Goal: Task Accomplishment & Management: Use online tool/utility

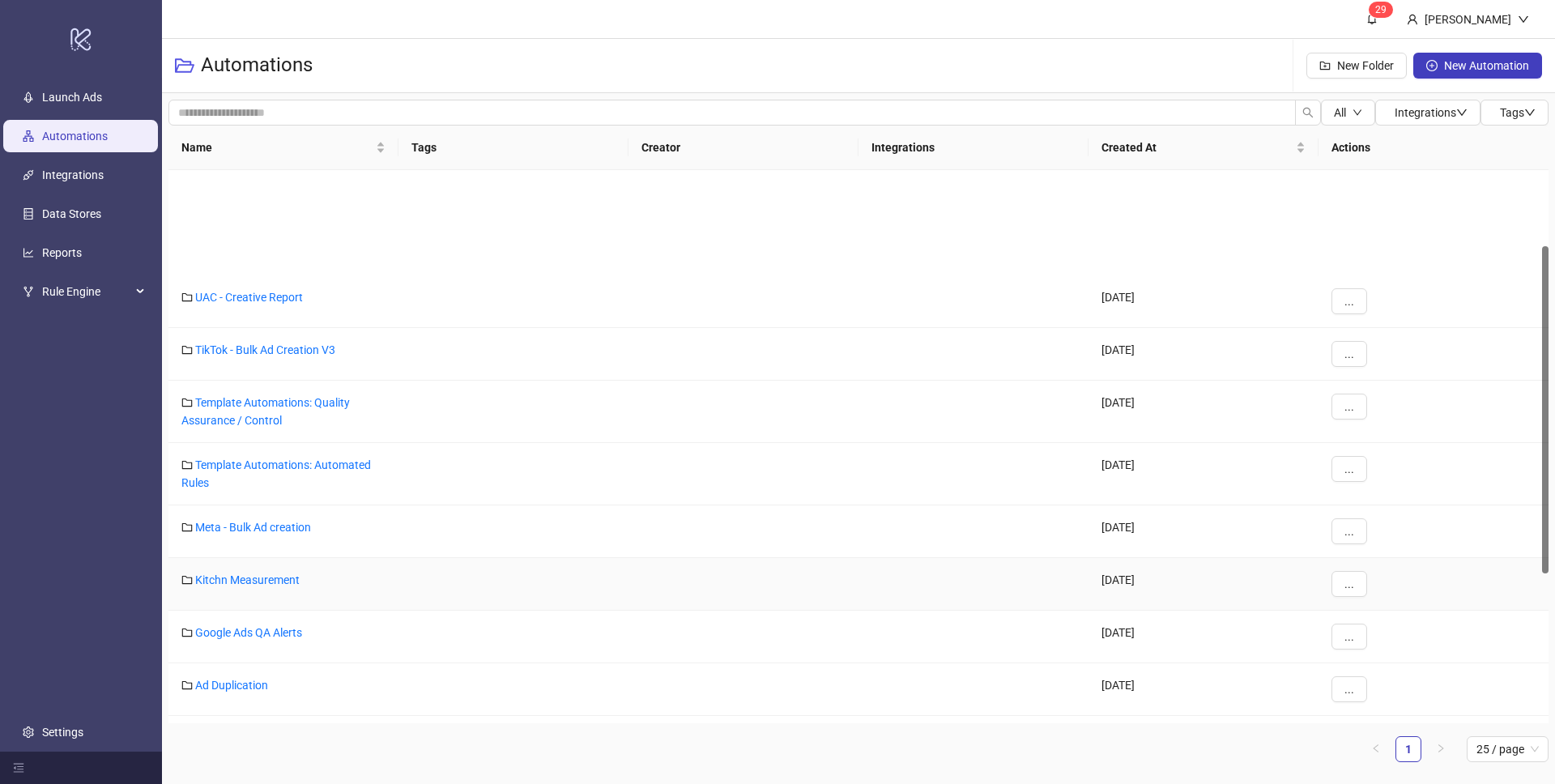
scroll to position [128, 0]
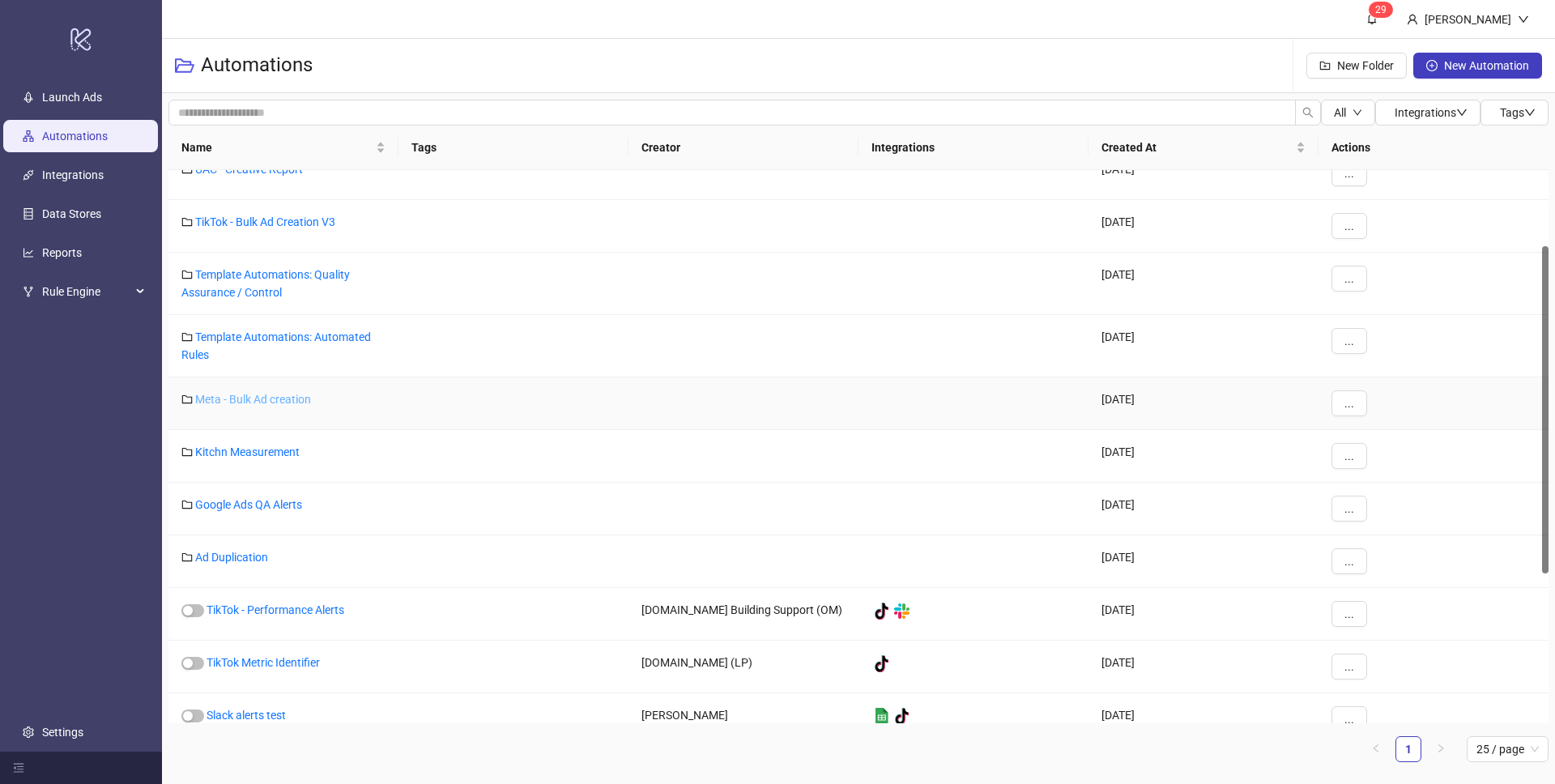
click at [287, 401] on link "Meta - Bulk Ad creation" at bounding box center [253, 398] width 116 height 13
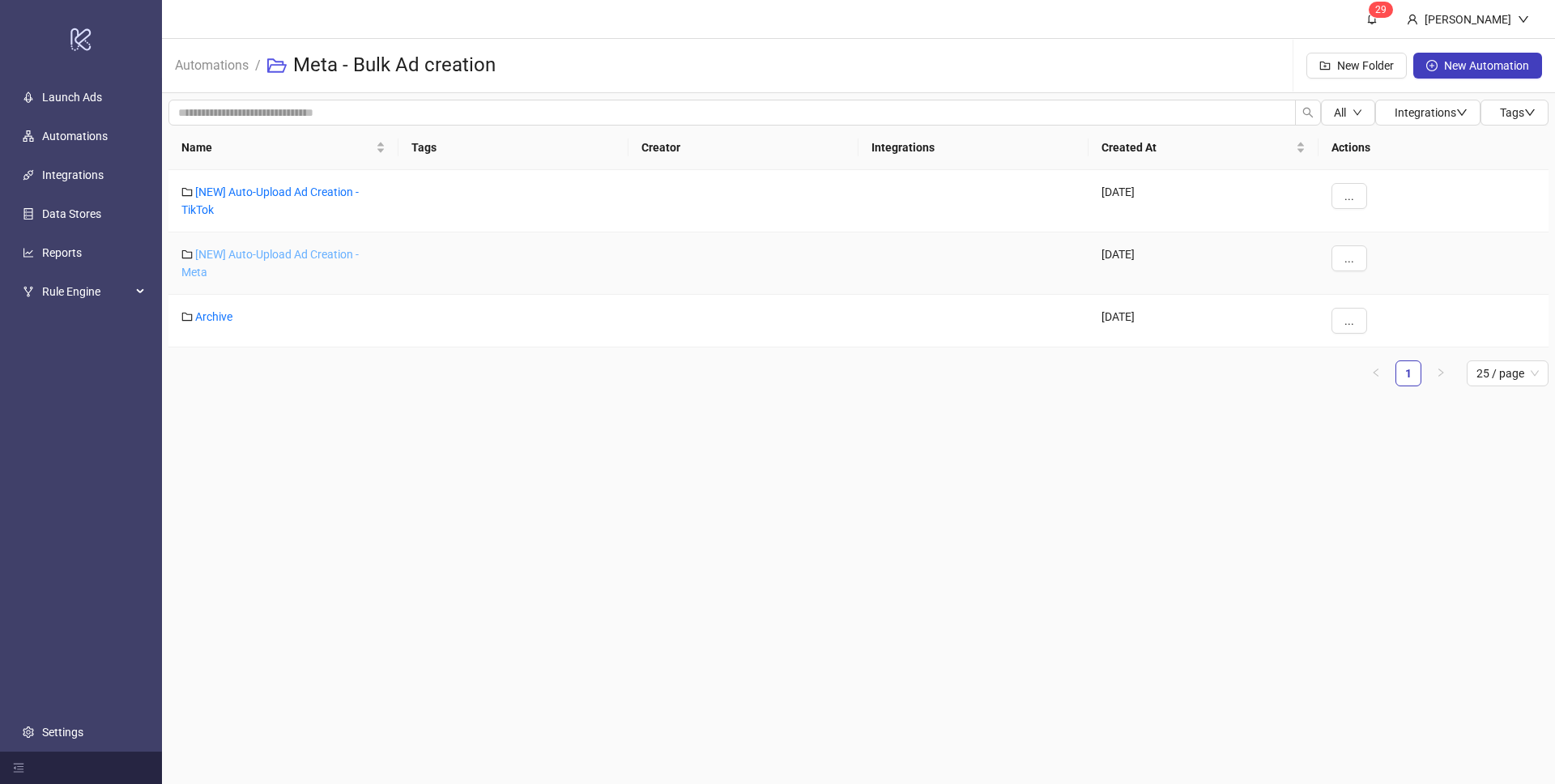
click at [275, 256] on link "[NEW] Auto-Upload Ad Creation - Meta" at bounding box center [270, 263] width 177 height 31
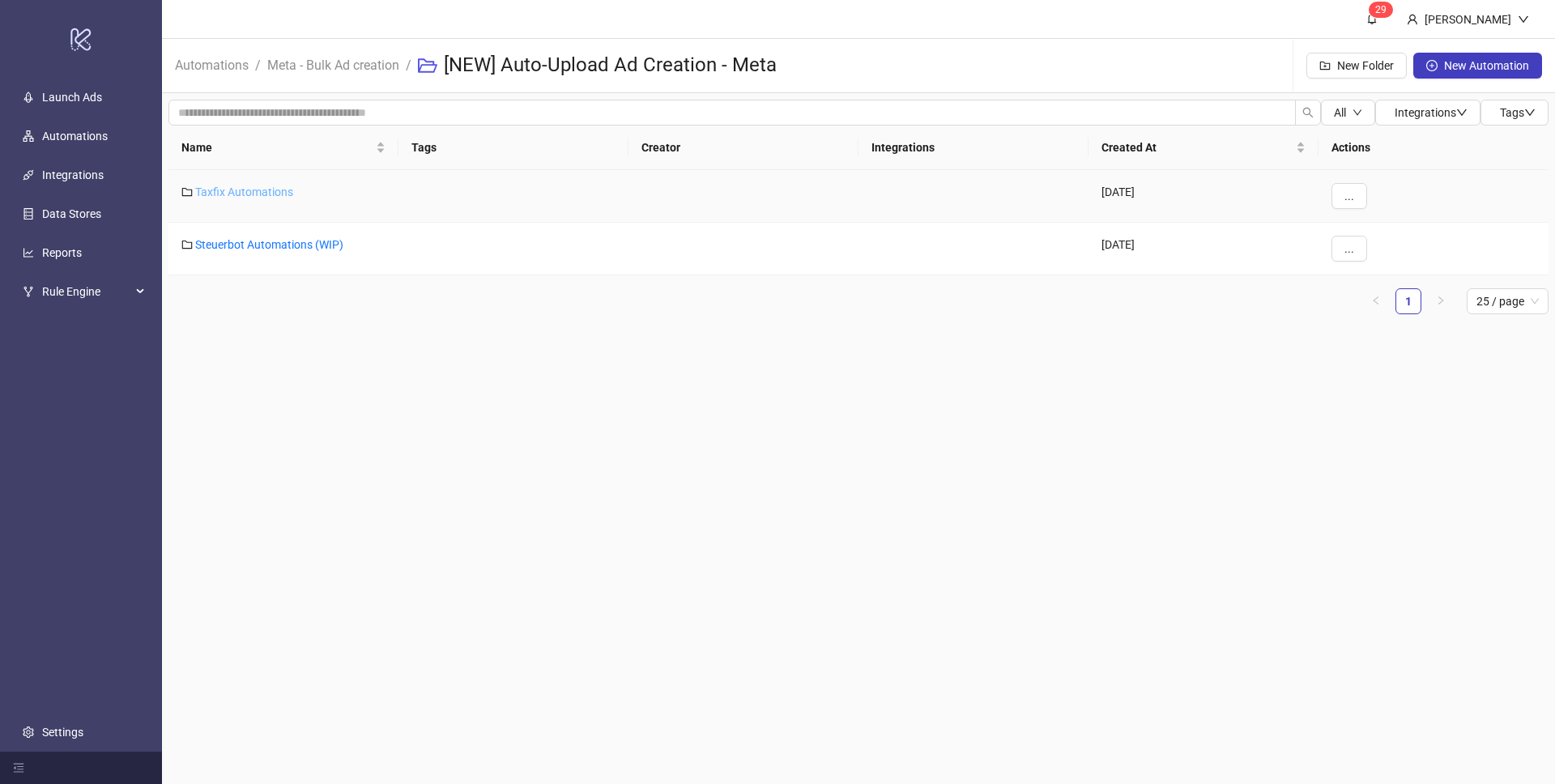
click at [259, 191] on link "Taxfix Automations" at bounding box center [244, 192] width 98 height 13
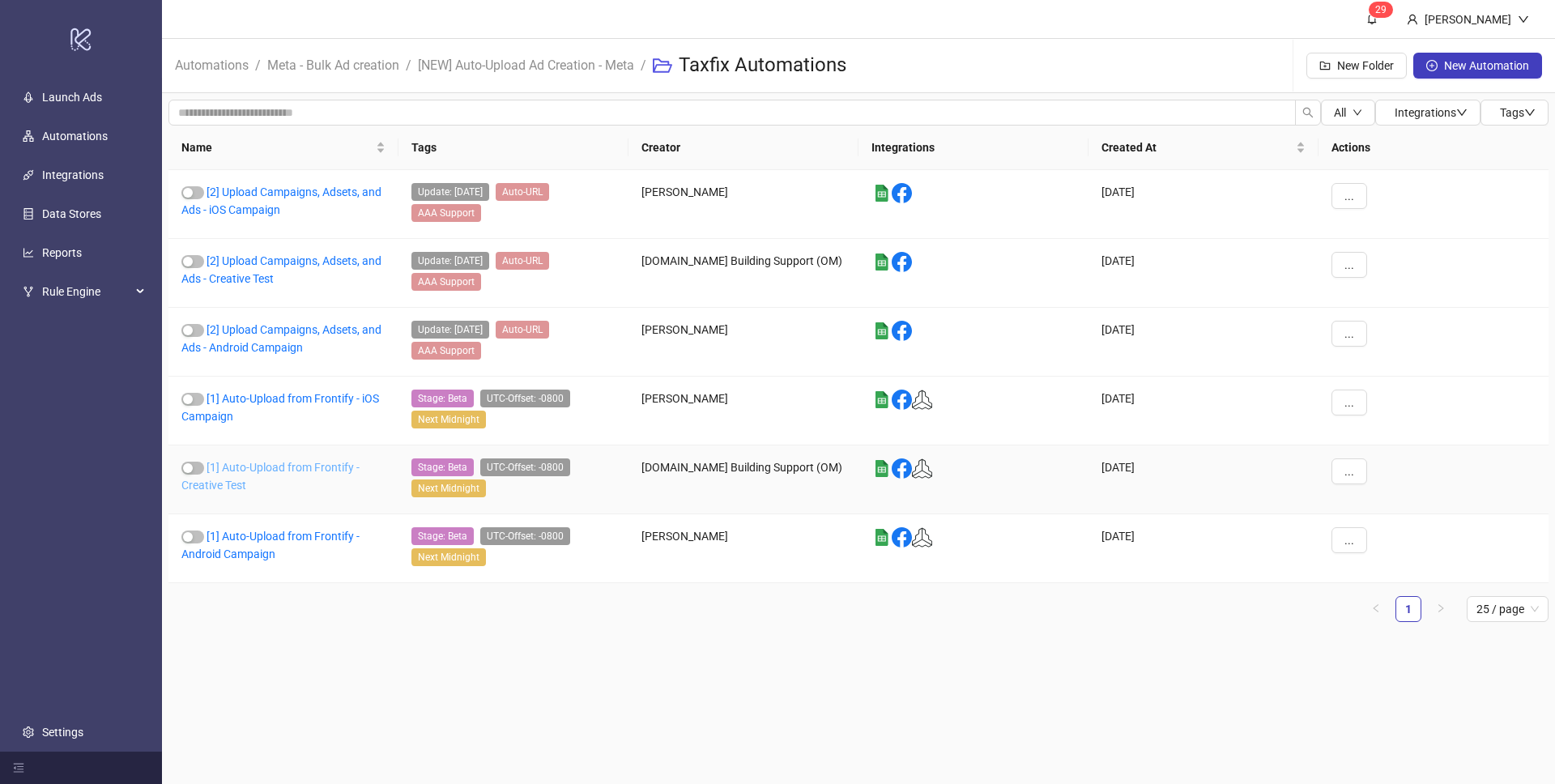
click at [289, 466] on link "[1] Auto-Upload from Frontify - Creative Test" at bounding box center [271, 476] width 178 height 31
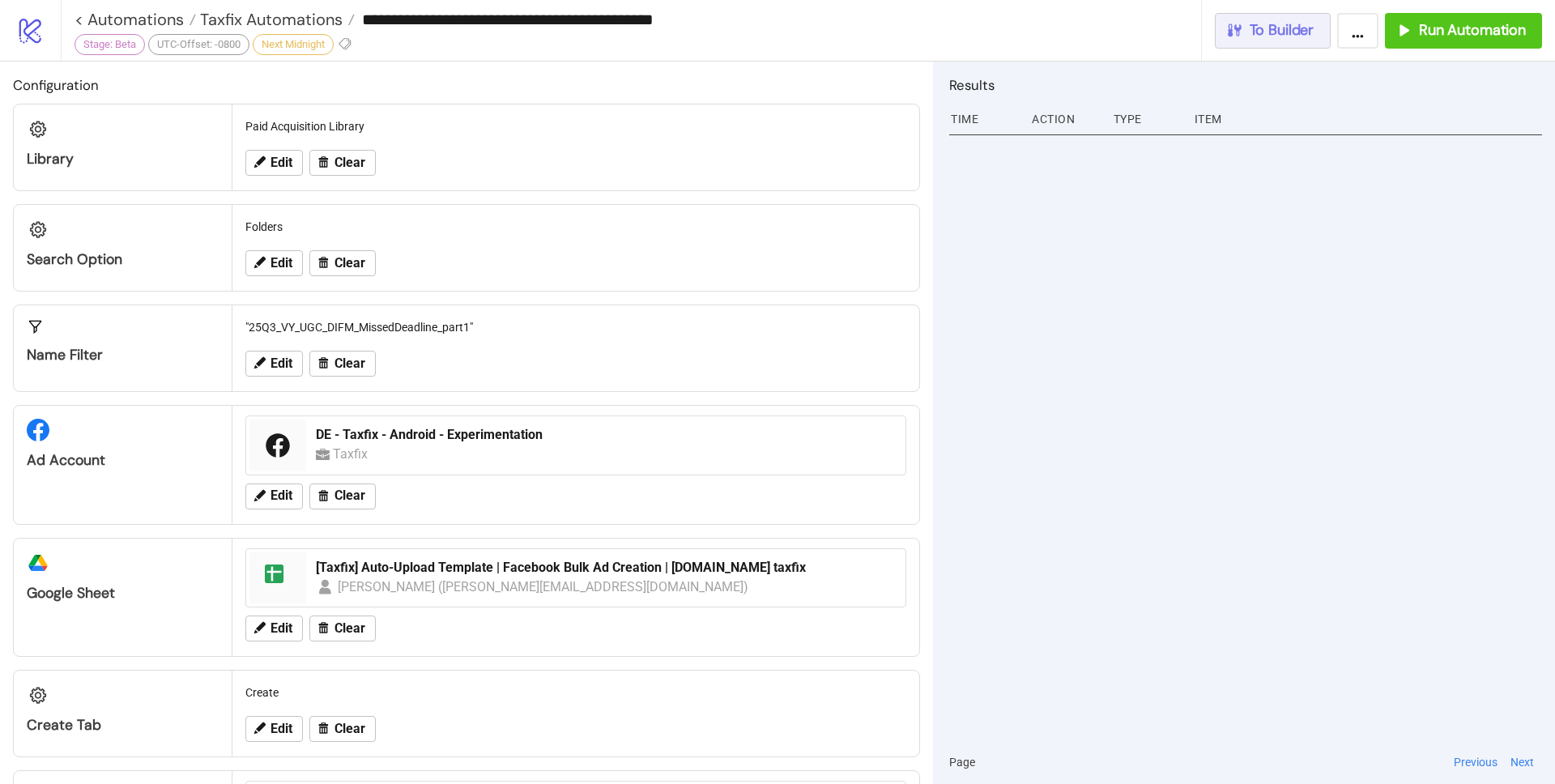
click at [1280, 35] on span "To Builder" at bounding box center [1282, 30] width 65 height 18
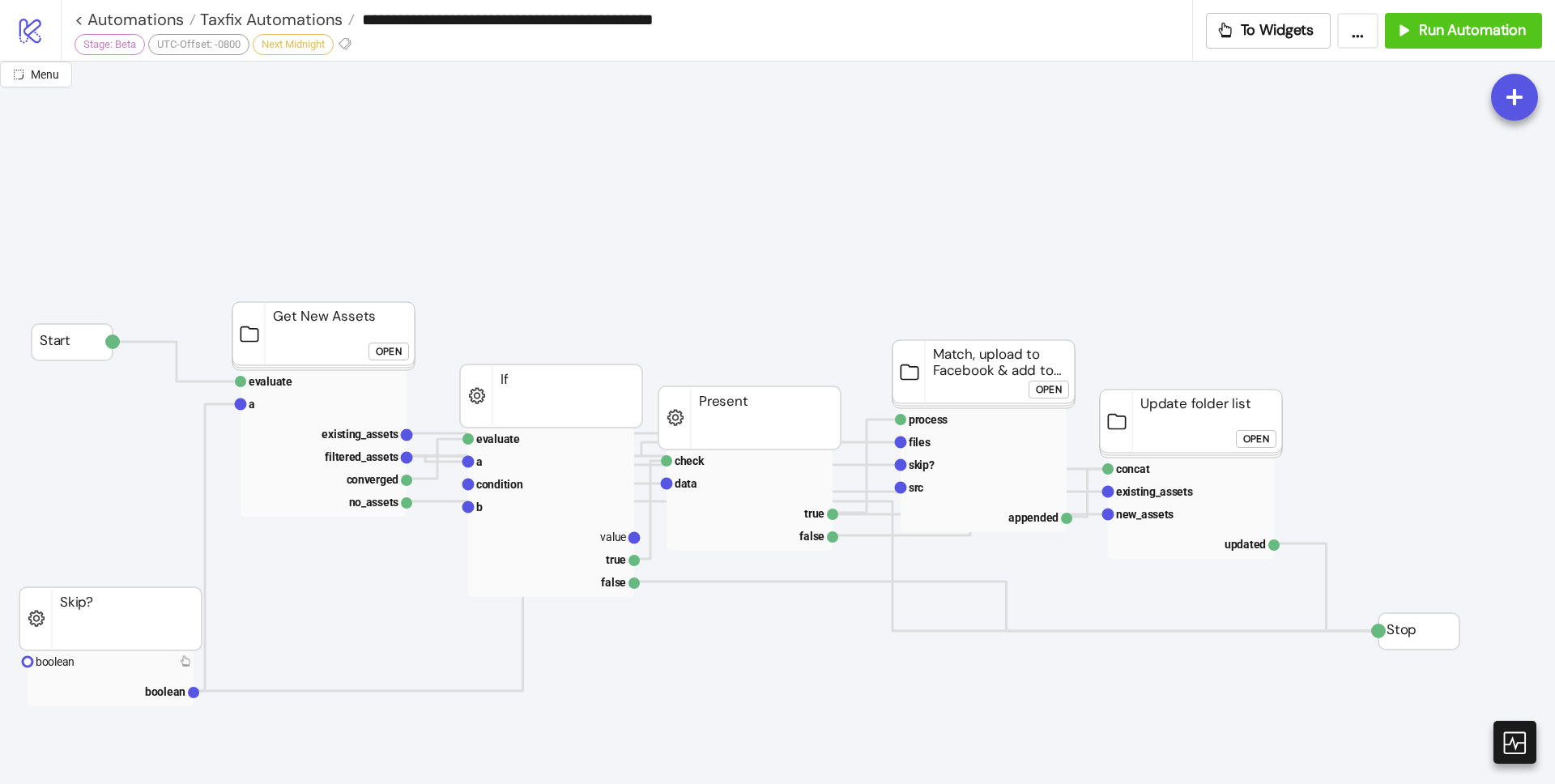
click at [282, 348] on rect at bounding box center [323, 335] width 182 height 68
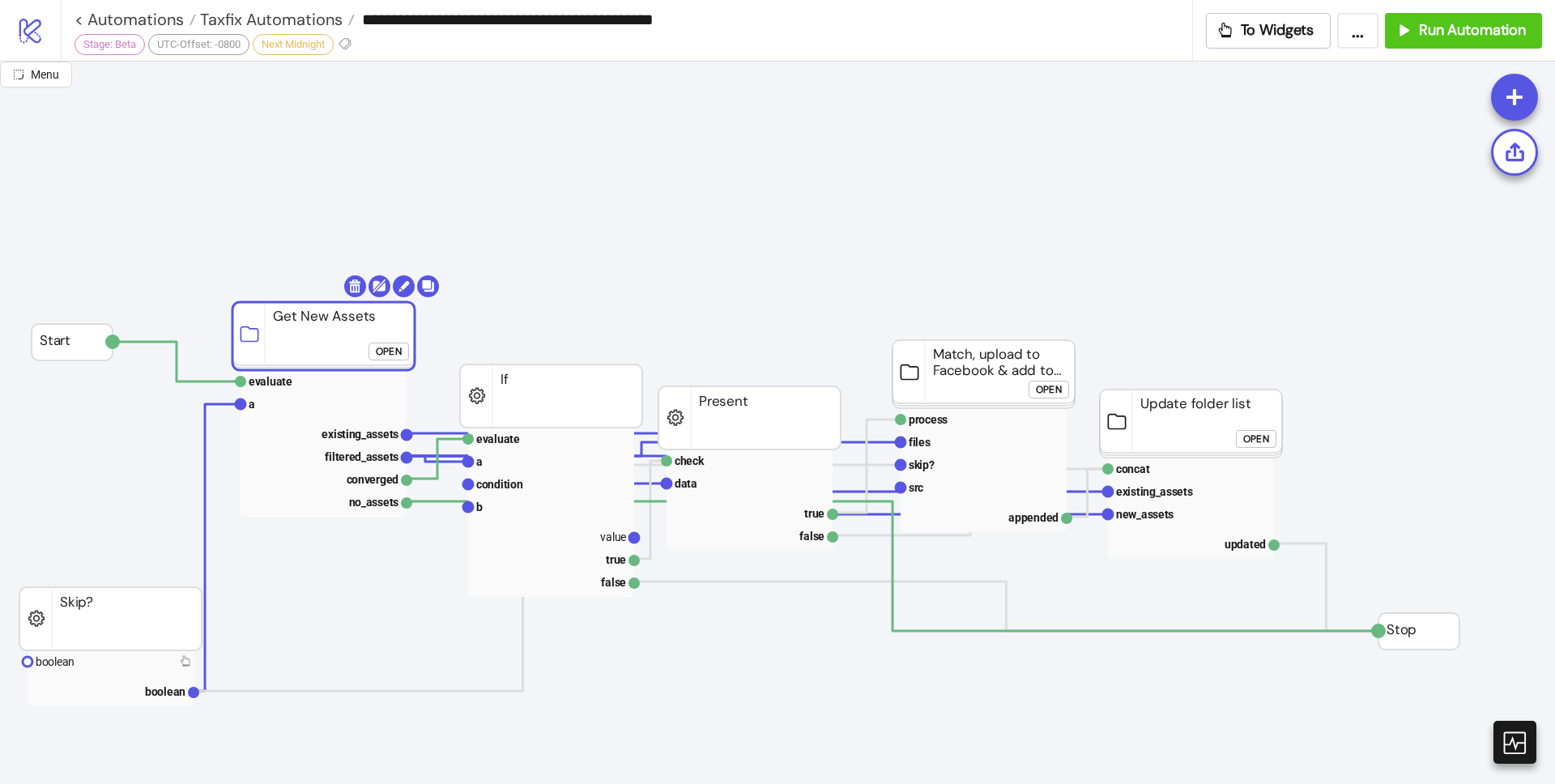
click at [312, 350] on rect at bounding box center [323, 335] width 182 height 68
click div "Open"
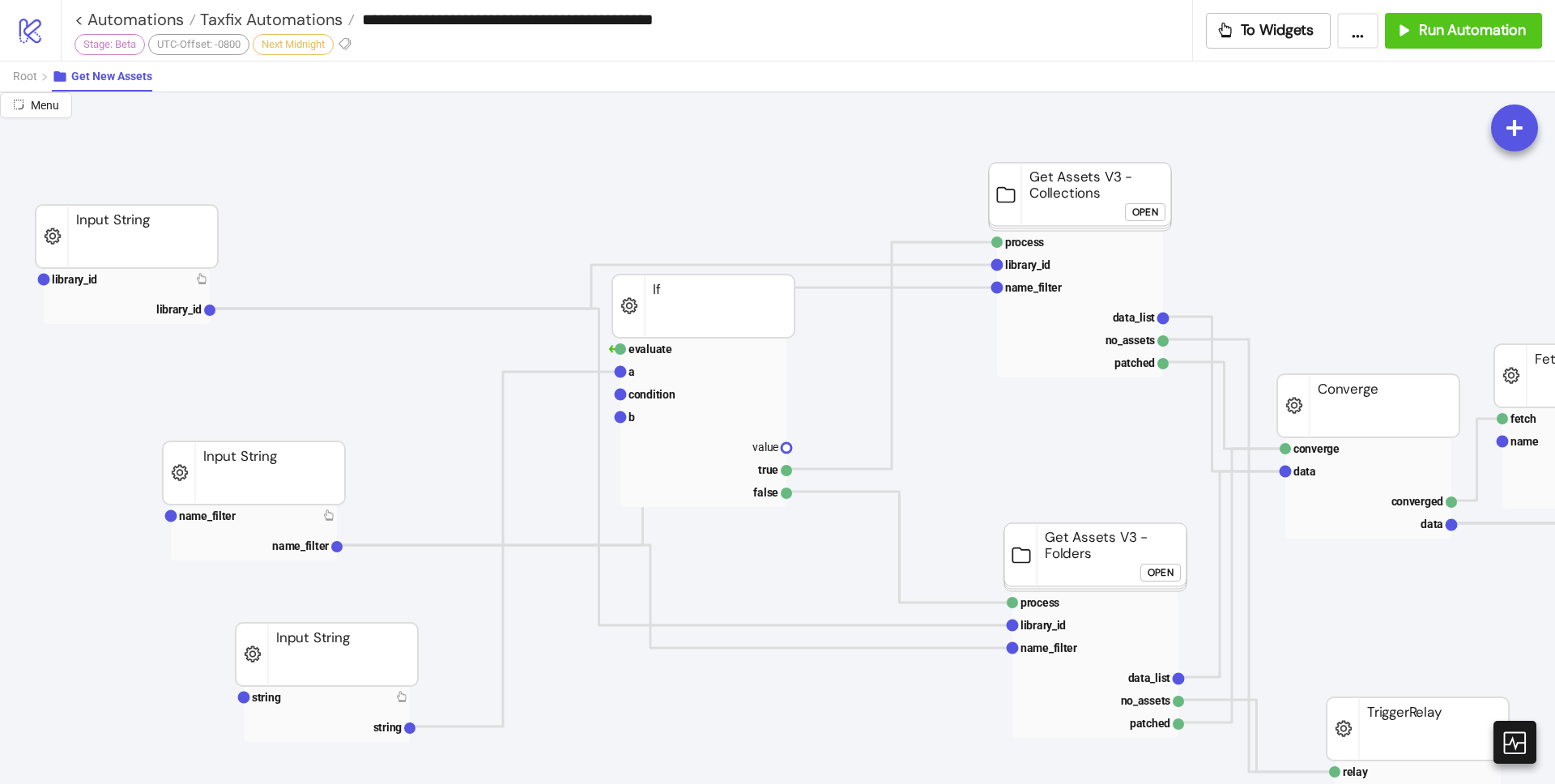
scroll to position [20, 0]
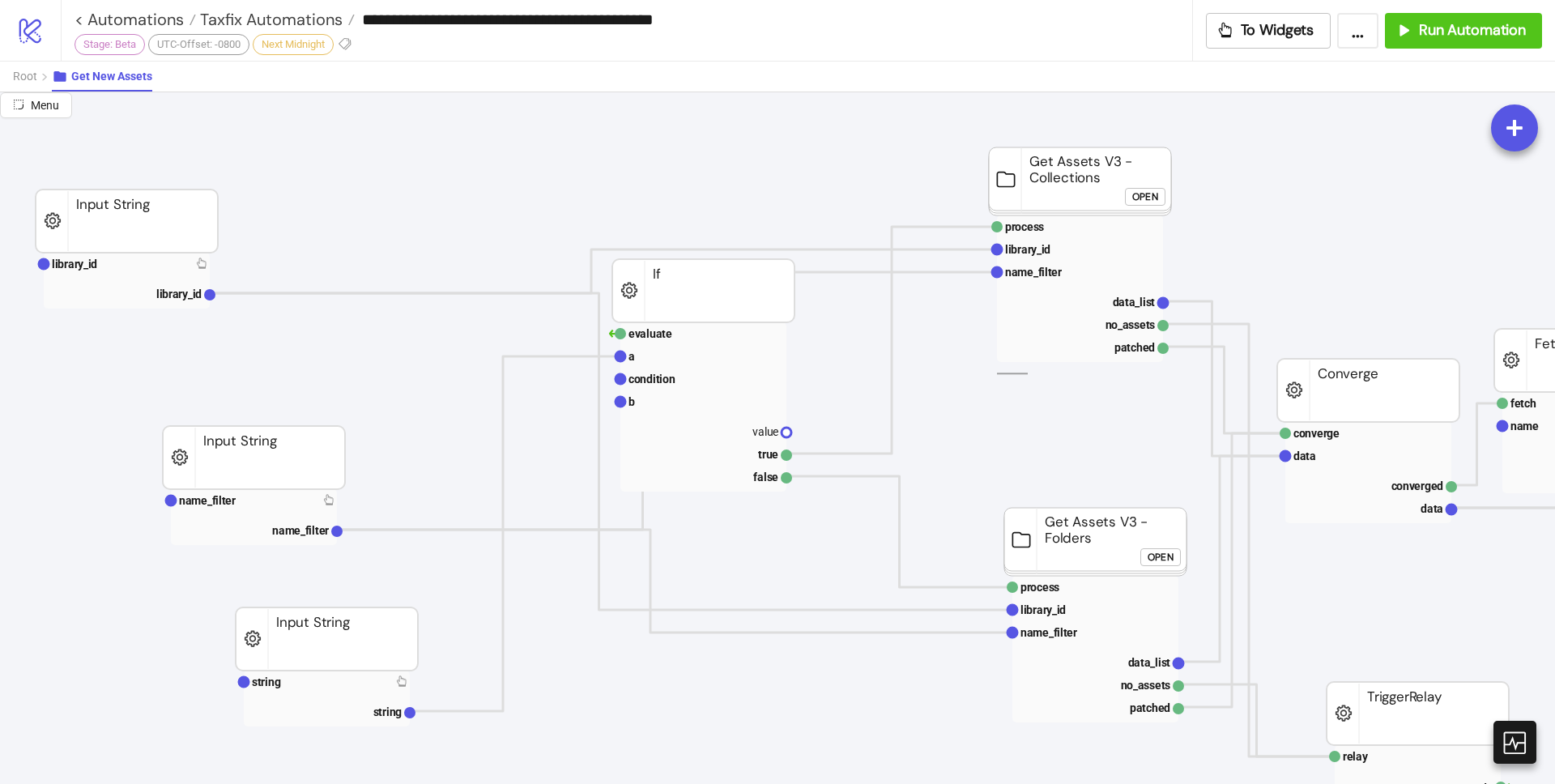
drag, startPoint x: 1028, startPoint y: 374, endPoint x: 986, endPoint y: 375, distance: 42.0
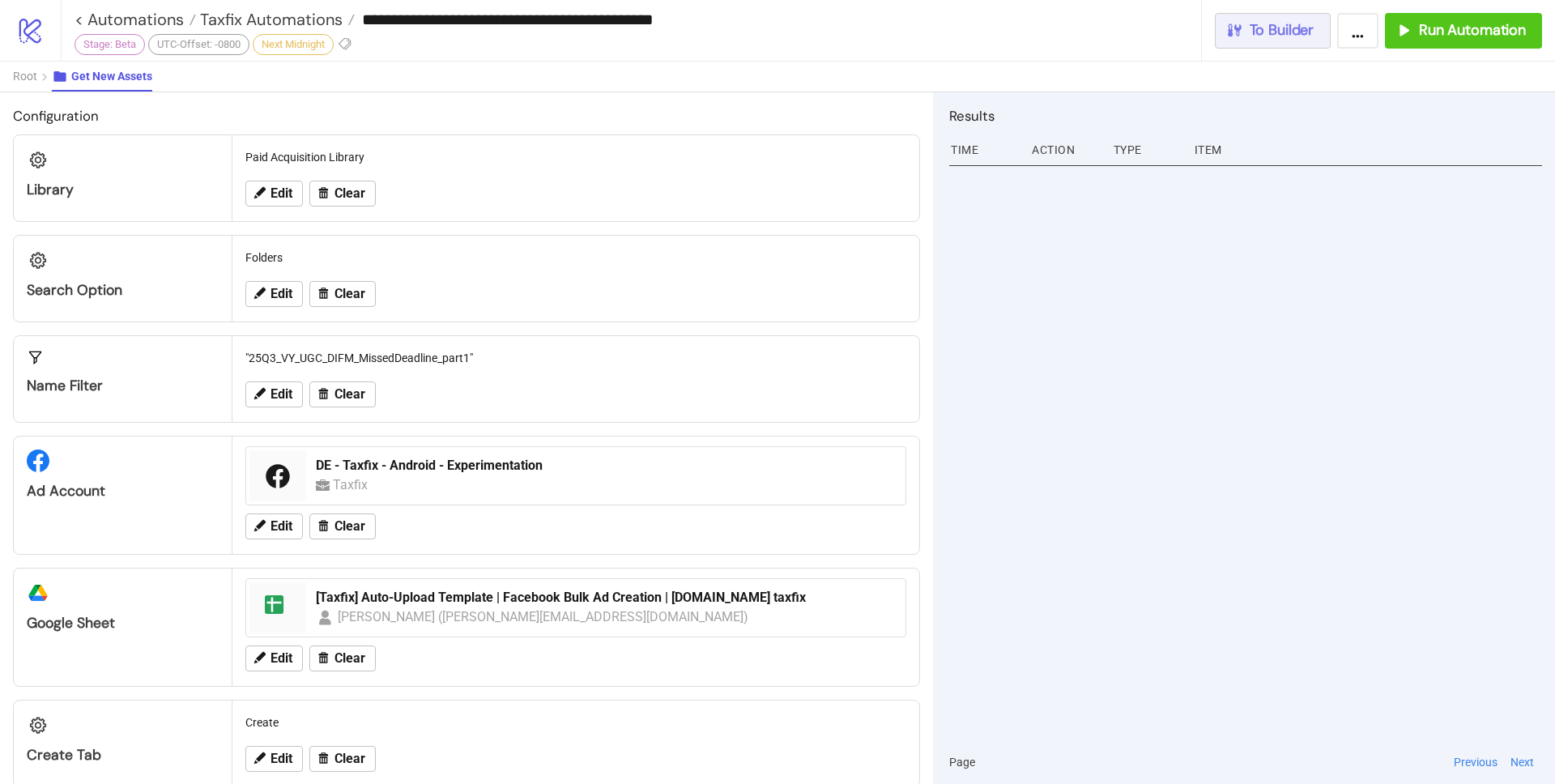
click at [1260, 40] on button "To Builder" at bounding box center [1273, 30] width 117 height 35
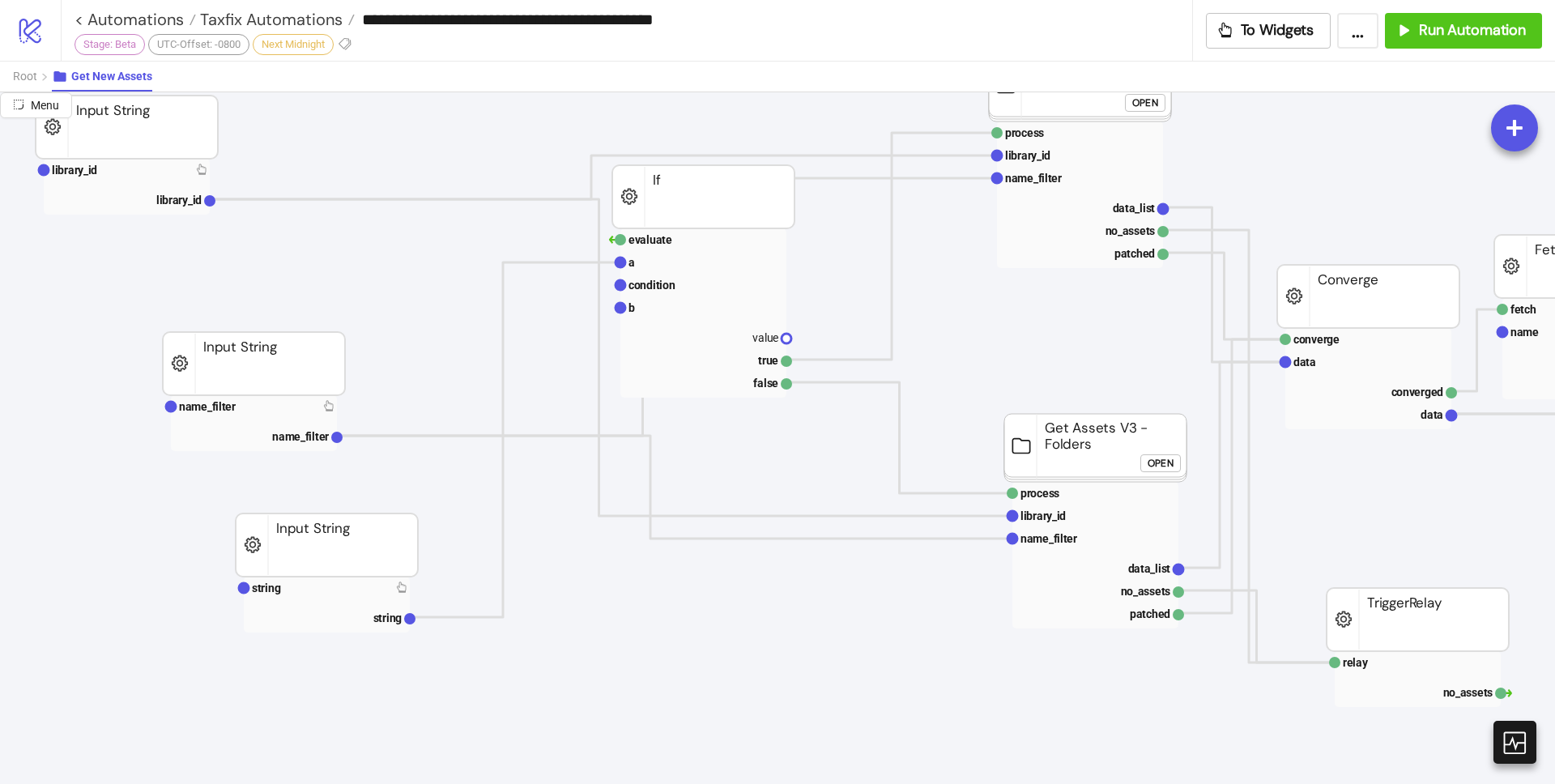
scroll to position [122, 0]
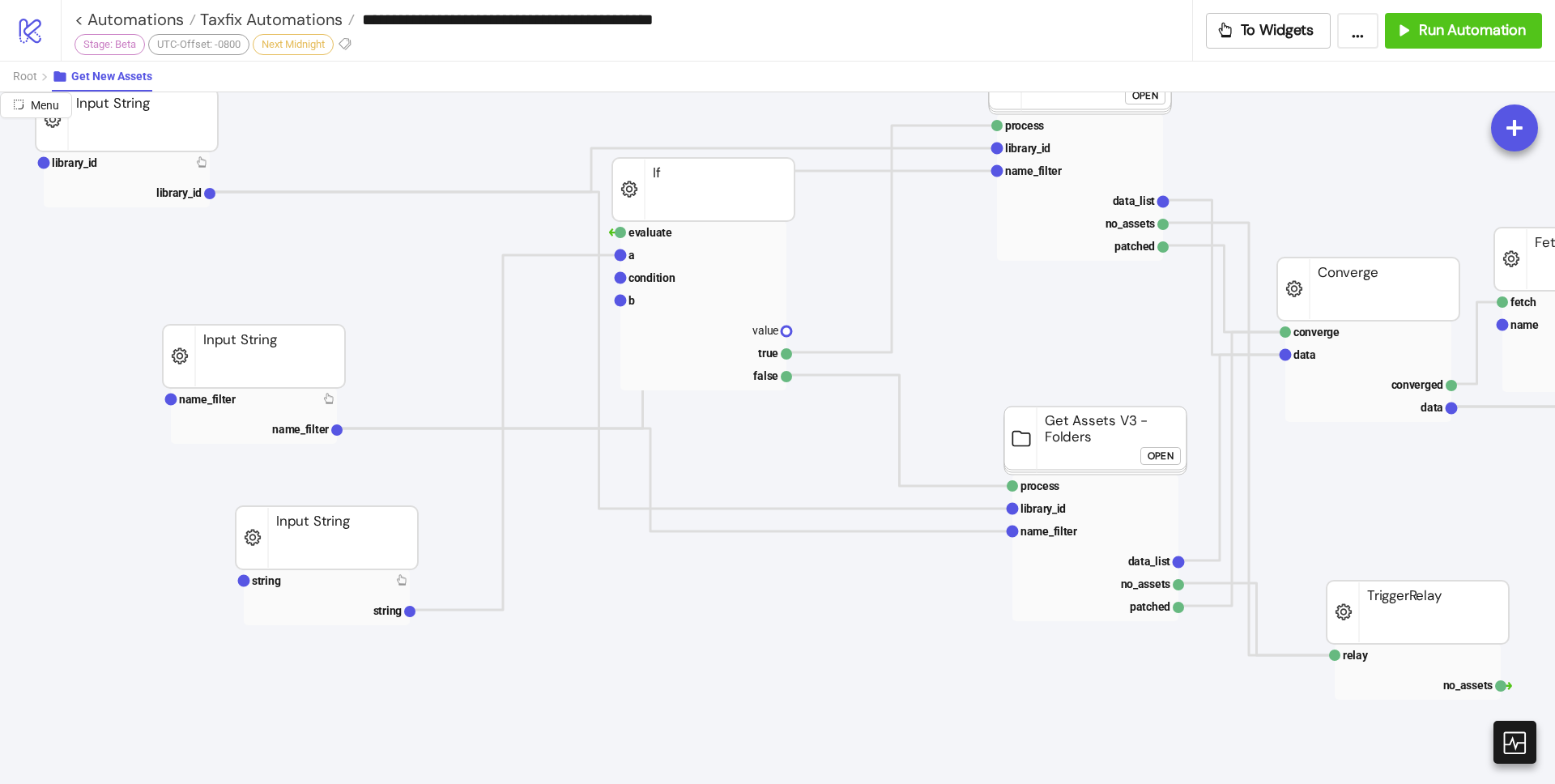
drag, startPoint x: 825, startPoint y: 647, endPoint x: 890, endPoint y: 645, distance: 65.0
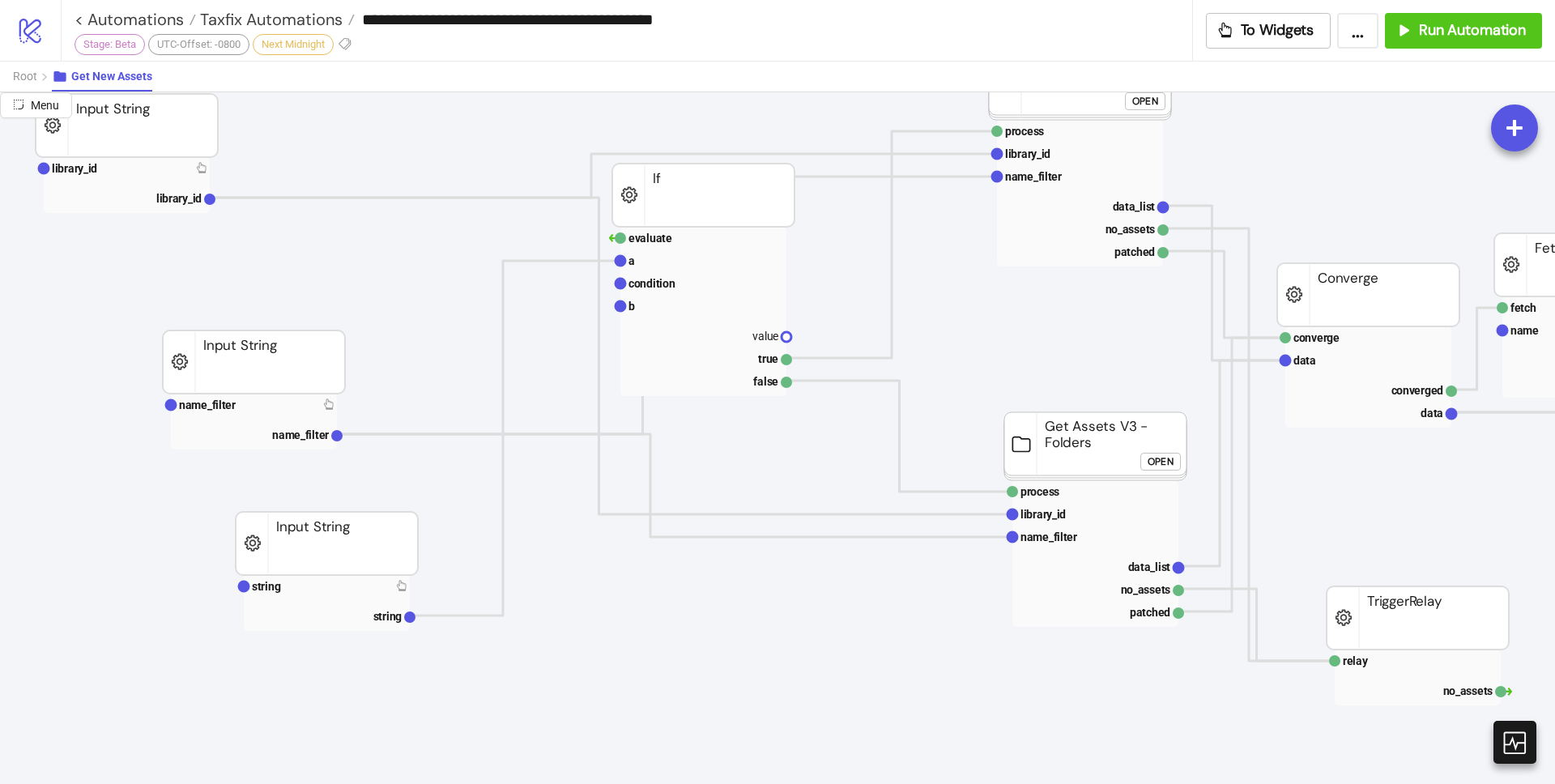
scroll to position [108, 0]
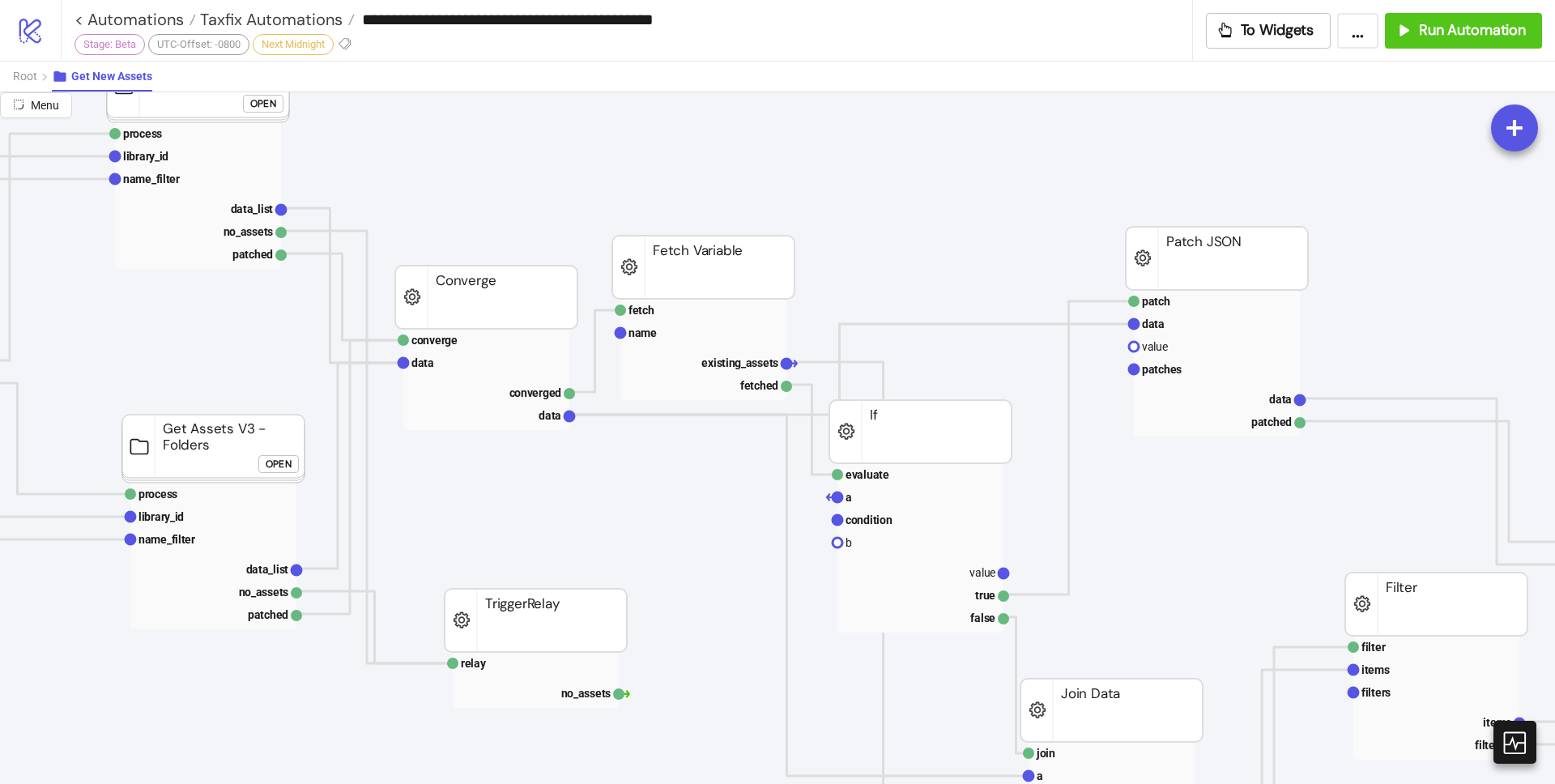
scroll to position [187, 882]
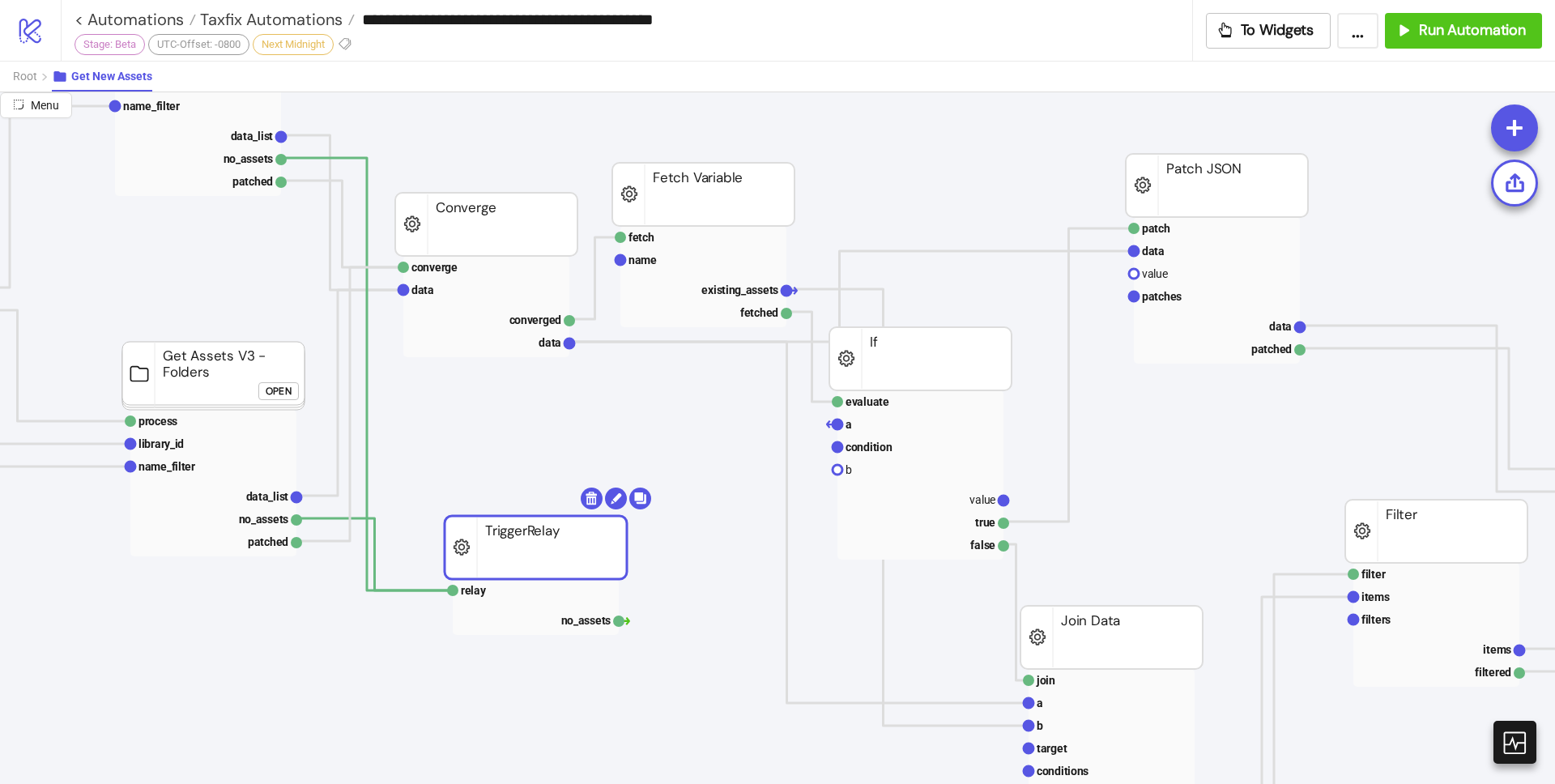
click at [462, 547] on rect at bounding box center [535, 547] width 182 height 63
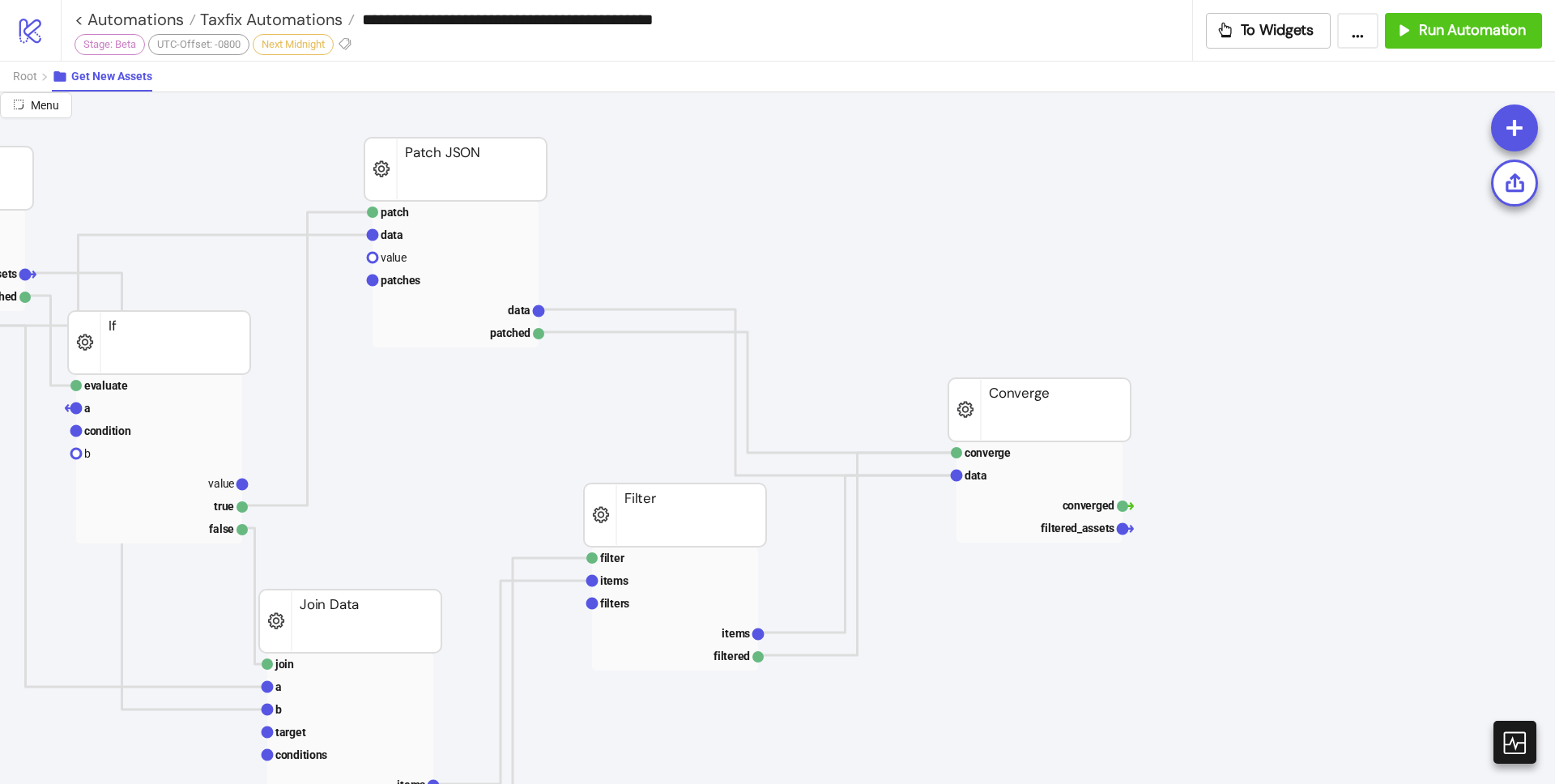
scroll to position [200, 1643]
click at [307, 24] on span "Taxfix Automations" at bounding box center [269, 19] width 146 height 21
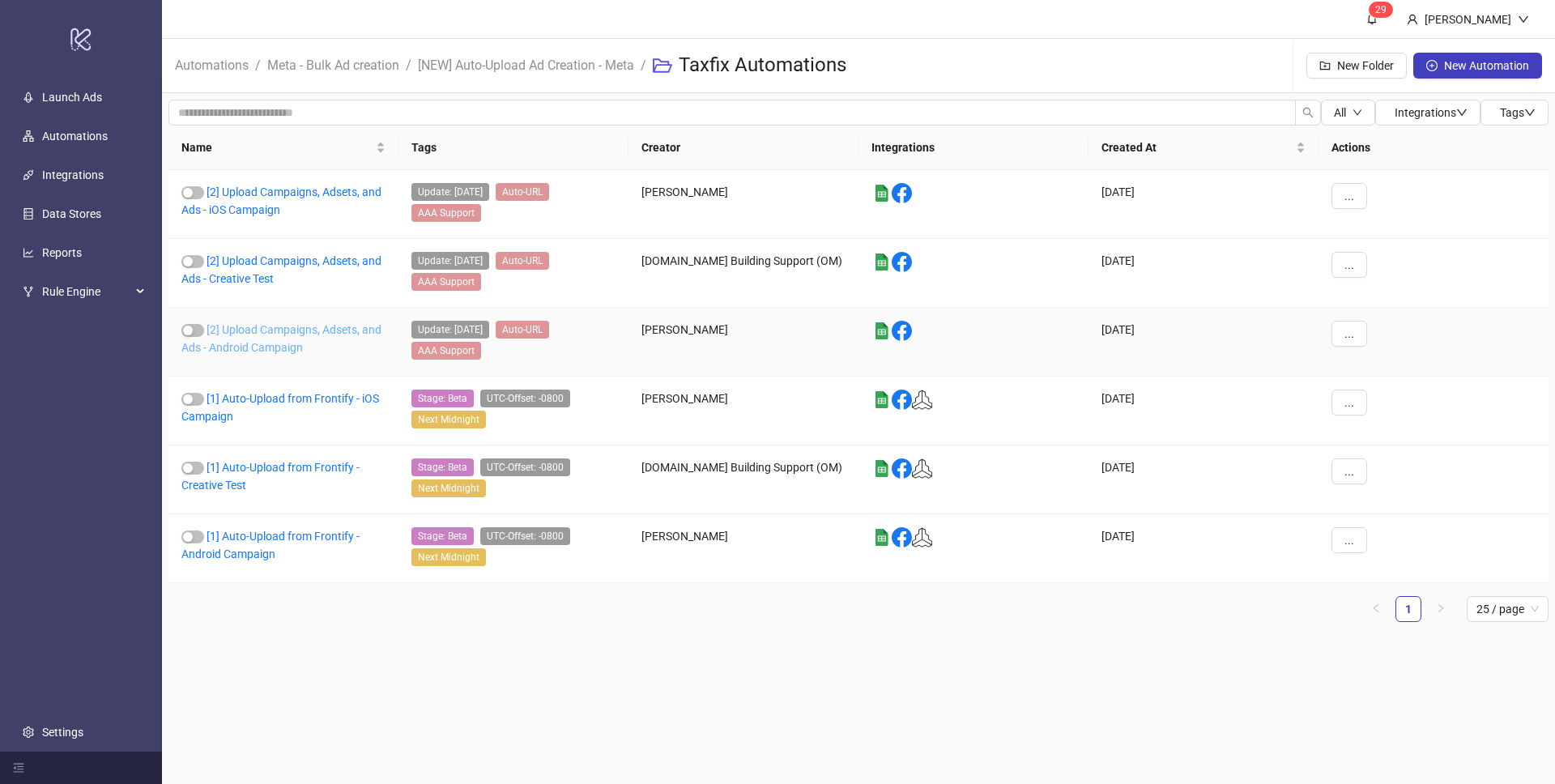
click at [287, 331] on link "[2] Upload Campaigns, Adsets, and Ads - Android Campaign" at bounding box center [282, 338] width 200 height 31
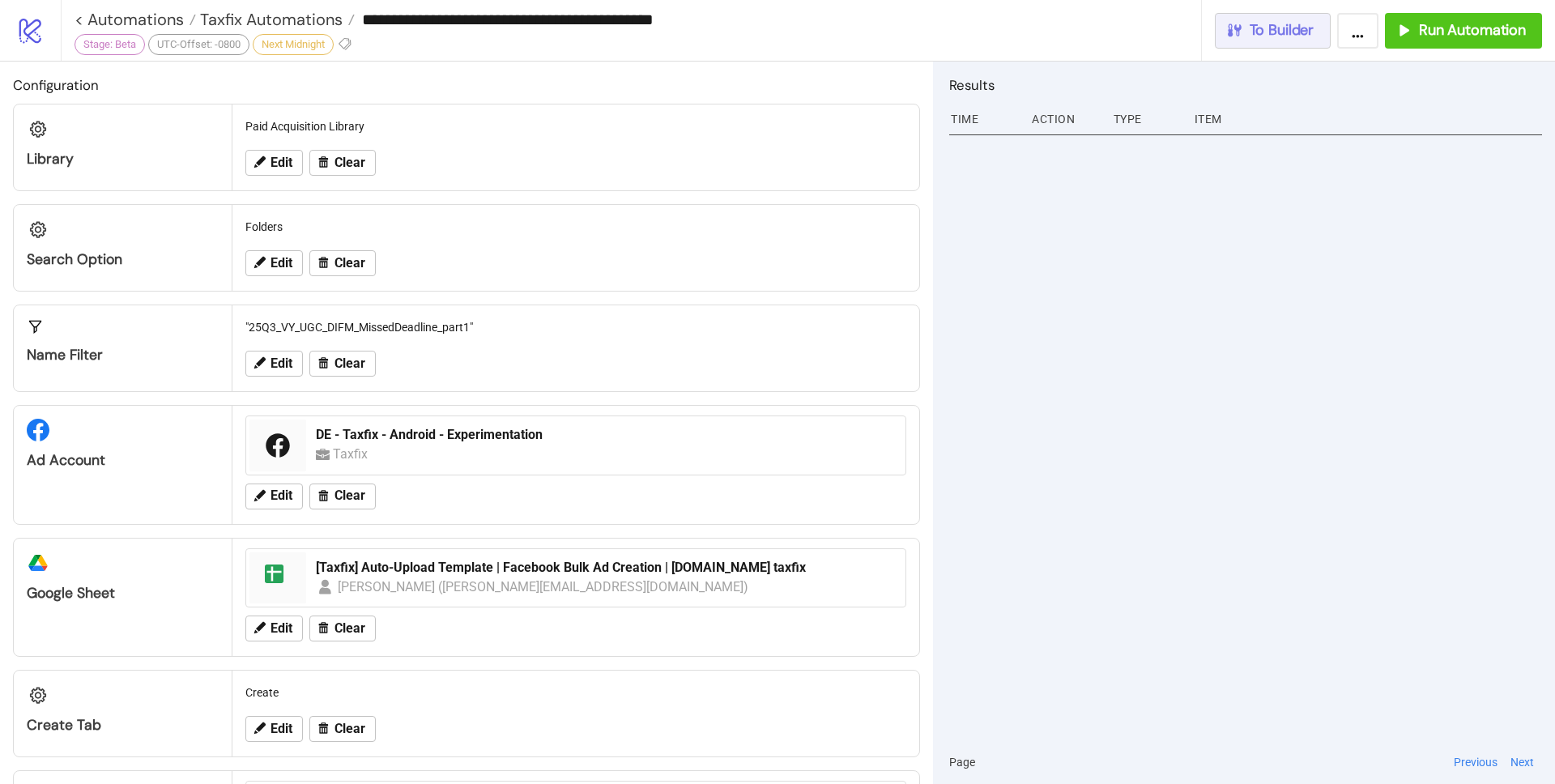
click at [1264, 41] on button "To Builder" at bounding box center [1273, 30] width 117 height 35
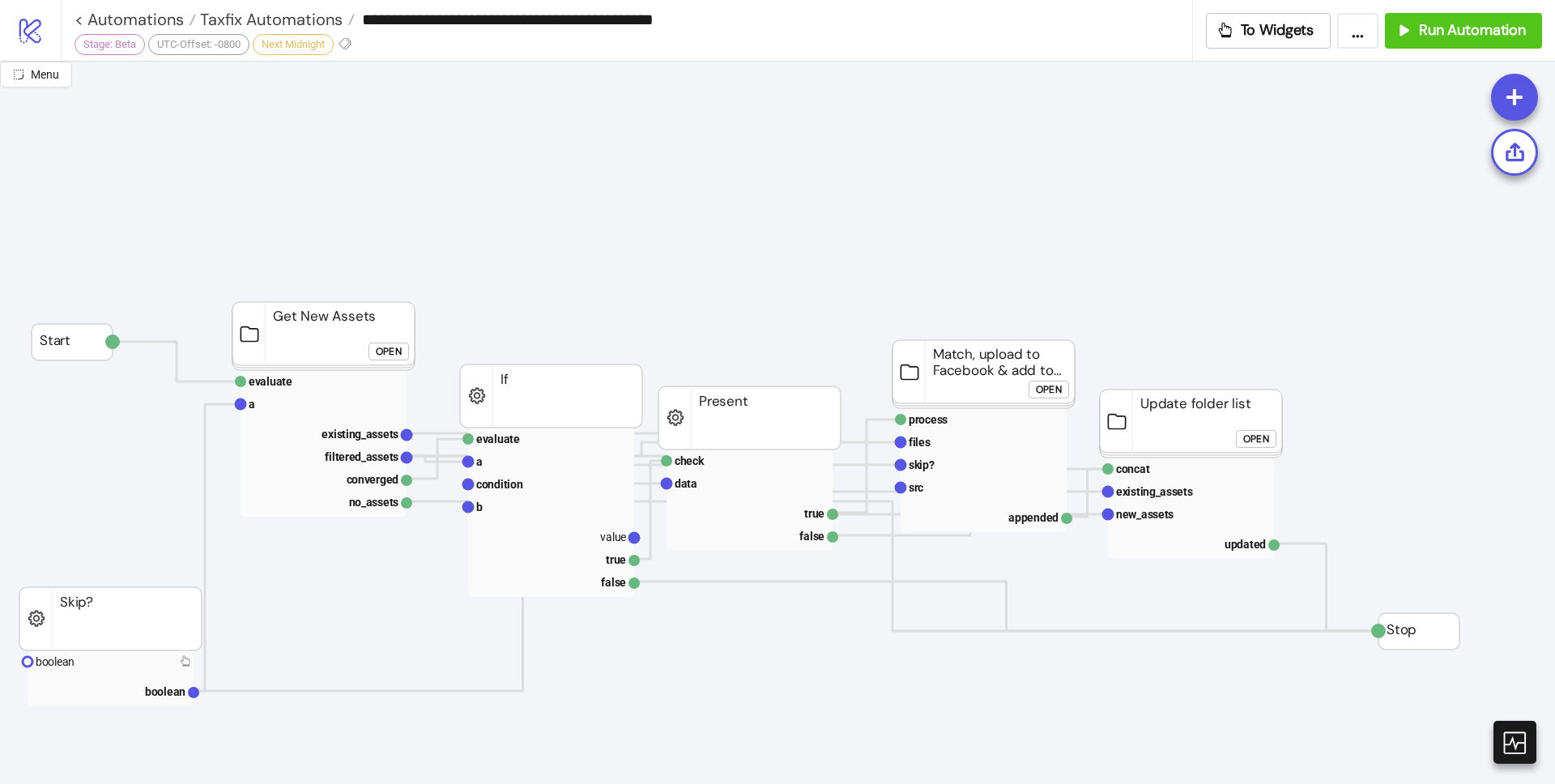
type input "**********"
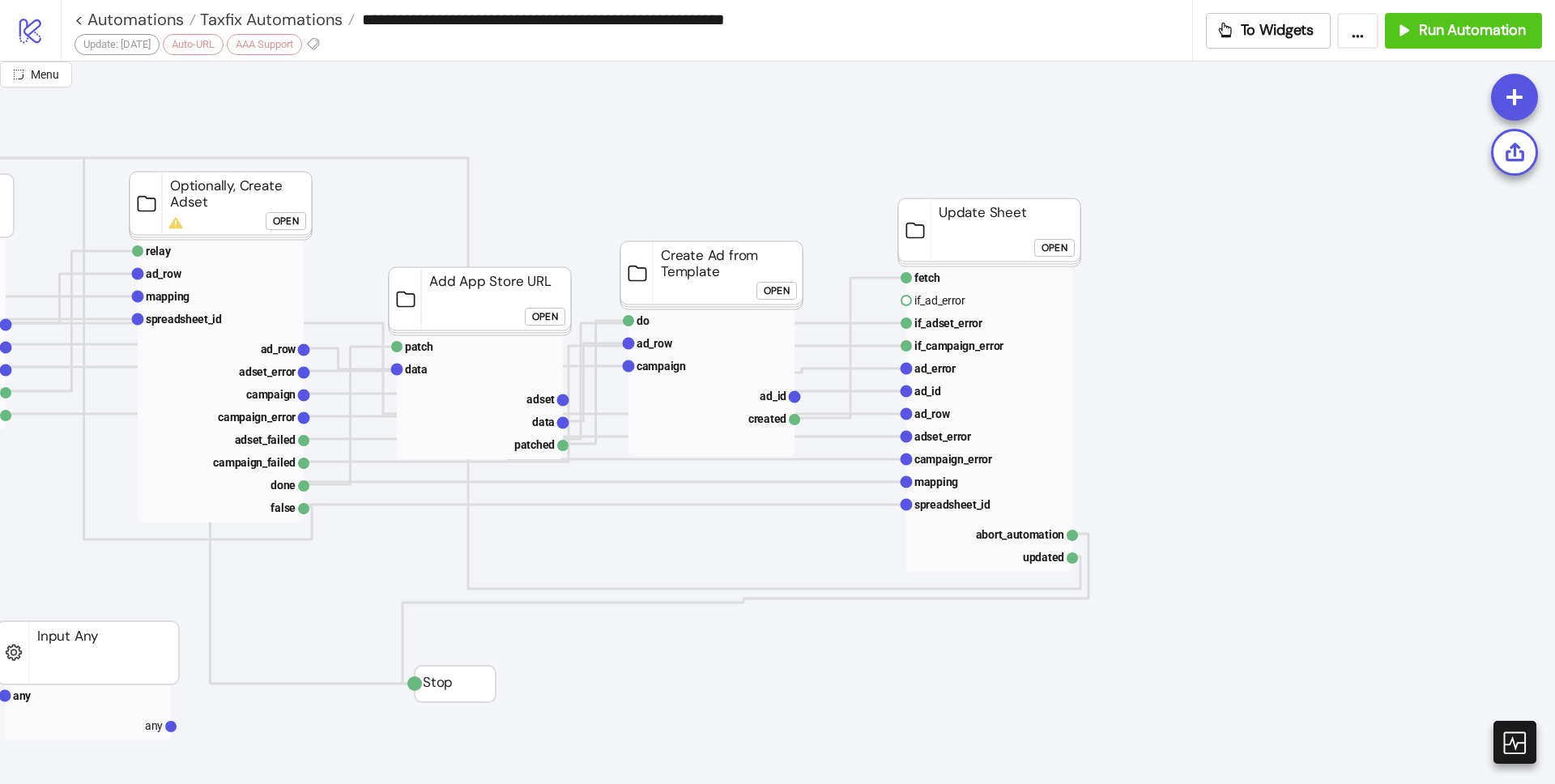
scroll to position [159, 581]
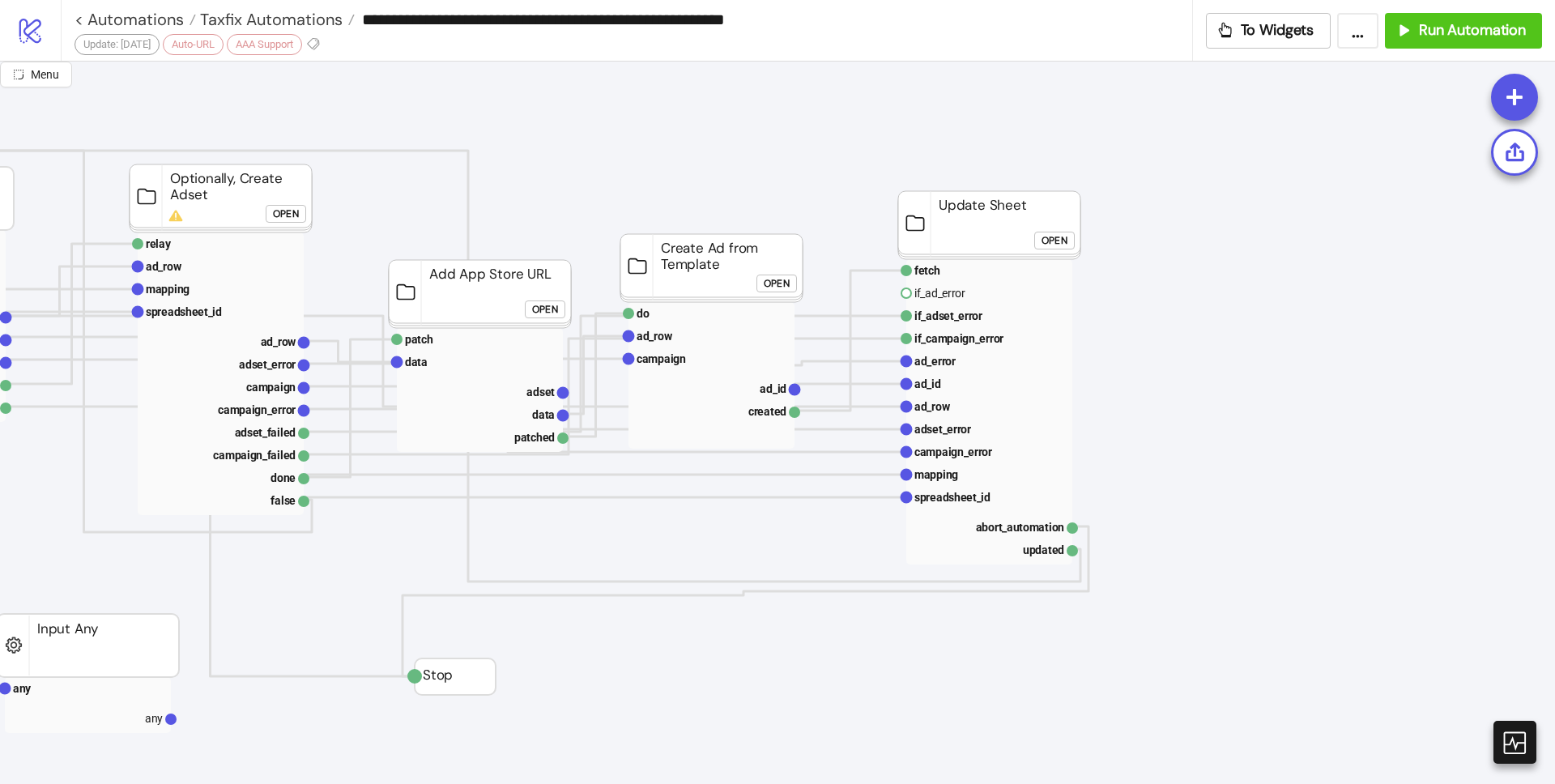
click at [764, 287] on div "Open" at bounding box center [776, 284] width 26 height 18
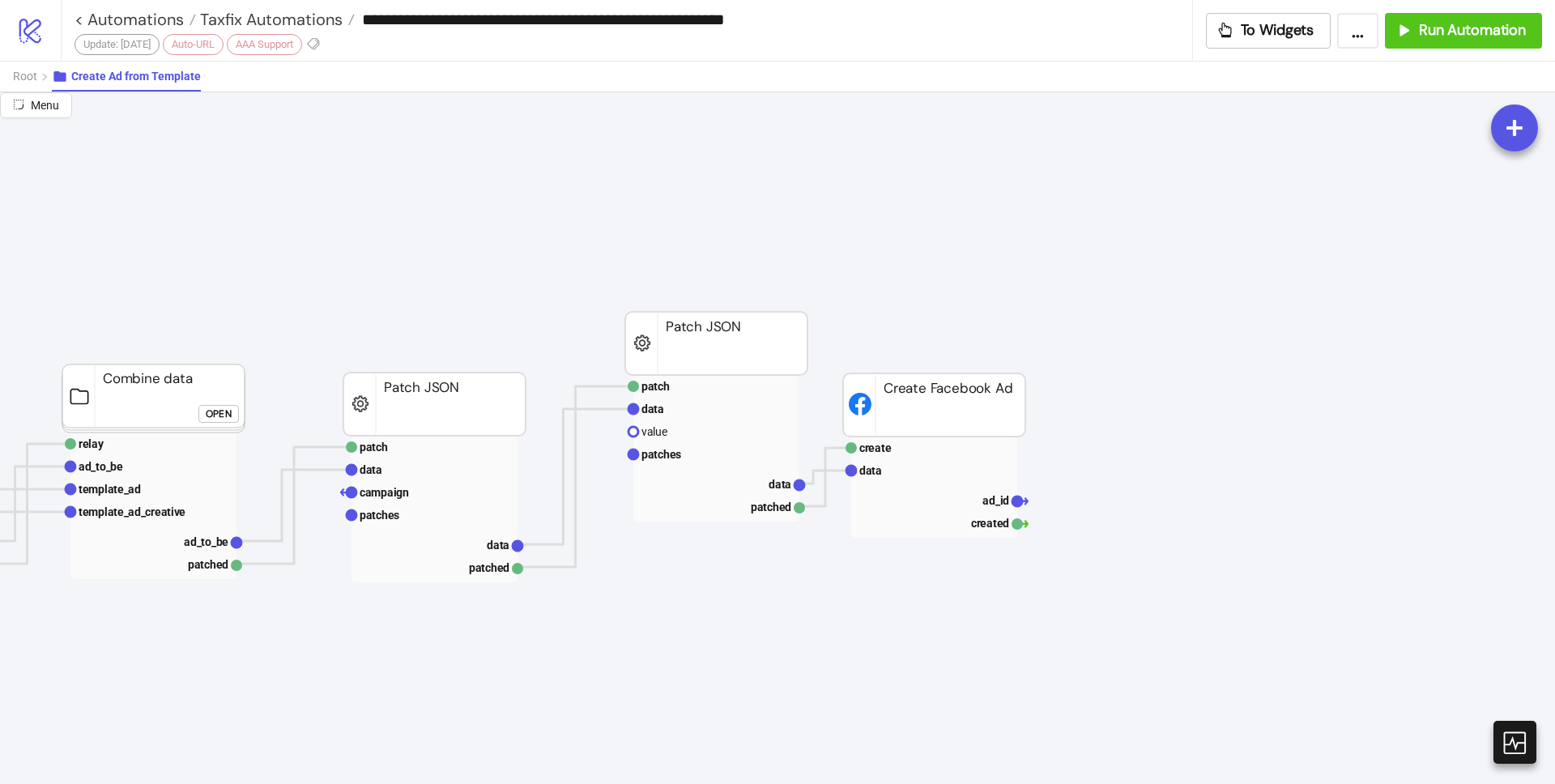
scroll to position [159, 1358]
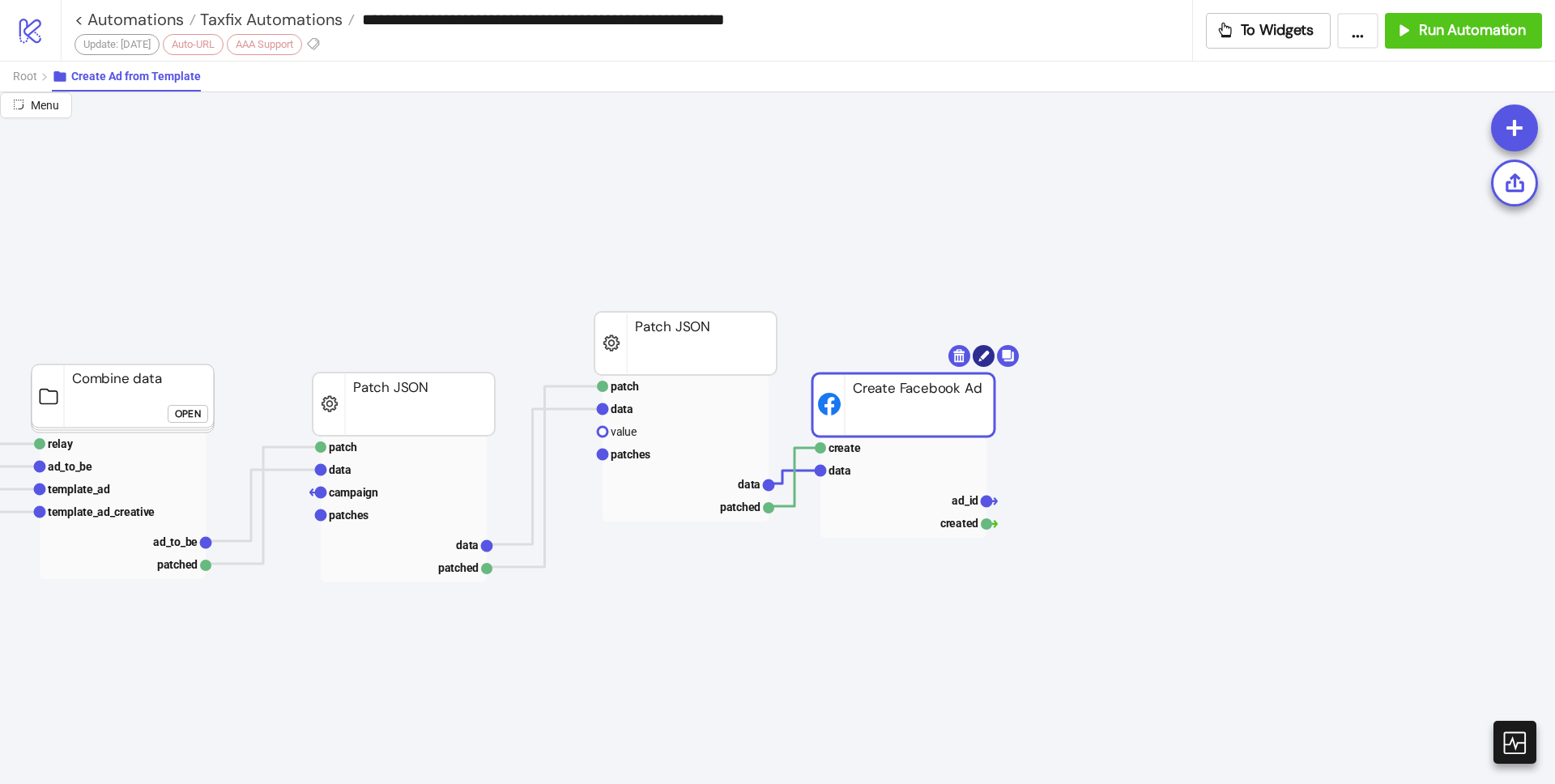
click at [983, 358] on div "Menu extract ad_row pointer default_value data extracted Extract extract data p…" at bounding box center [778, 438] width 1555 height 692
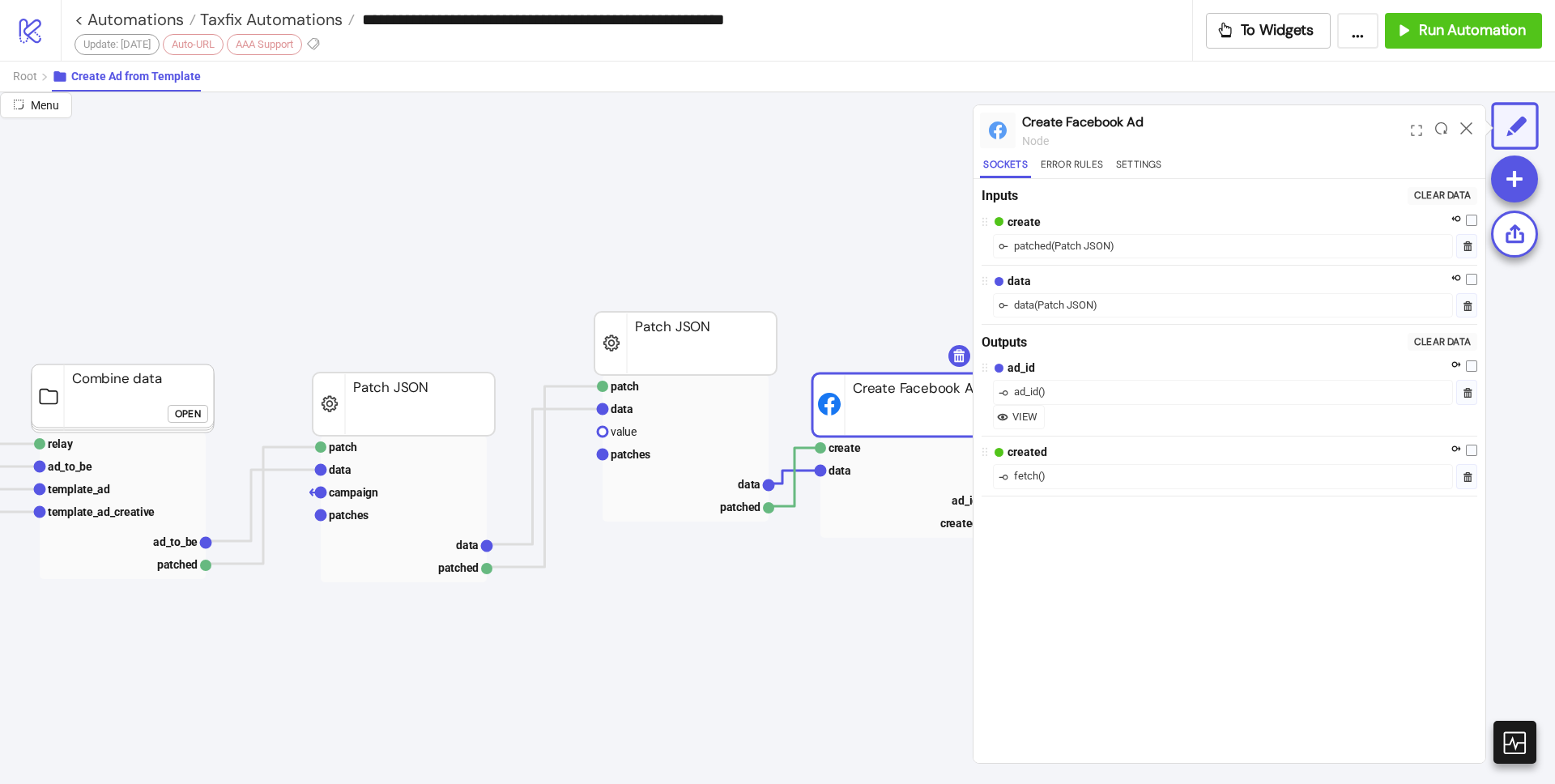
click at [1155, 243] on div "patched ( Patch JSON )" at bounding box center [1222, 245] width 460 height 24
click at [1143, 246] on div "patched ( Patch JSON )" at bounding box center [1222, 245] width 460 height 24
click at [1121, 253] on div "patched ( Patch JSON )" at bounding box center [1222, 245] width 460 height 24
click at [1094, 309] on div "( Patch JSON )" at bounding box center [1065, 305] width 63 height 16
click at [1151, 311] on div "data ( Patch JSON )" at bounding box center [1222, 305] width 460 height 24
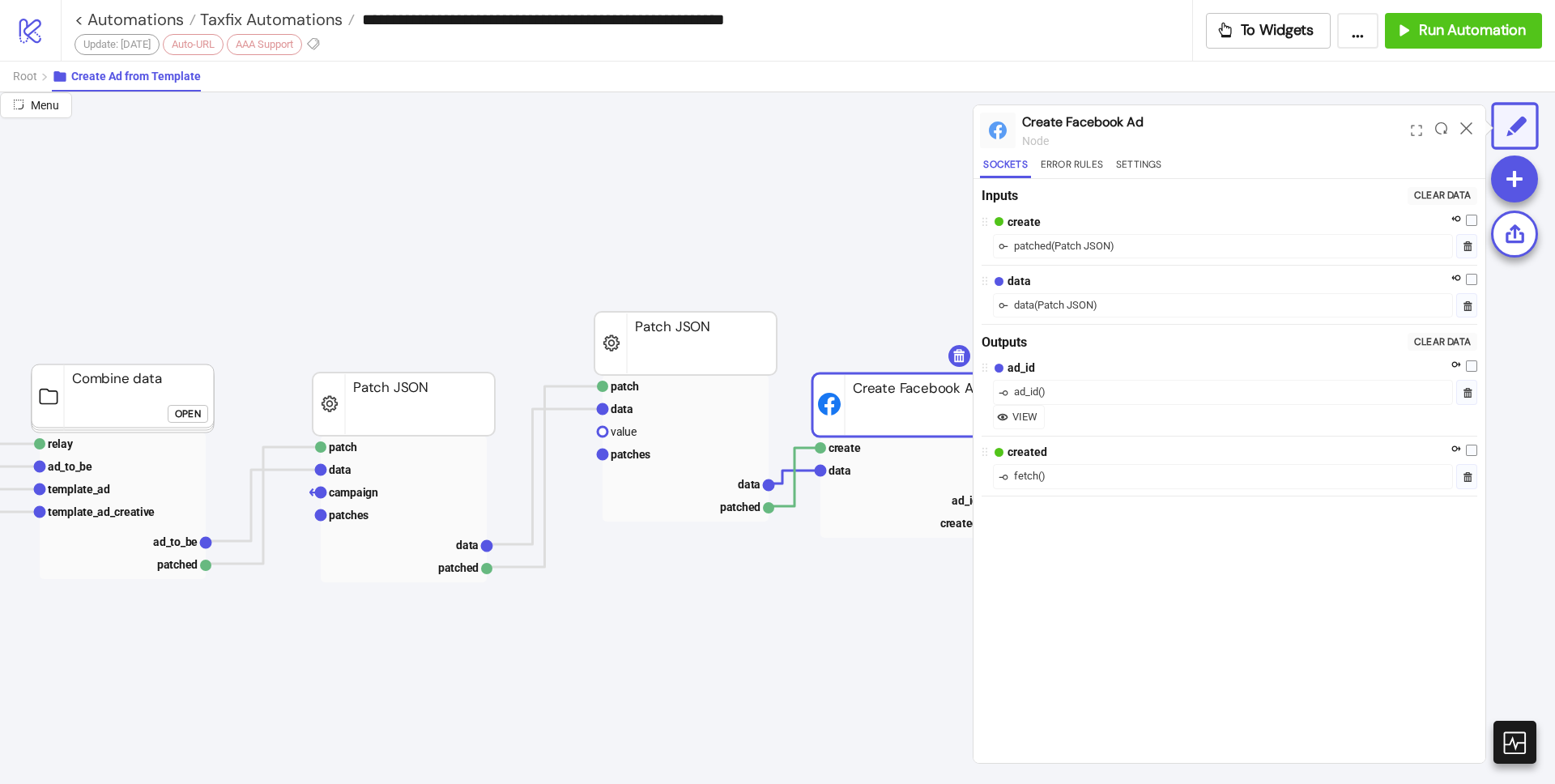
click at [1162, 304] on div "data ( Patch JSON )" at bounding box center [1222, 305] width 460 height 24
click at [1162, 305] on div "data ( Patch JSON )" at bounding box center [1222, 305] width 460 height 24
click at [1168, 163] on div "Sockets Error Rules Settings" at bounding box center [1229, 167] width 498 height 22
click at [1140, 165] on button "Settings" at bounding box center [1139, 167] width 53 height 22
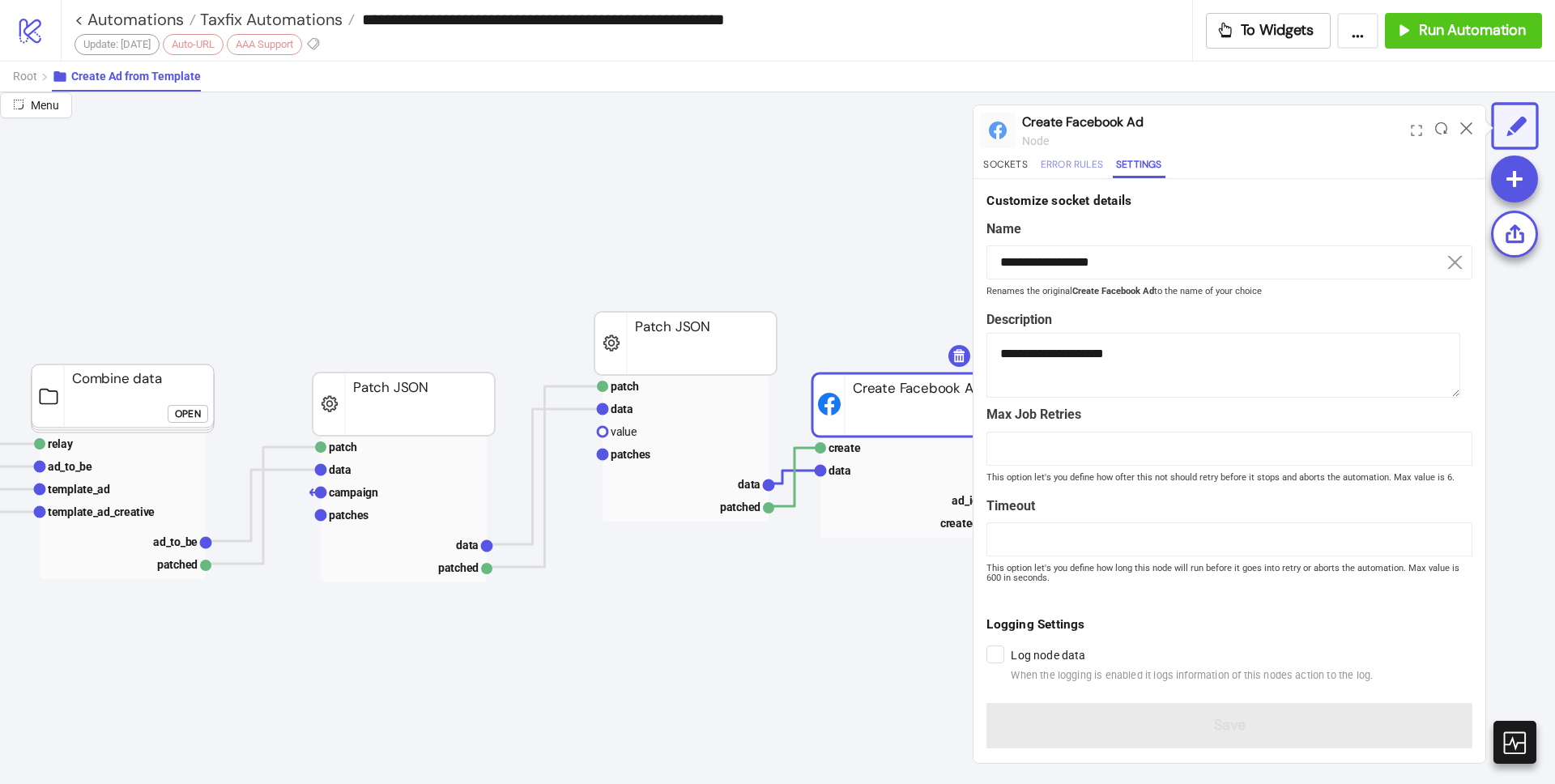
scroll to position [0, 0]
click at [1082, 163] on button "Error Rules" at bounding box center [1072, 167] width 69 height 22
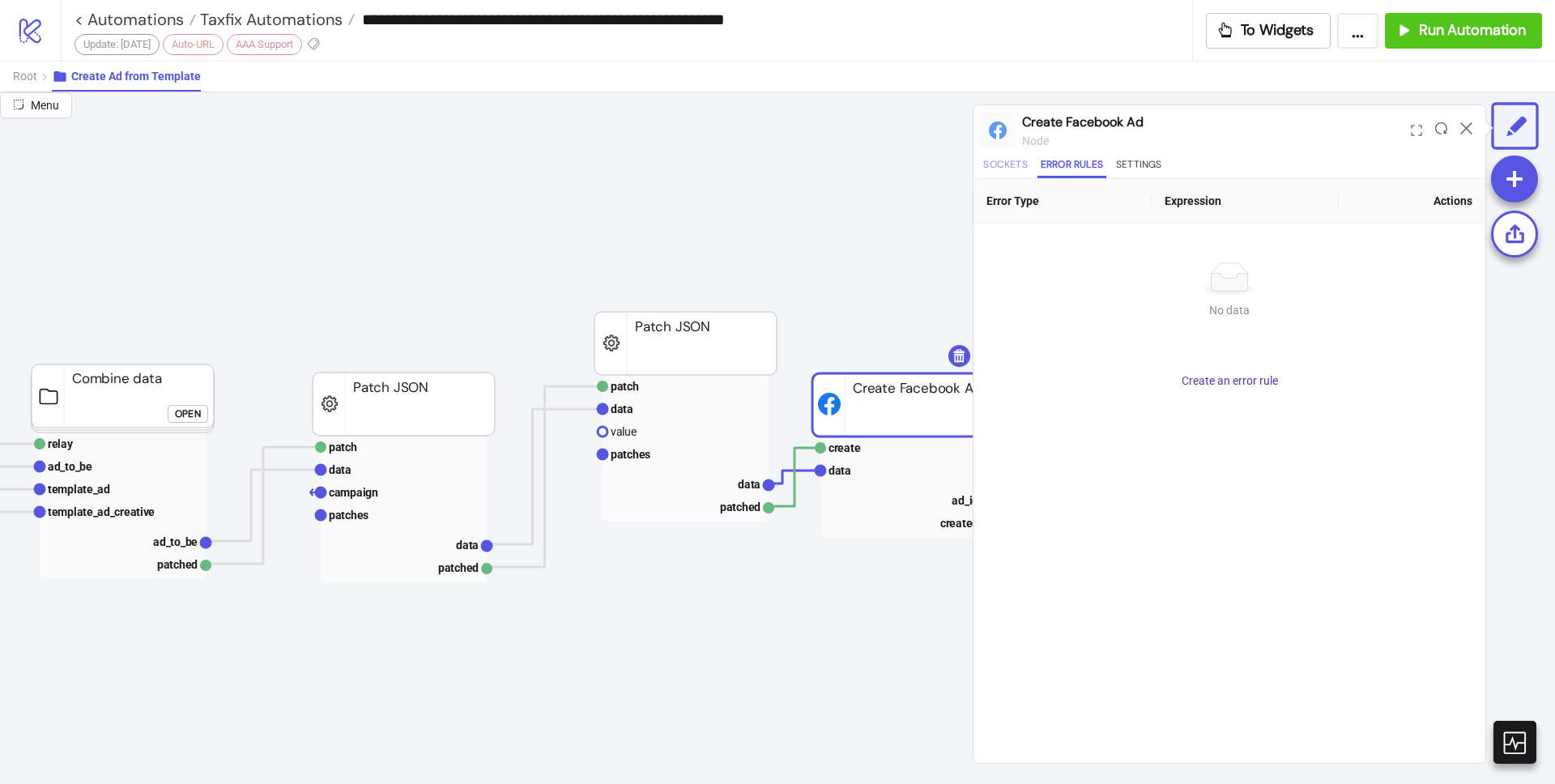
click at [997, 167] on button "Sockets" at bounding box center [1005, 167] width 50 height 22
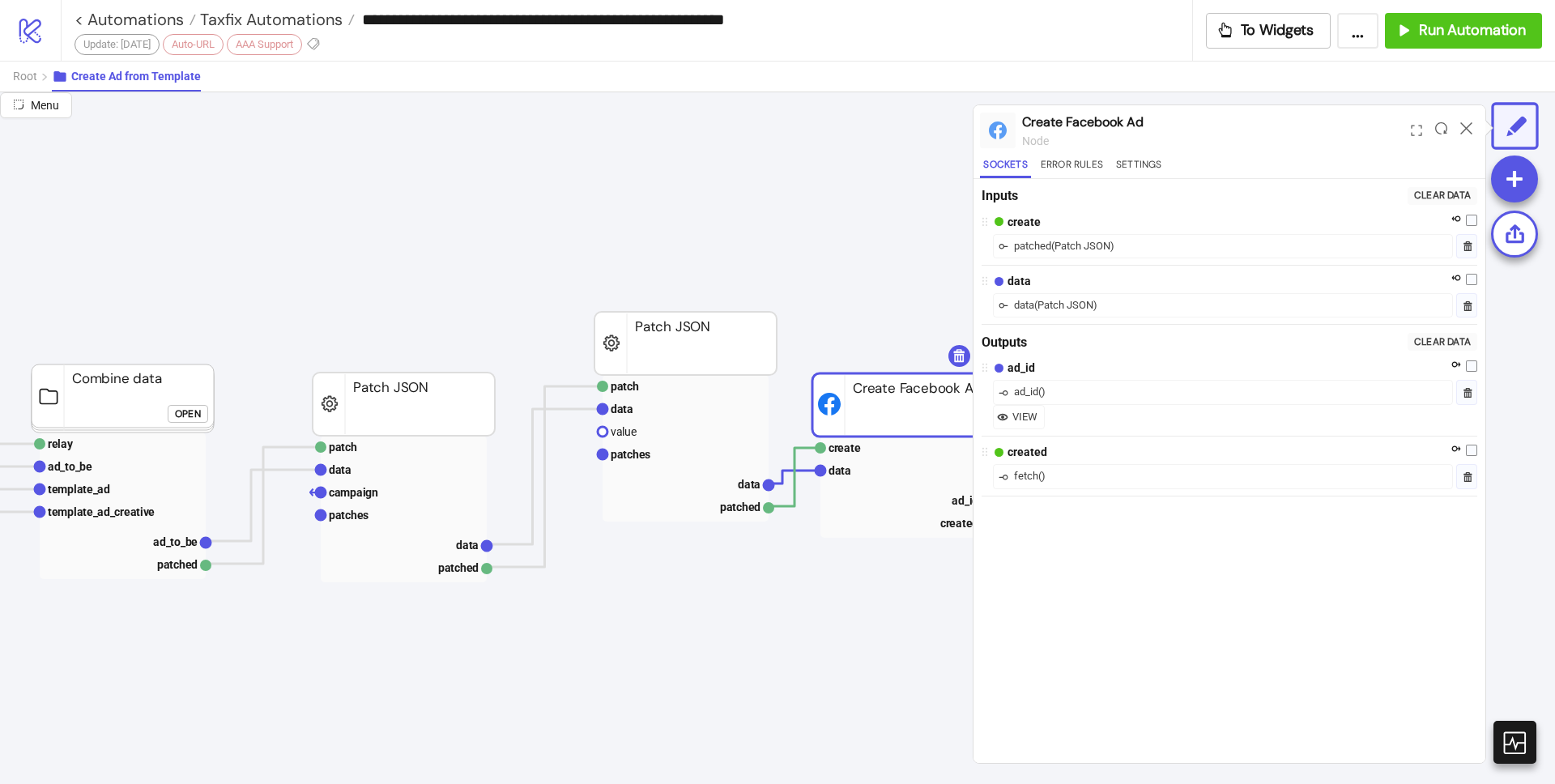
click at [1313, 251] on div "patched ( Patch JSON )" at bounding box center [1222, 245] width 460 height 24
drag, startPoint x: 1313, startPoint y: 251, endPoint x: 1136, endPoint y: 248, distance: 177.0
click at [1312, 251] on div "patched ( Patch JSON )" at bounding box center [1222, 245] width 460 height 24
drag, startPoint x: 1085, startPoint y: 246, endPoint x: 1040, endPoint y: 247, distance: 45.0
click at [1085, 247] on div "( Patch JSON )" at bounding box center [1082, 245] width 63 height 16
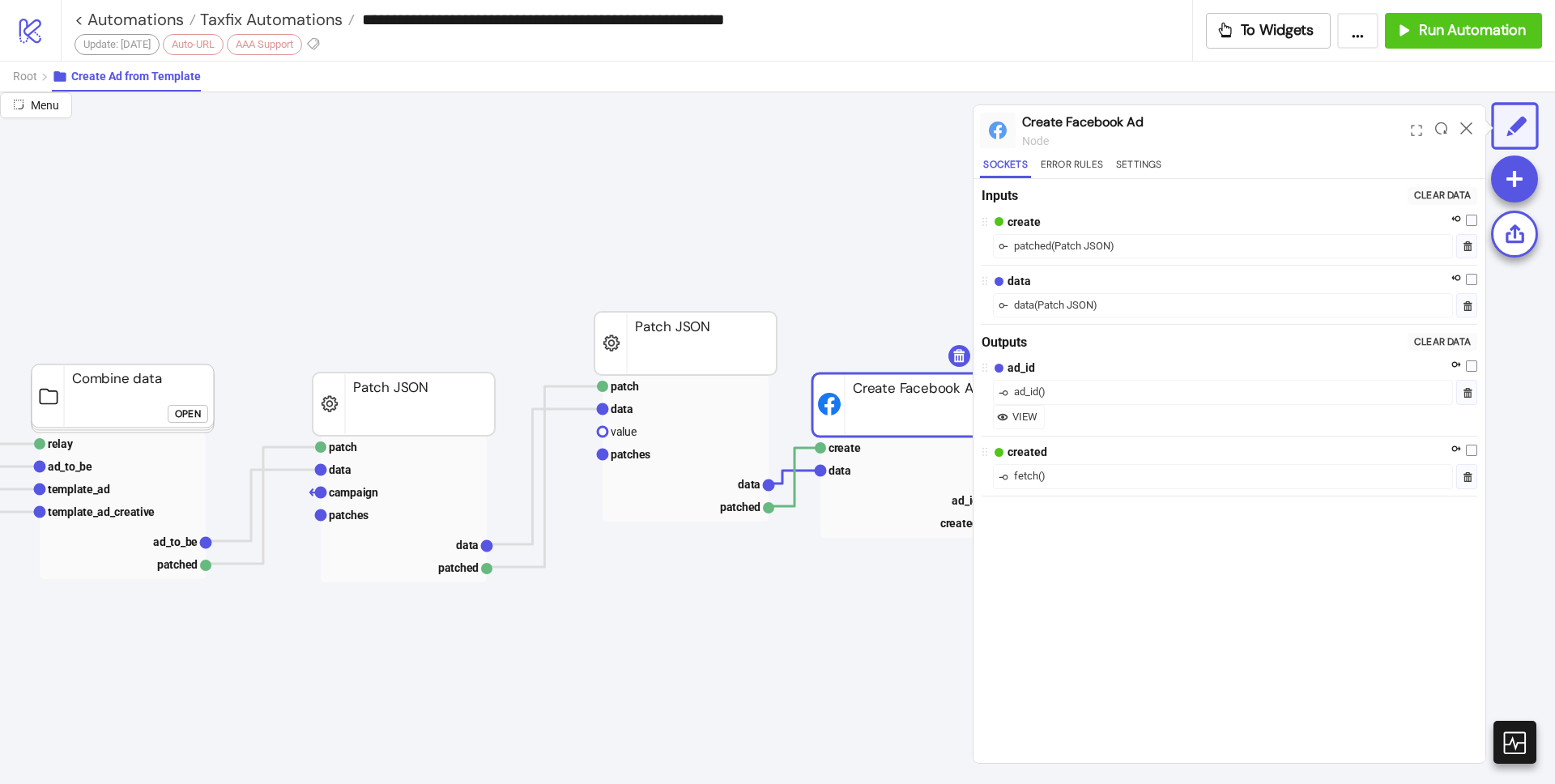
click at [1001, 245] on icon at bounding box center [1003, 245] width 13 height 13
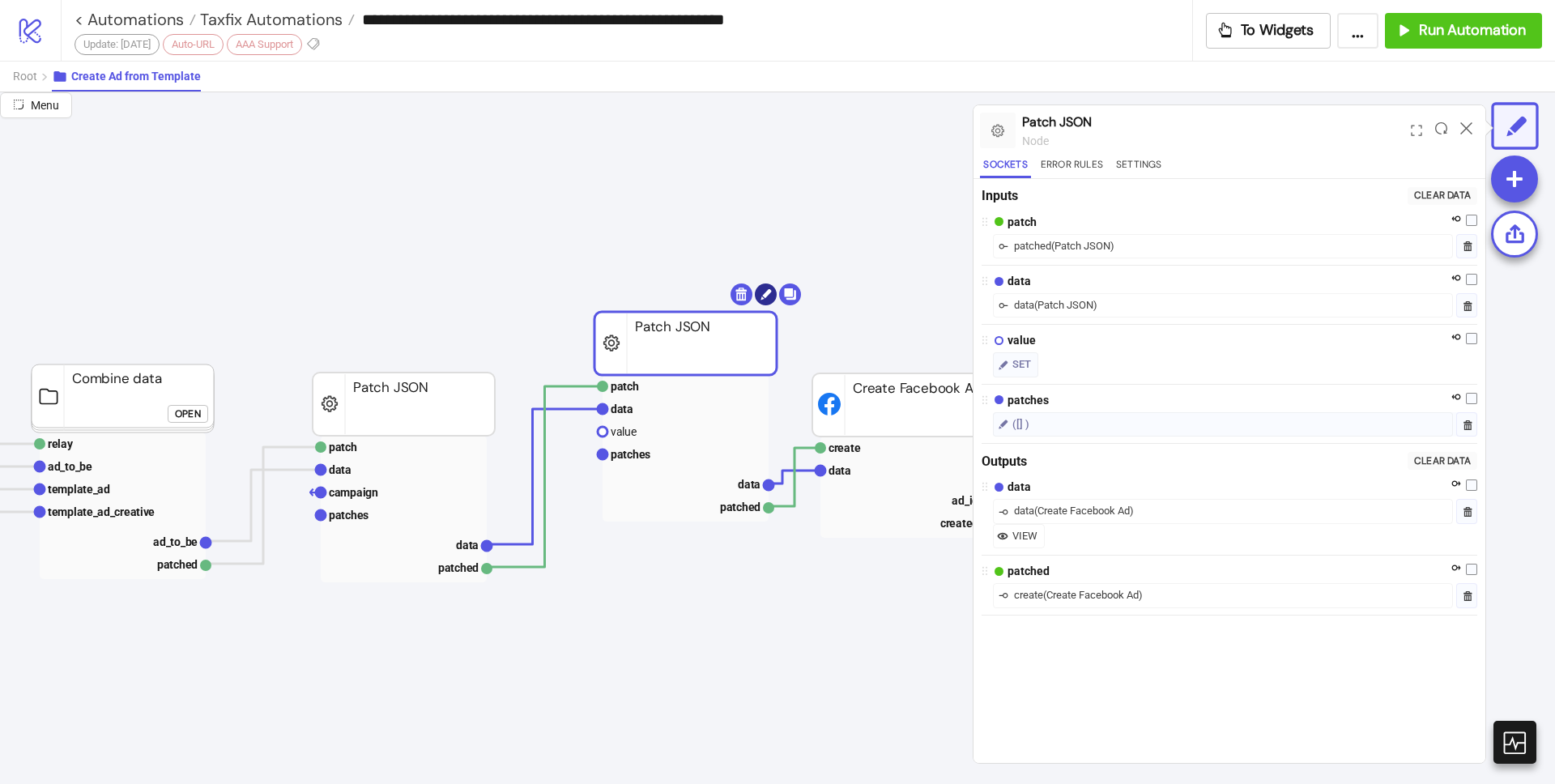
click at [767, 295] on icon at bounding box center [766, 294] width 11 height 11
click at [771, 298] on circle at bounding box center [766, 294] width 22 height 22
click at [1113, 247] on div "( Patch JSON )" at bounding box center [1082, 245] width 63 height 16
click at [1112, 246] on div "( Patch JSON )" at bounding box center [1082, 245] width 63 height 16
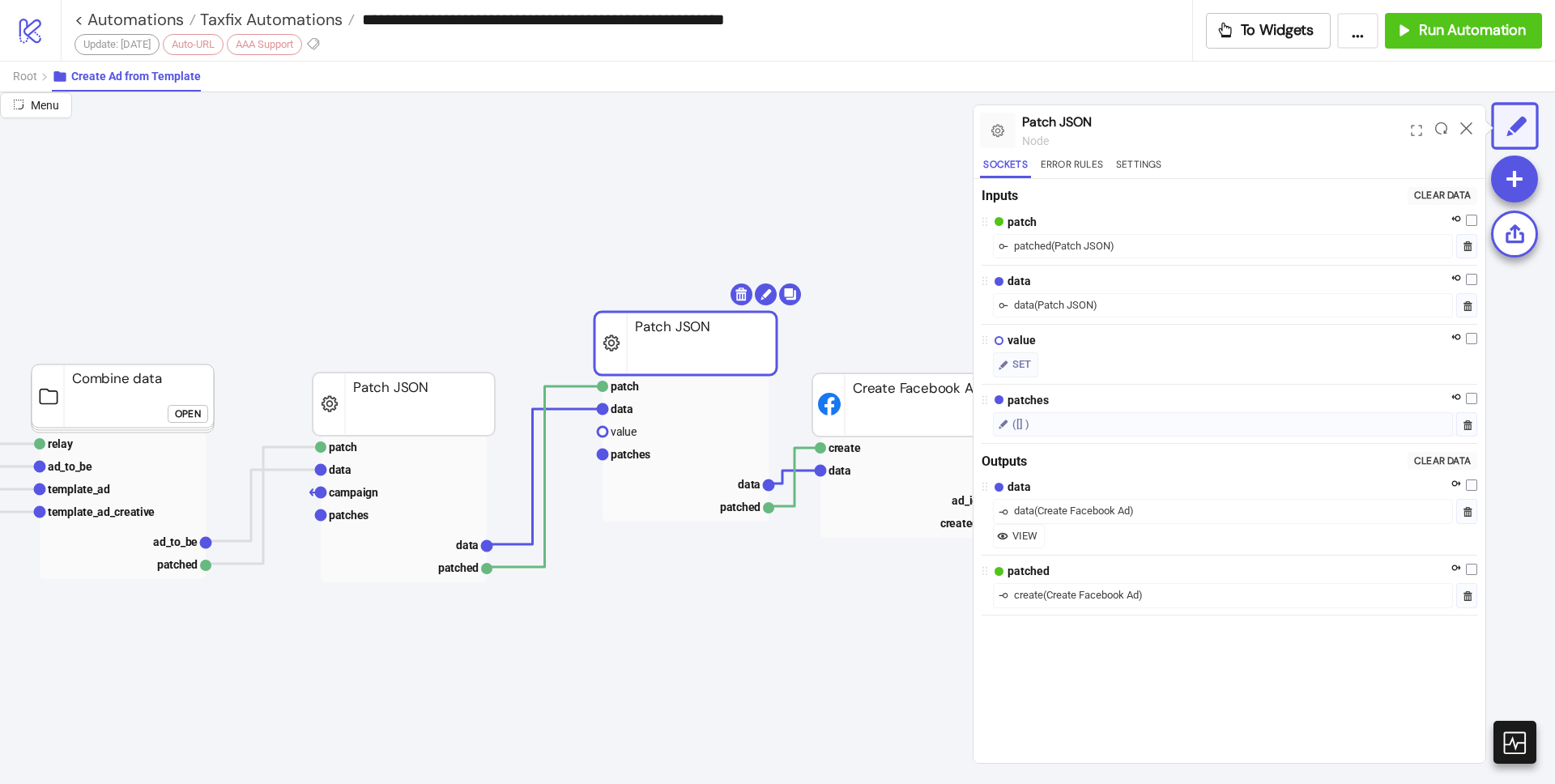
click at [1077, 313] on div "data ( Patch JSON )" at bounding box center [1222, 305] width 460 height 24
drag, startPoint x: 1077, startPoint y: 313, endPoint x: 1074, endPoint y: 355, distance: 42.1
click at [1076, 313] on div "data ( Patch JSON )" at bounding box center [1222, 305] width 460 height 24
click at [1057, 315] on div "data ( Patch JSON )" at bounding box center [1222, 305] width 460 height 24
click at [1057, 314] on div "data ( Patch JSON )" at bounding box center [1222, 305] width 460 height 24
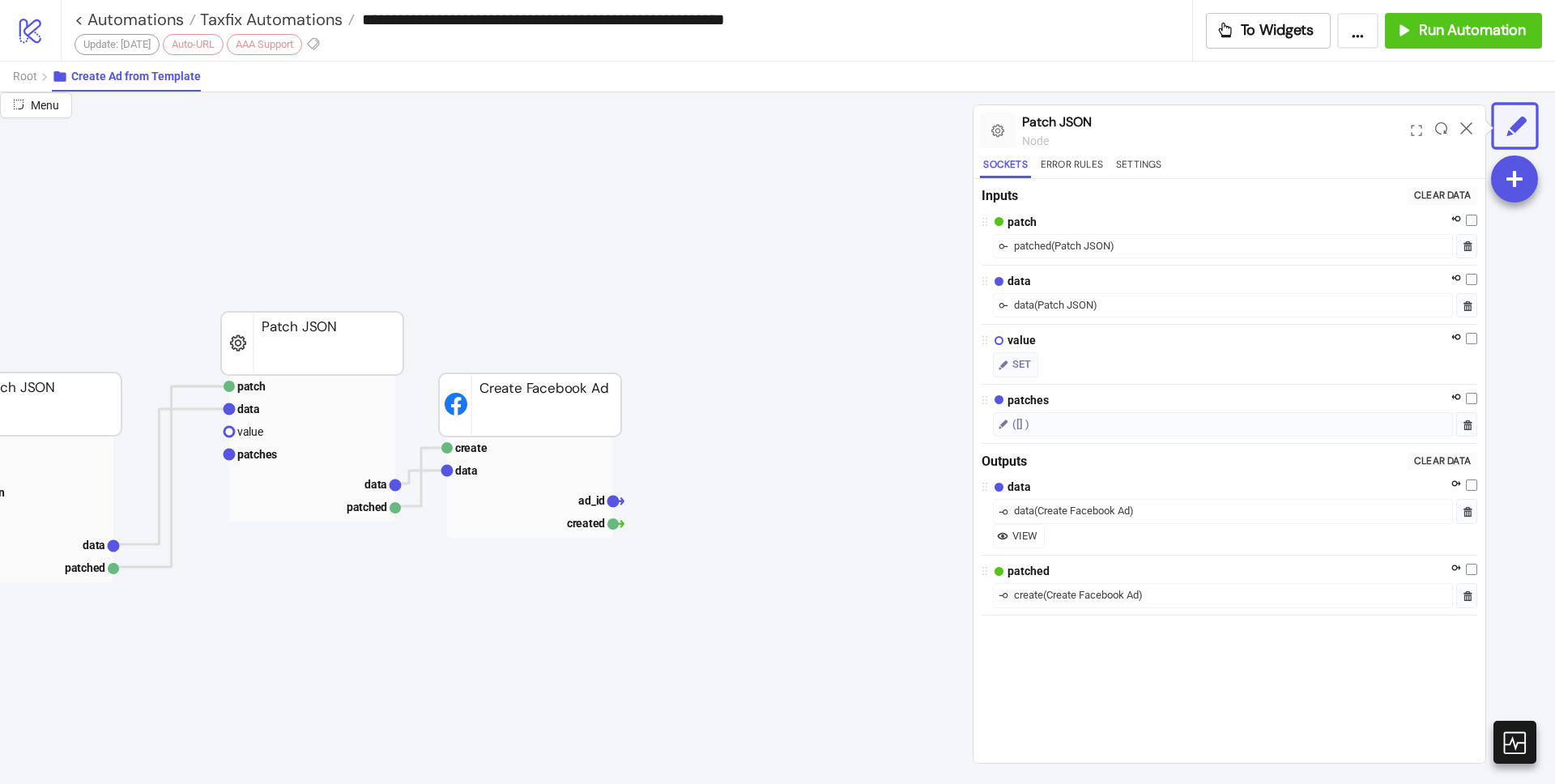
scroll to position [159, 1737]
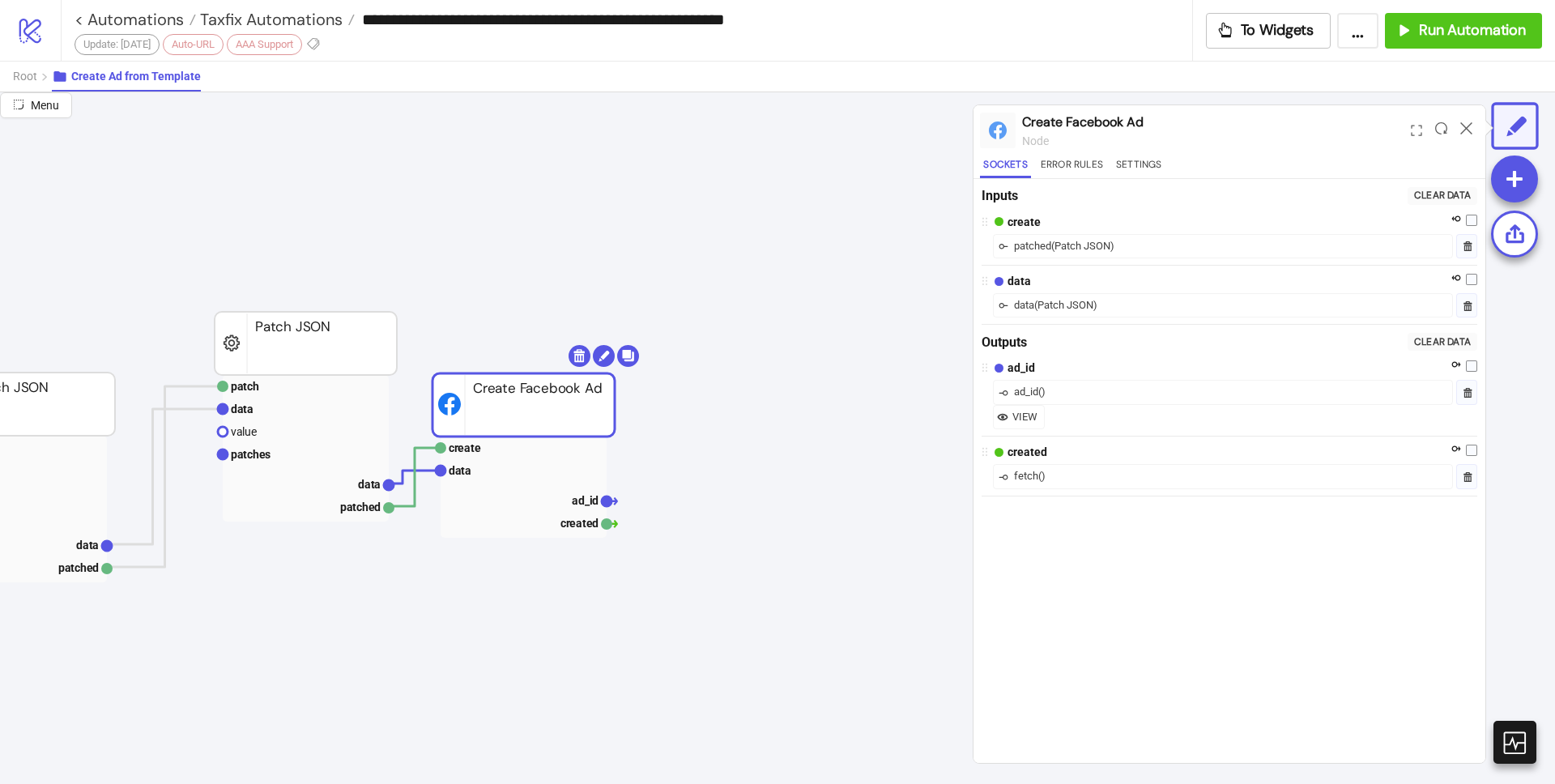
click at [1107, 245] on div "( Patch JSON )" at bounding box center [1082, 245] width 63 height 16
click at [1071, 165] on button "Error Rules" at bounding box center [1072, 167] width 69 height 22
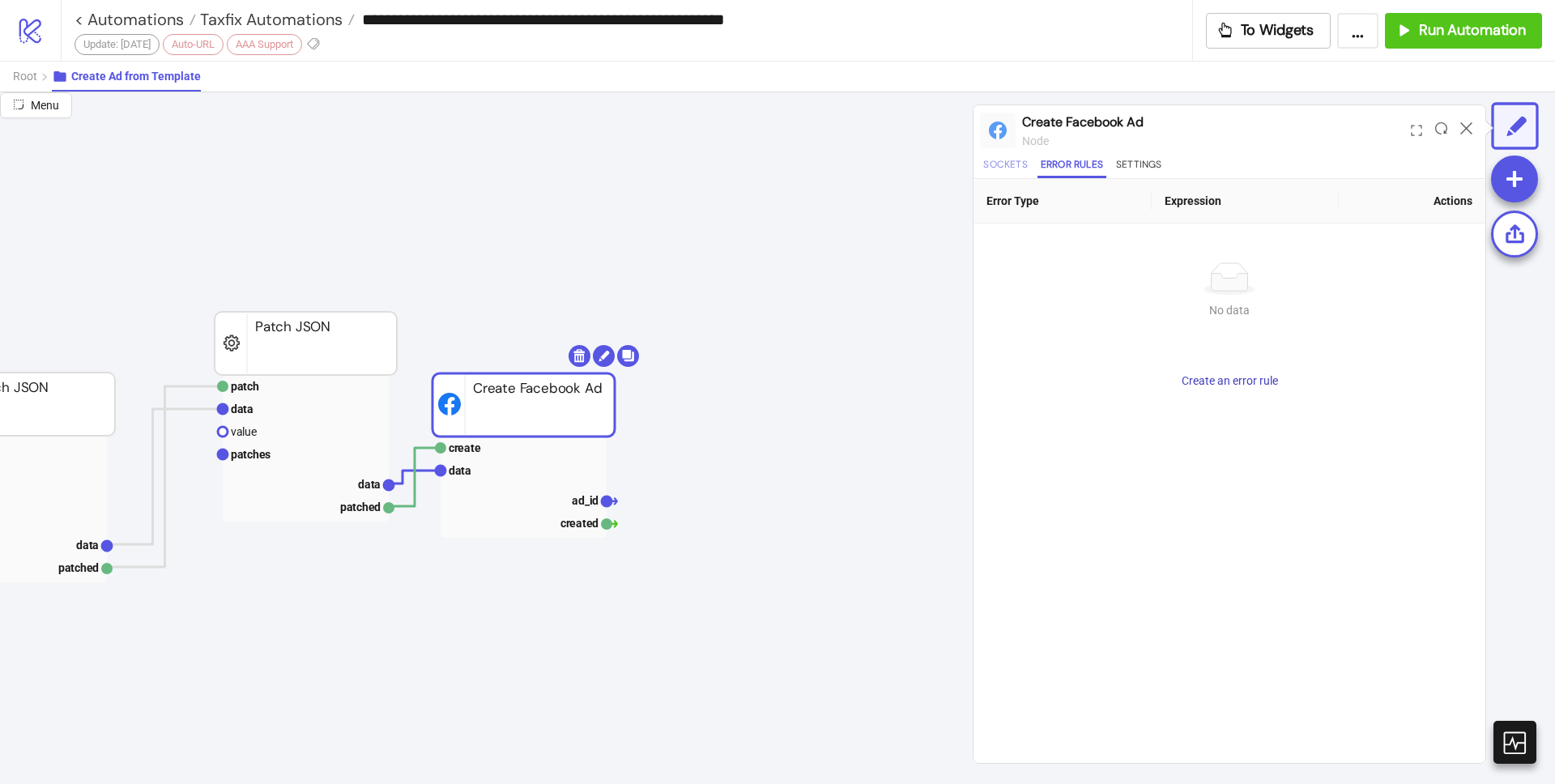
click at [1017, 173] on button "Sockets" at bounding box center [1005, 167] width 50 height 22
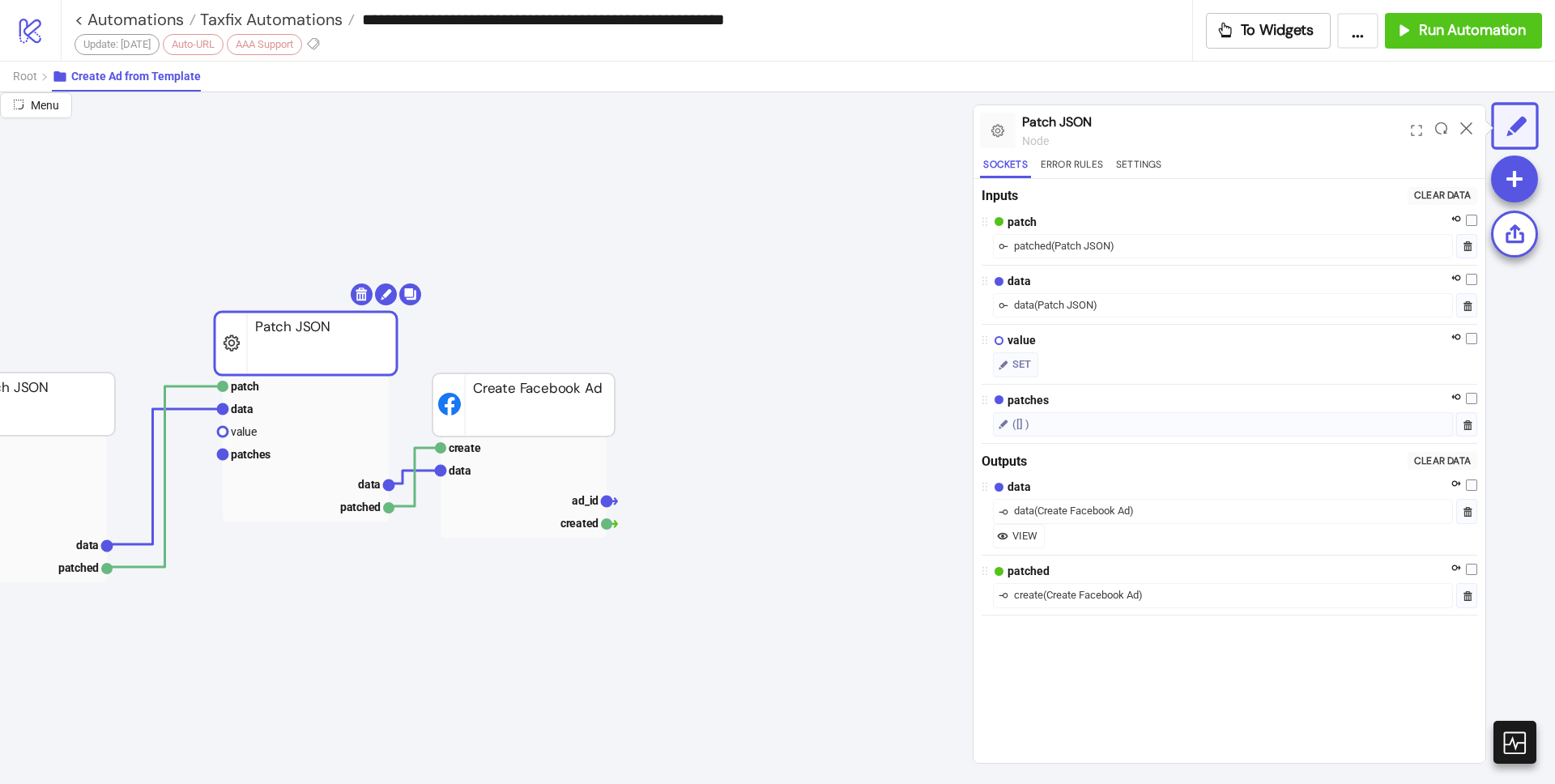
click at [222, 350] on rect at bounding box center [305, 343] width 182 height 63
click at [228, 345] on rect at bounding box center [305, 343] width 182 height 63
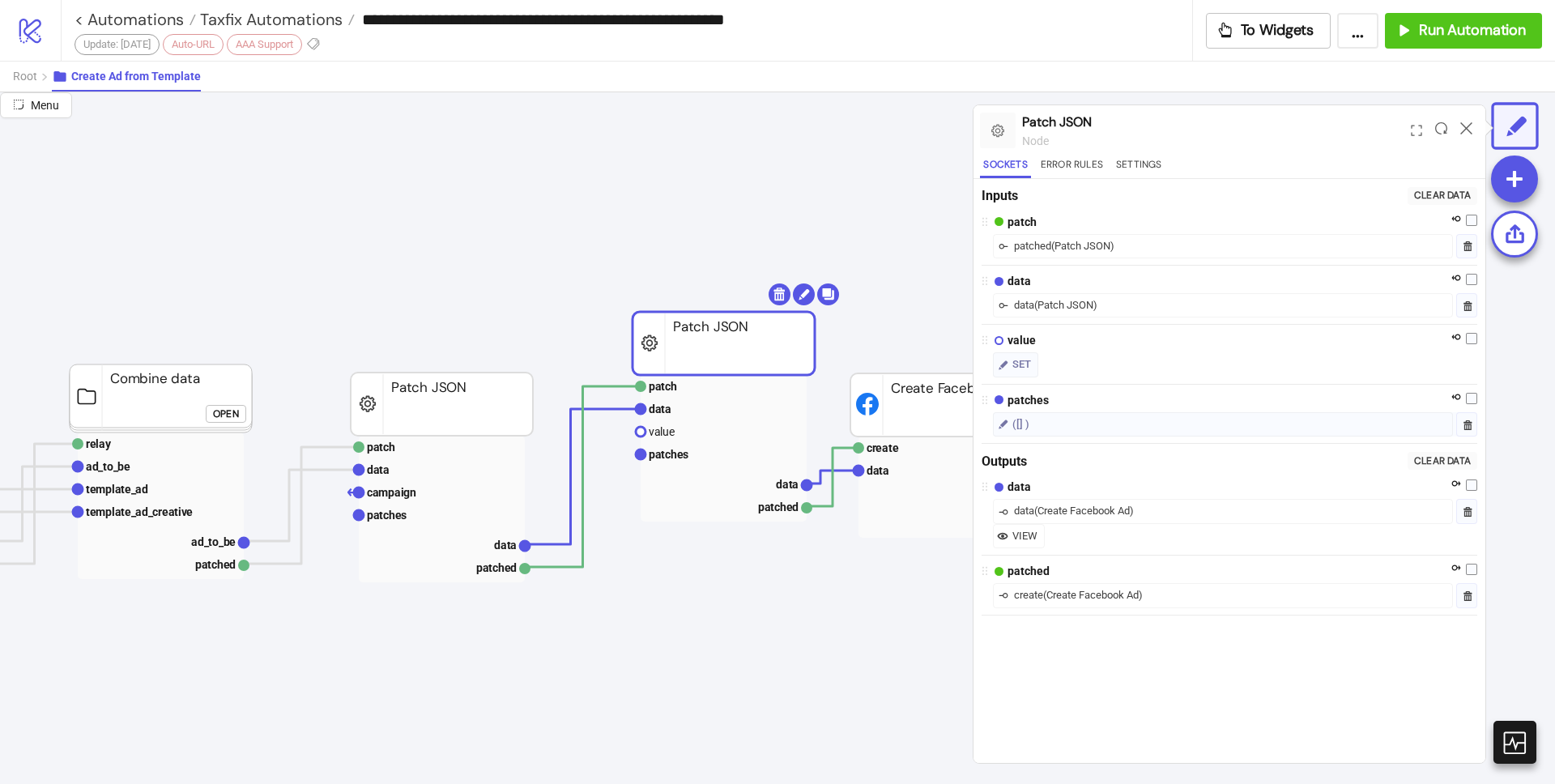
scroll to position [159, 1317]
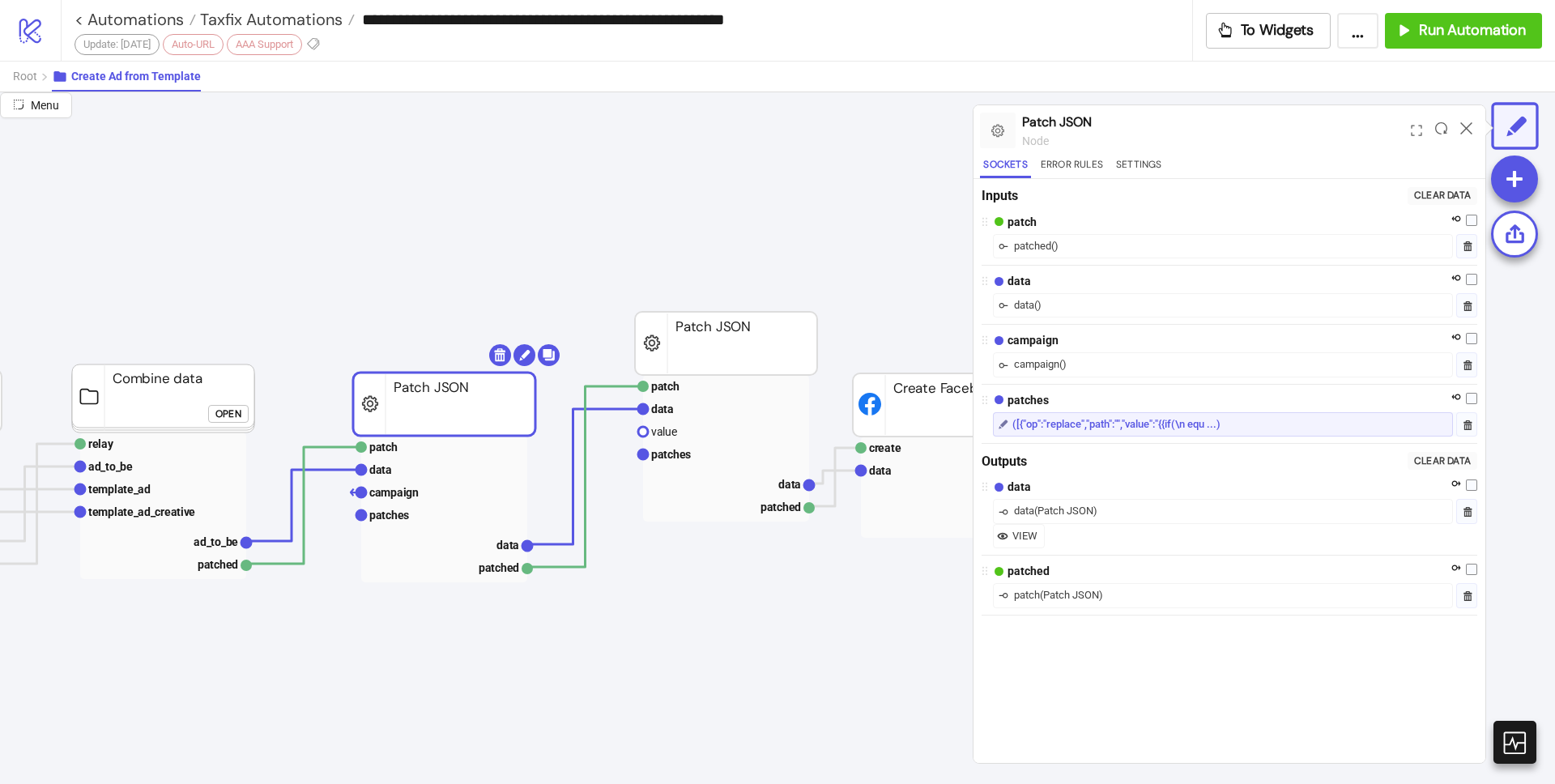
click at [1132, 431] on div "([{"op":"replace","path":"","value":"{{if(\n equ ...)" at bounding box center [1116, 424] width 208 height 16
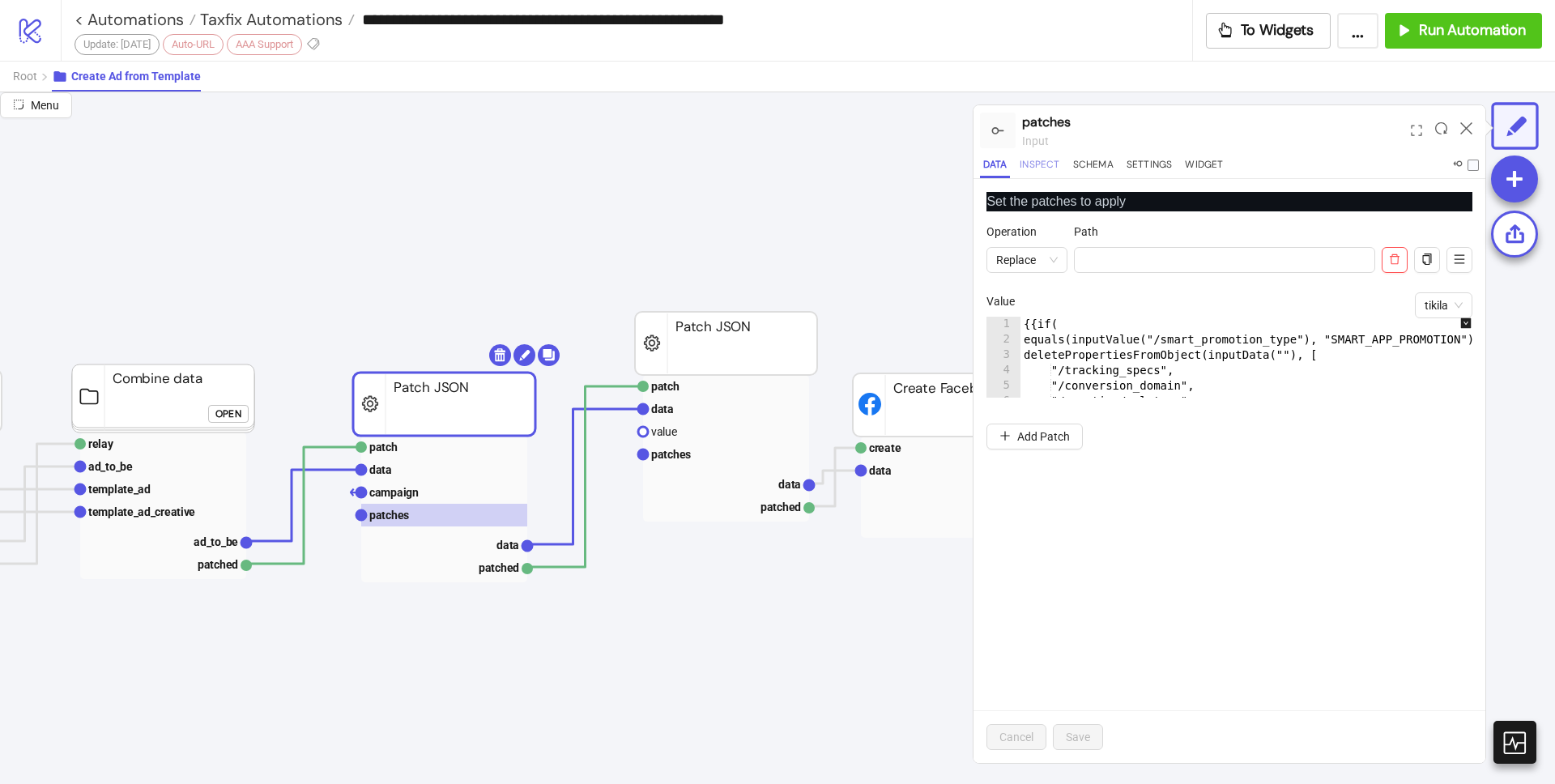
click at [1050, 162] on button "Inspect" at bounding box center [1039, 167] width 46 height 22
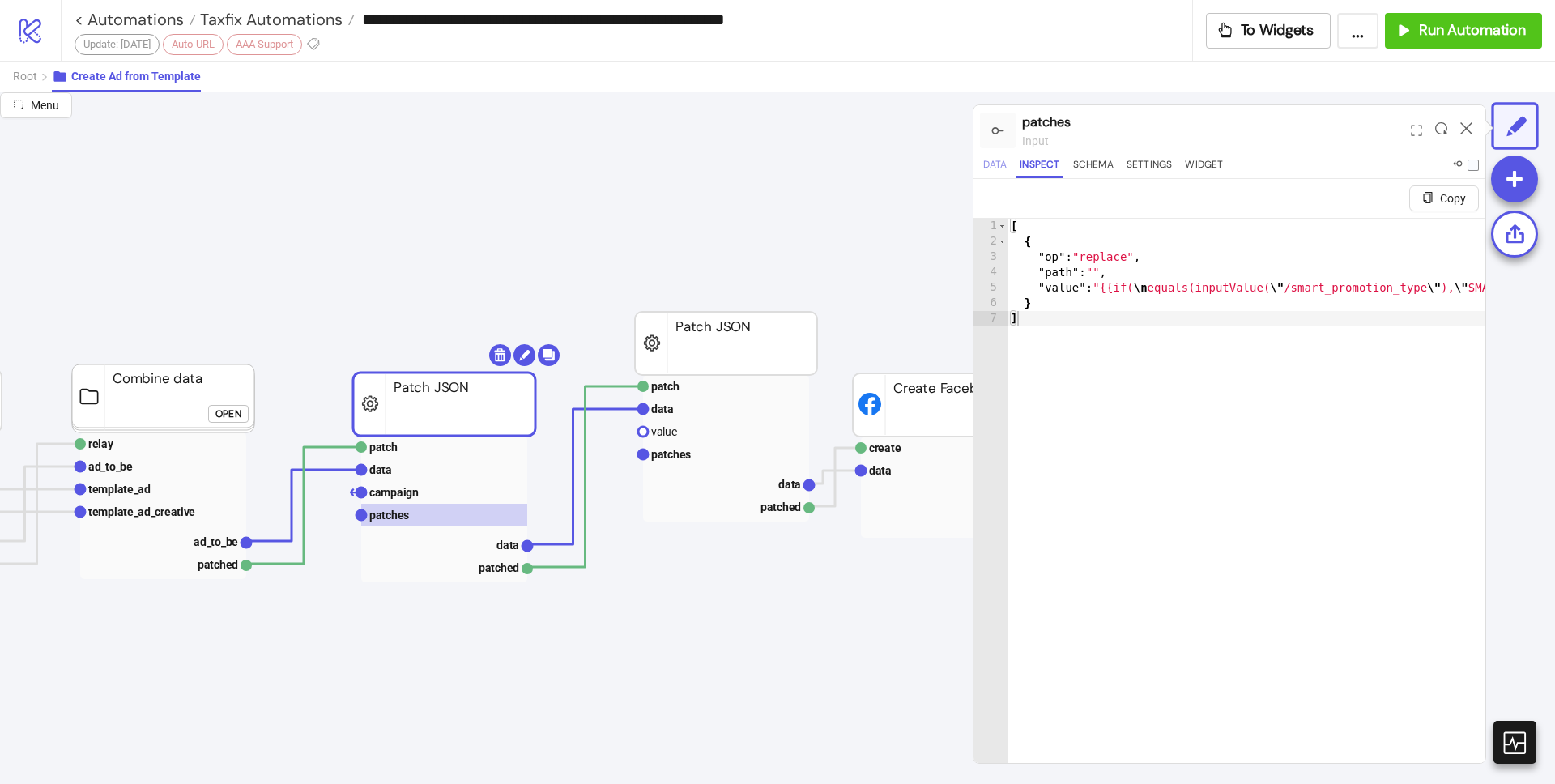
click at [994, 171] on button "Data" at bounding box center [995, 167] width 30 height 22
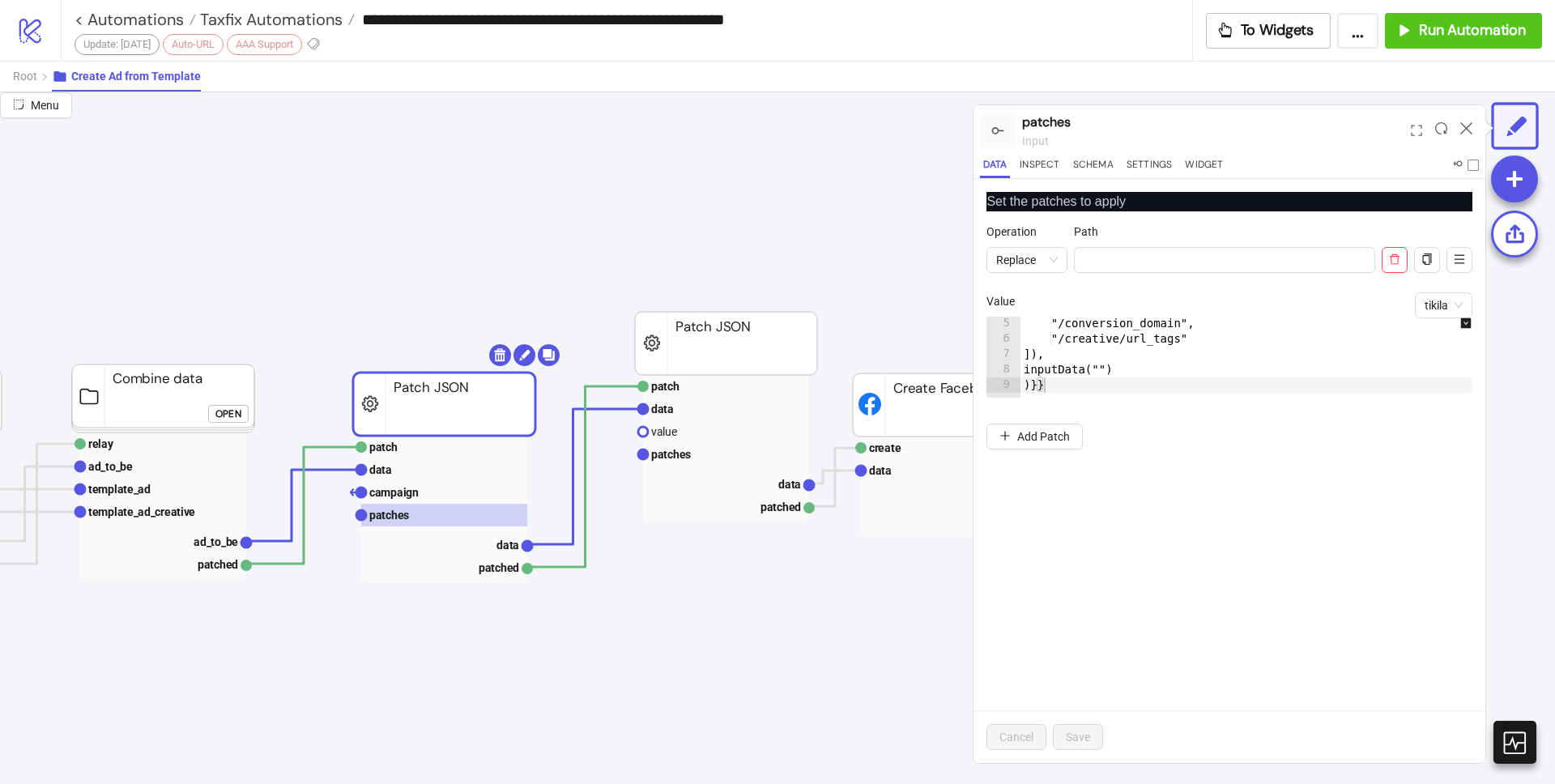
scroll to position [70, 0]
click at [1033, 152] on div "patches input" at bounding box center [1213, 130] width 382 height 51
click at [1043, 159] on button "Inspect" at bounding box center [1039, 167] width 46 height 22
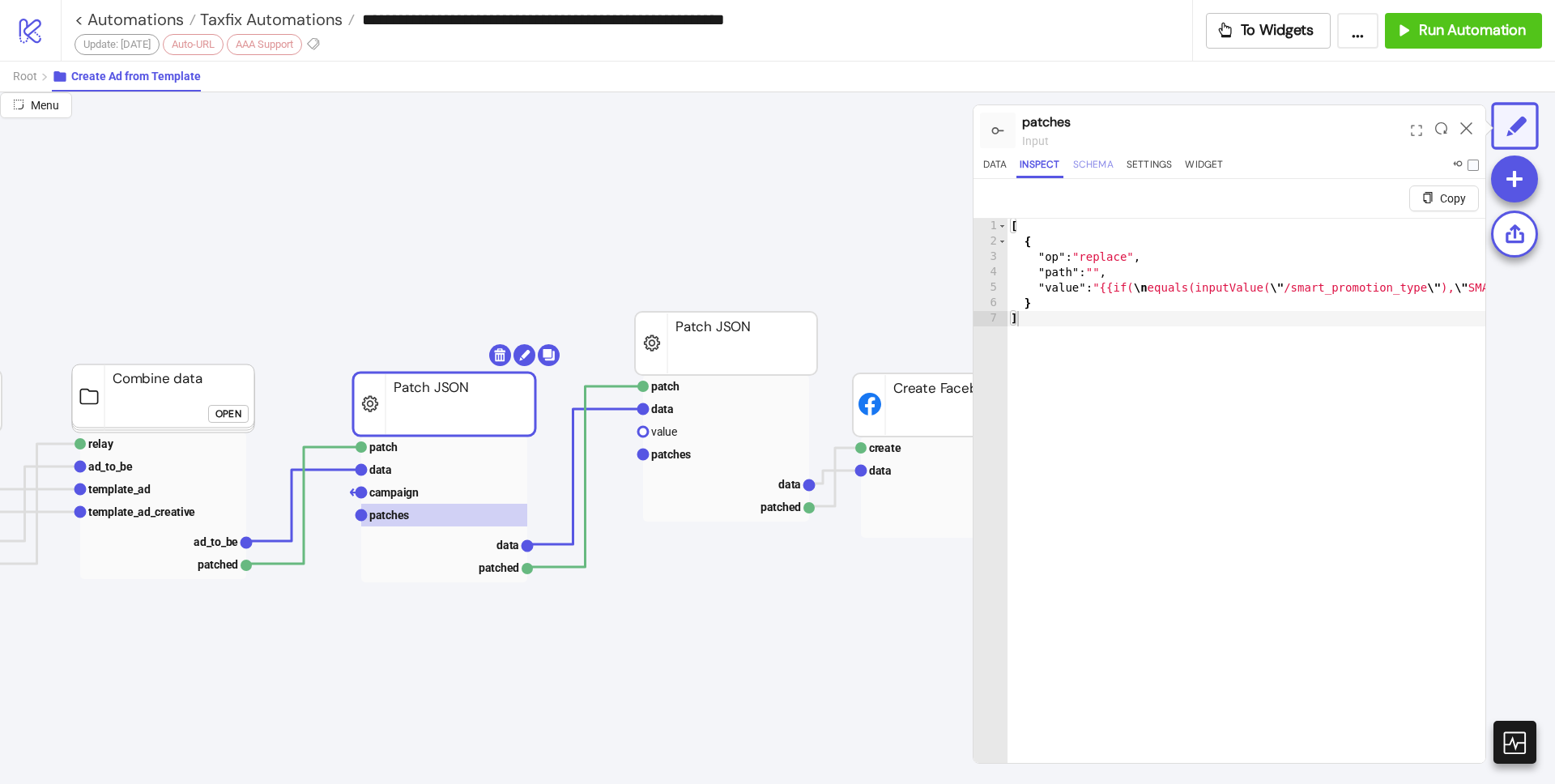
click at [1092, 159] on button "Schema" at bounding box center [1094, 167] width 47 height 22
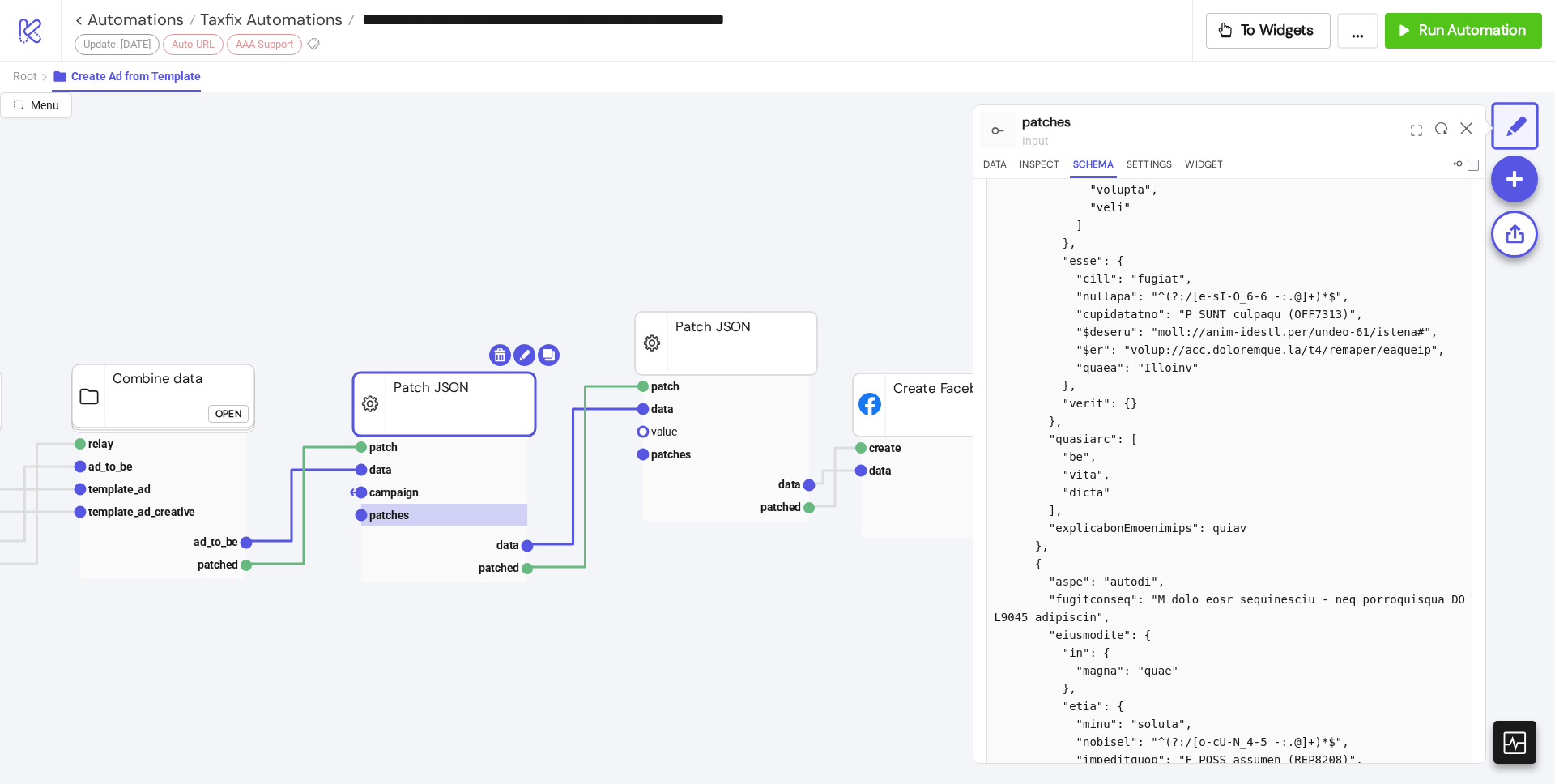
scroll to position [0, 0]
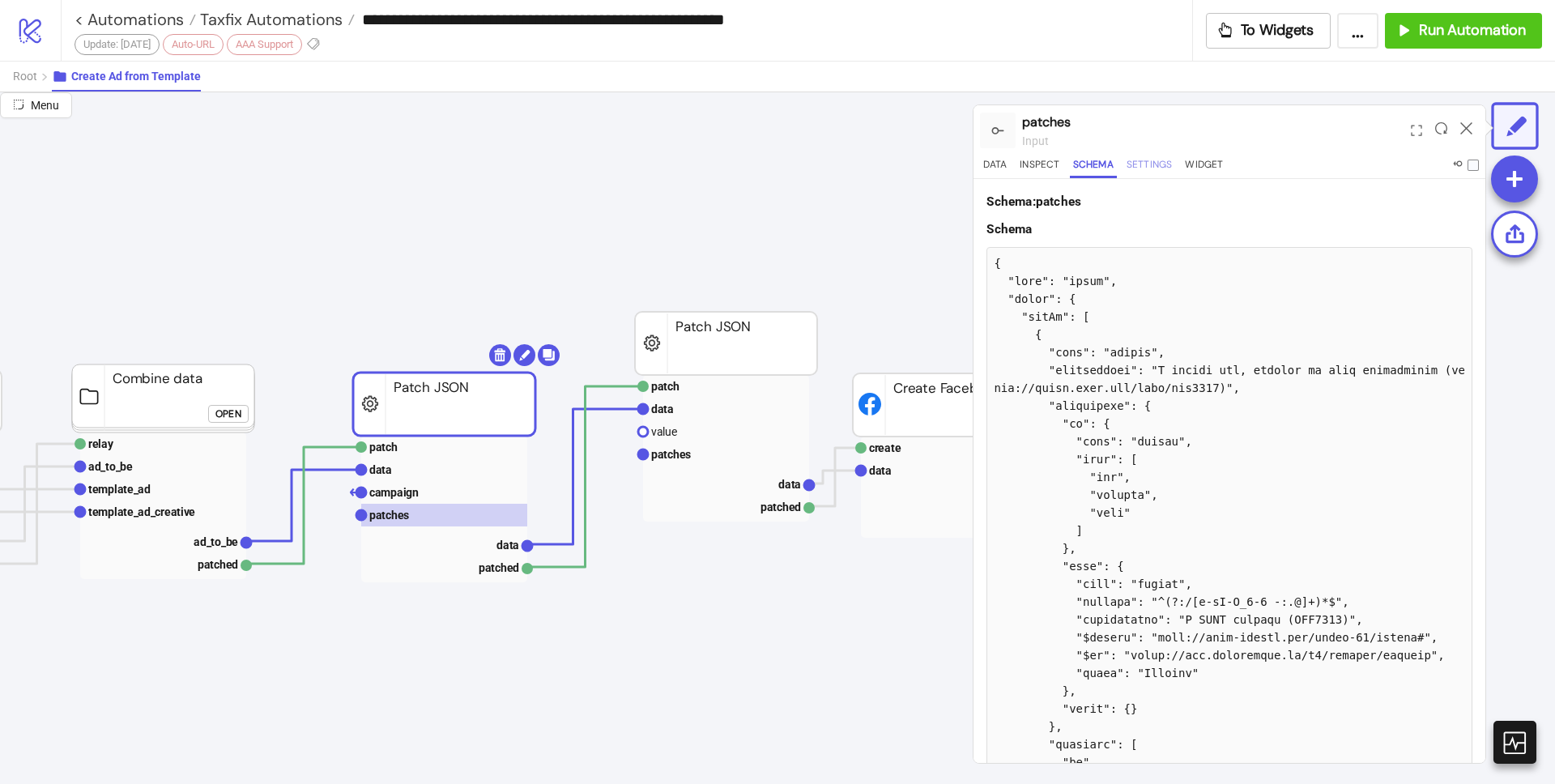
click at [1153, 169] on button "Settings" at bounding box center [1149, 167] width 53 height 22
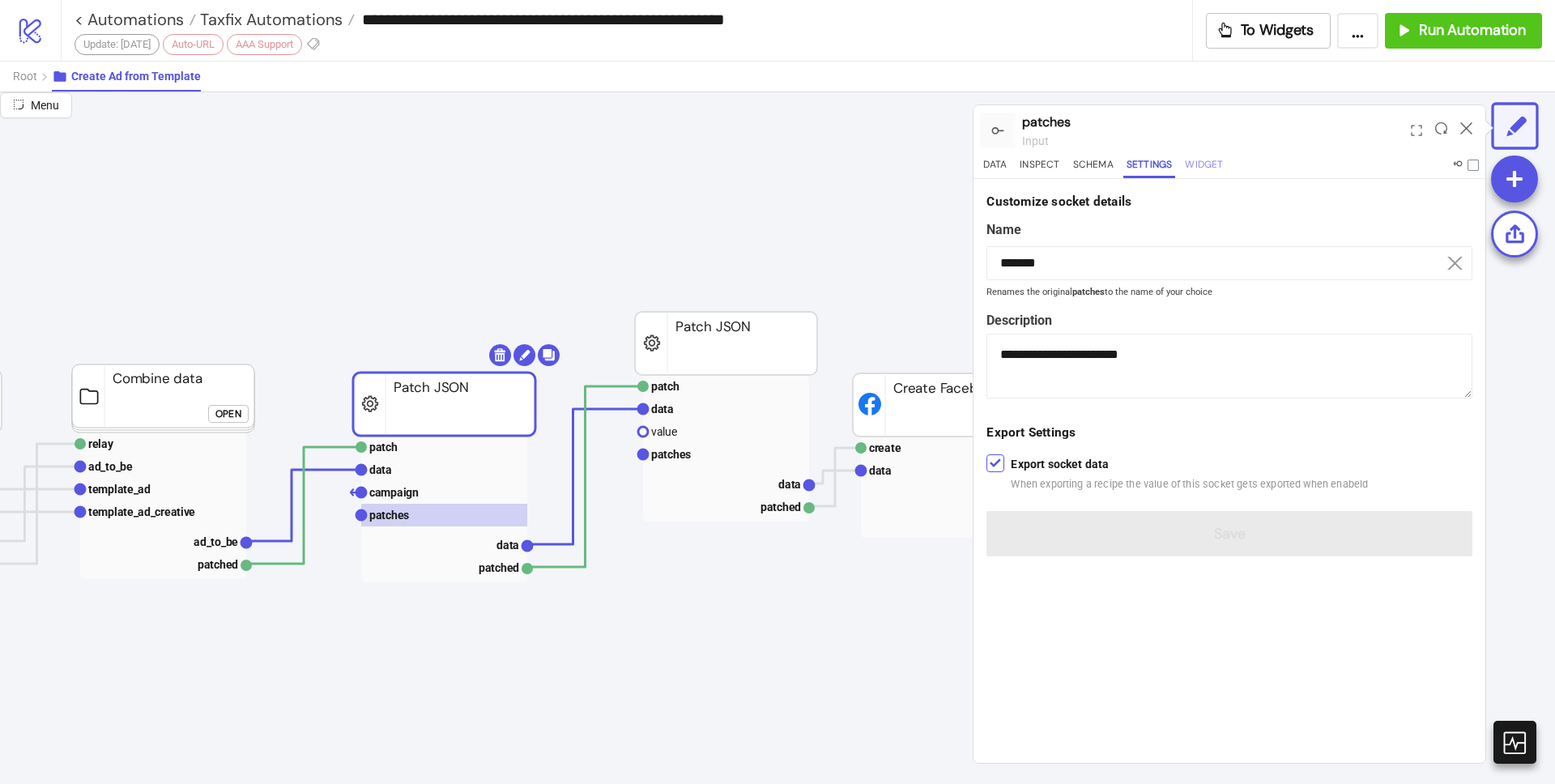
click at [1199, 166] on button "Widget" at bounding box center [1204, 167] width 45 height 22
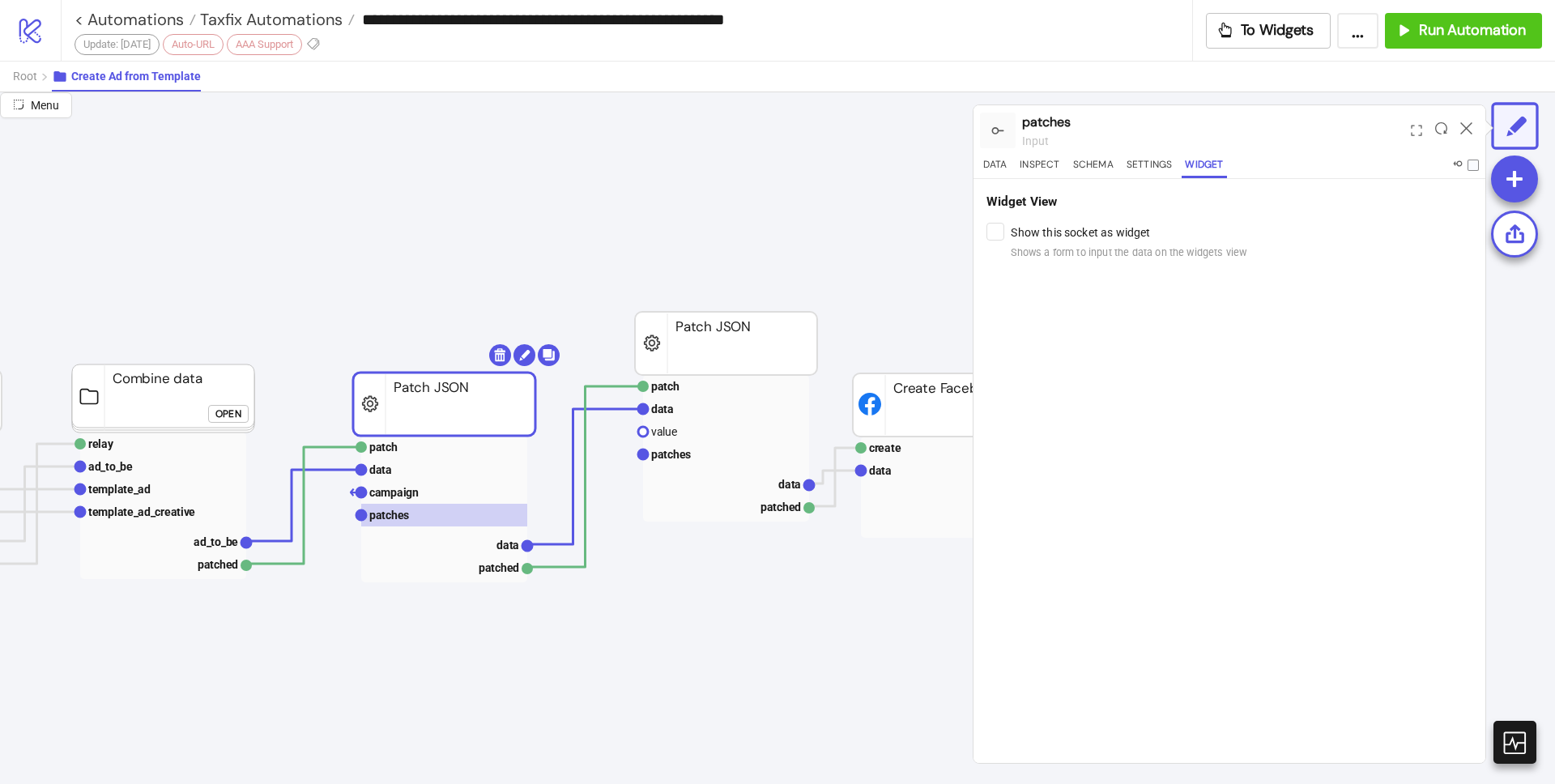
click at [1120, 166] on div "Data Inspect Schema Settings Widget" at bounding box center [1229, 167] width 498 height 22
click at [1067, 164] on div "Data Inspect Schema Settings Widget" at bounding box center [1229, 167] width 498 height 22
click at [1054, 163] on button "Inspect" at bounding box center [1039, 167] width 46 height 22
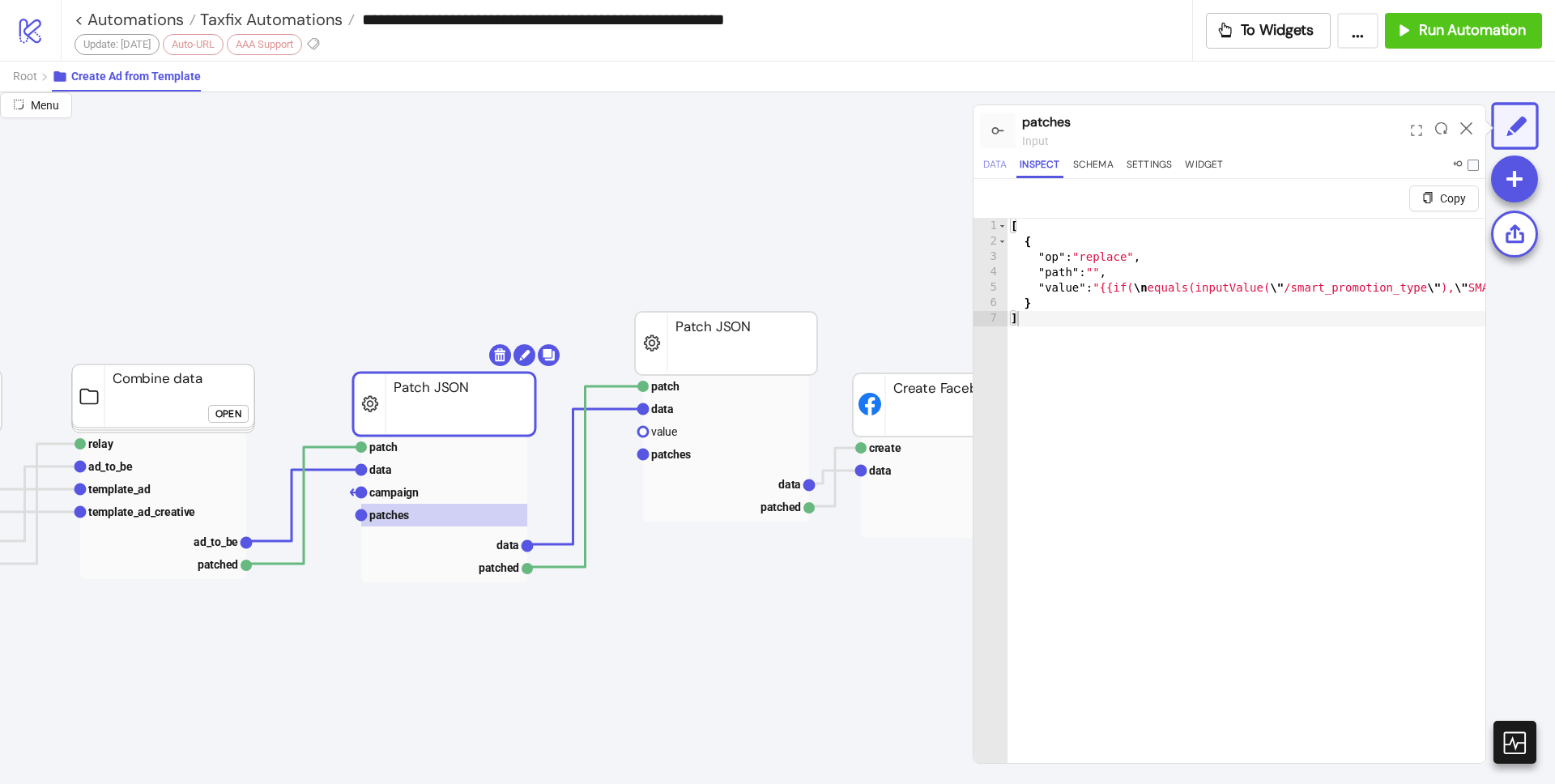
click at [998, 167] on button "Data" at bounding box center [995, 167] width 30 height 22
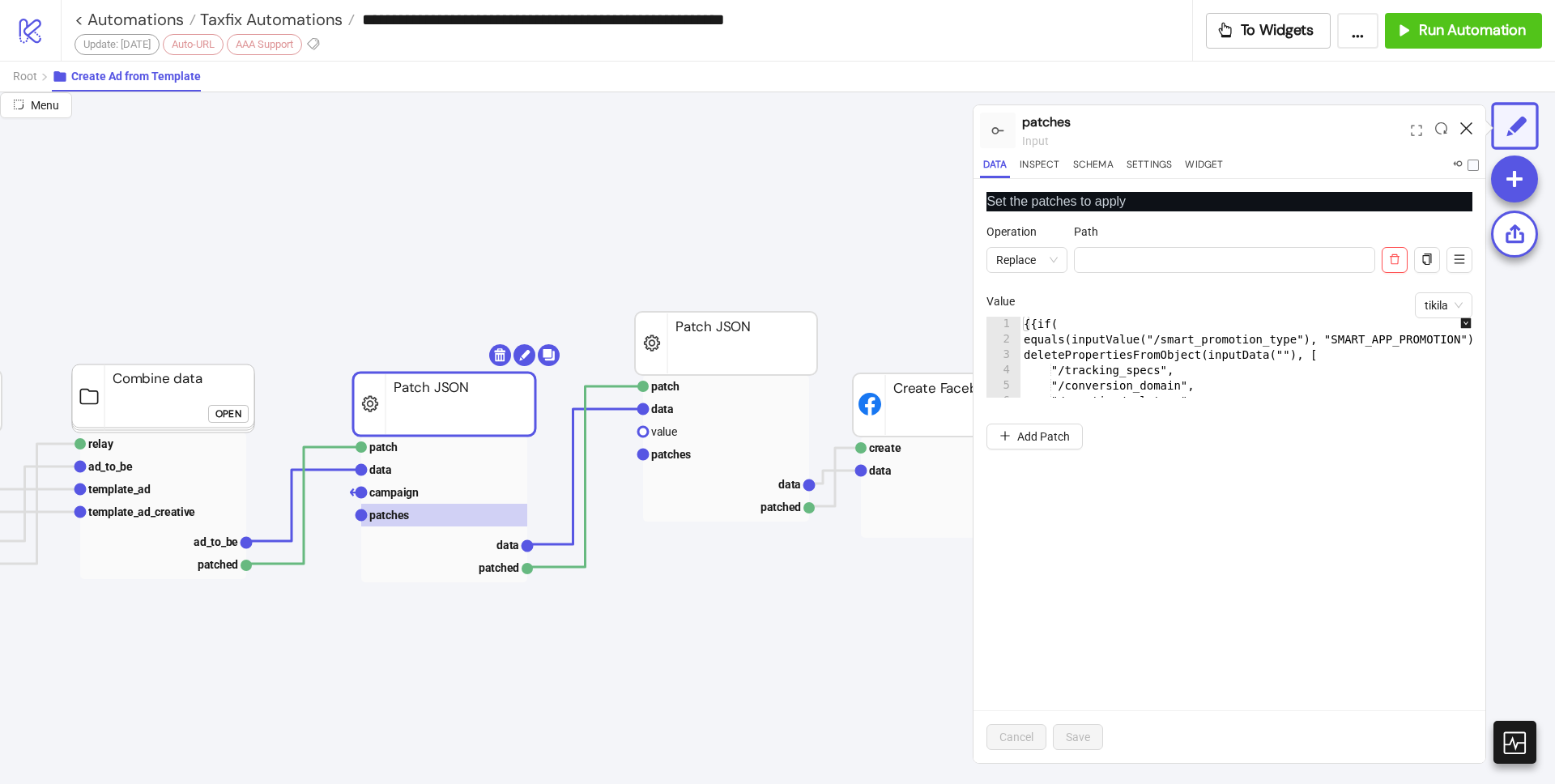
click at [1467, 129] on icon at bounding box center [1466, 128] width 12 height 12
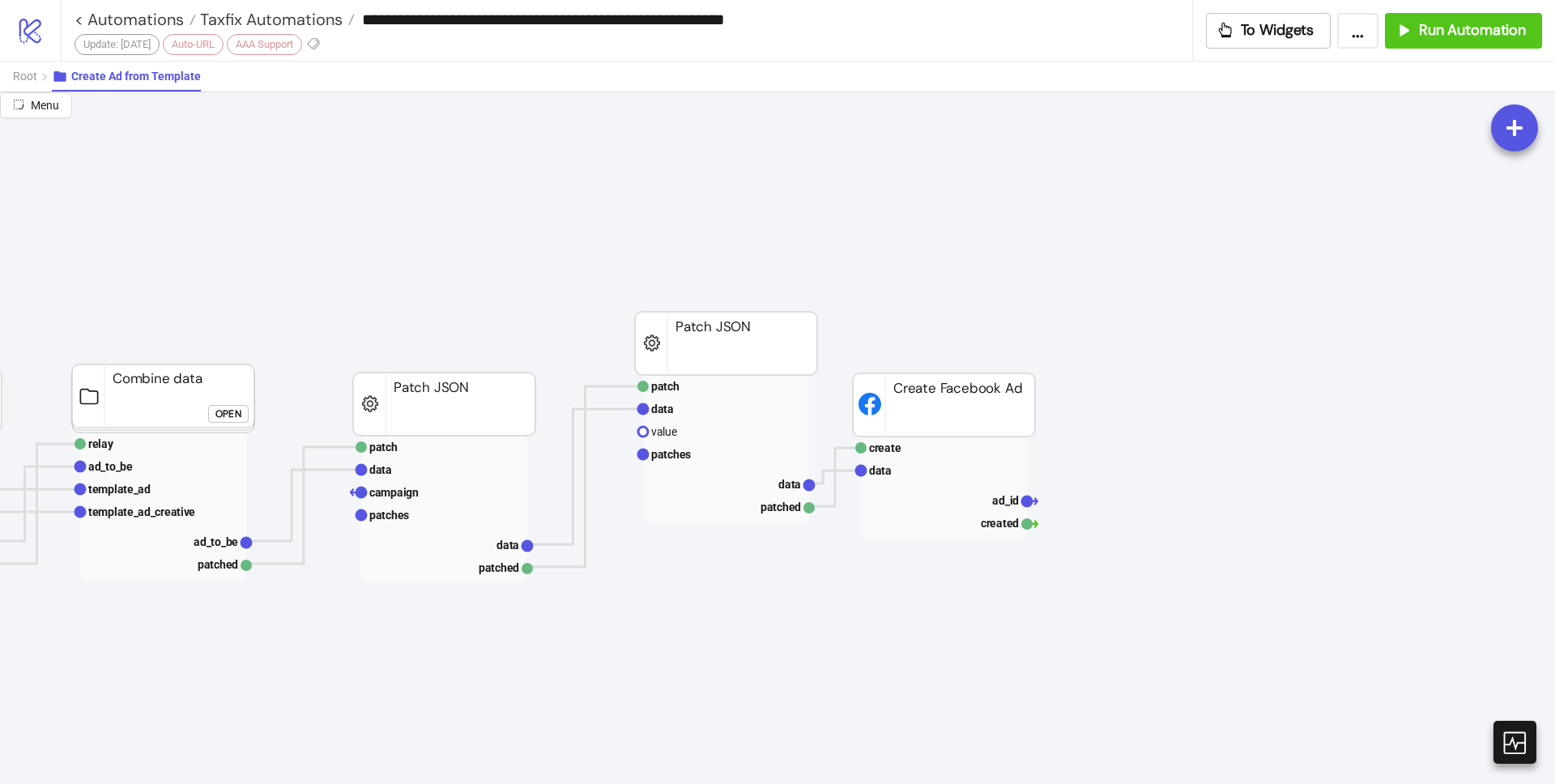
click at [458, 387] on rect at bounding box center [444, 403] width 182 height 63
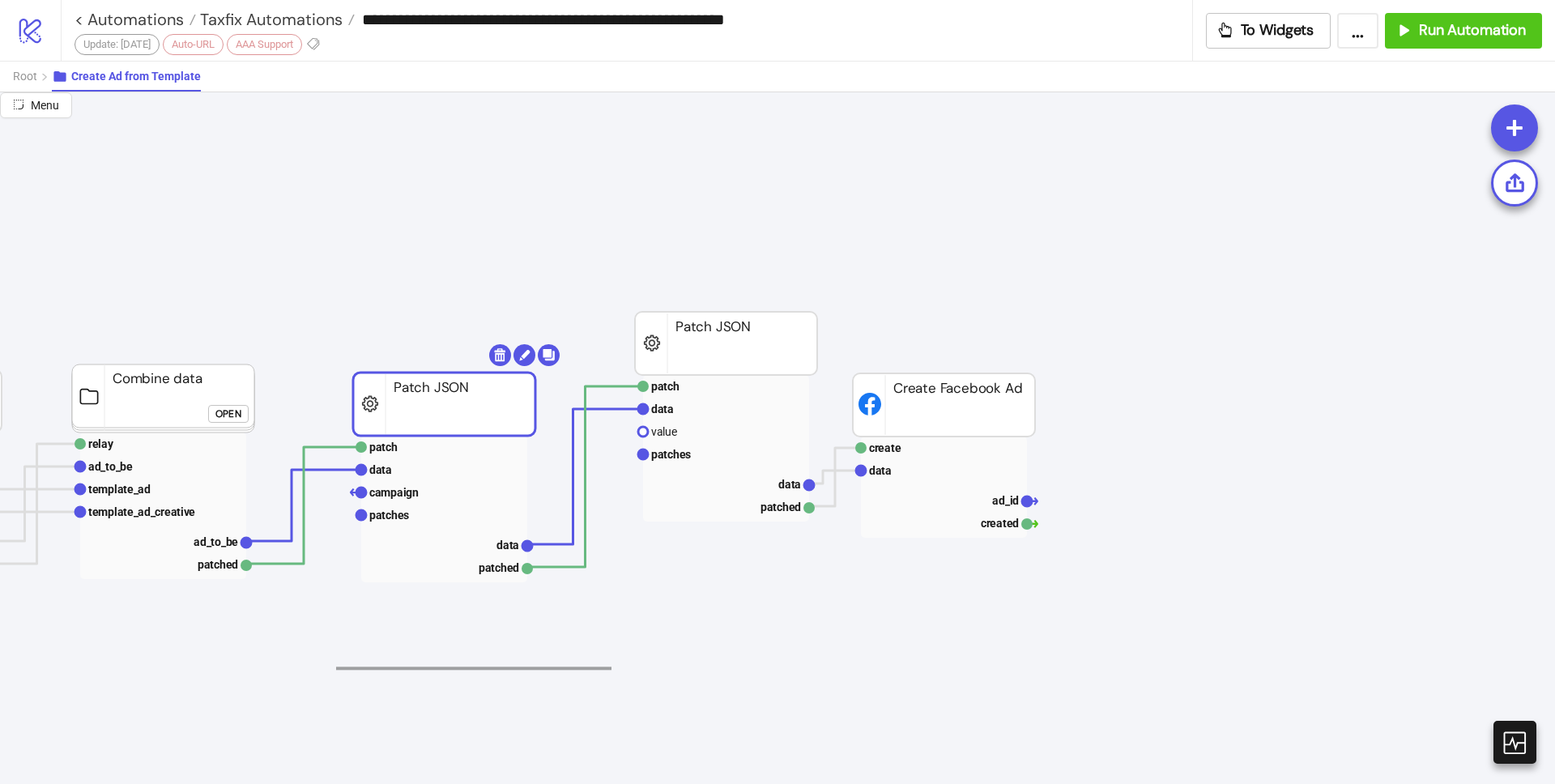
drag, startPoint x: 337, startPoint y: 666, endPoint x: 619, endPoint y: 670, distance: 282.0
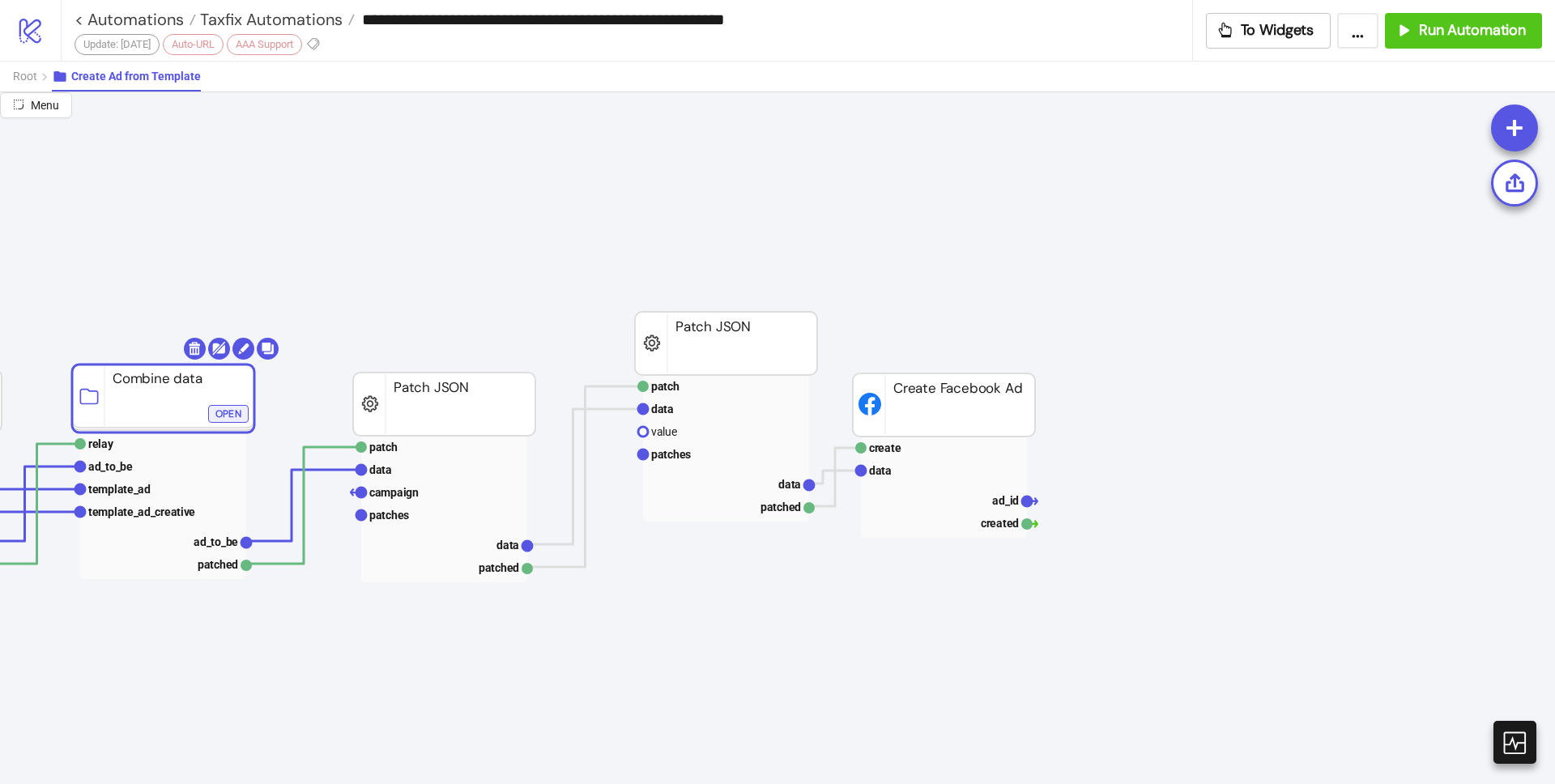
click at [230, 411] on div "Open" at bounding box center [228, 413] width 26 height 18
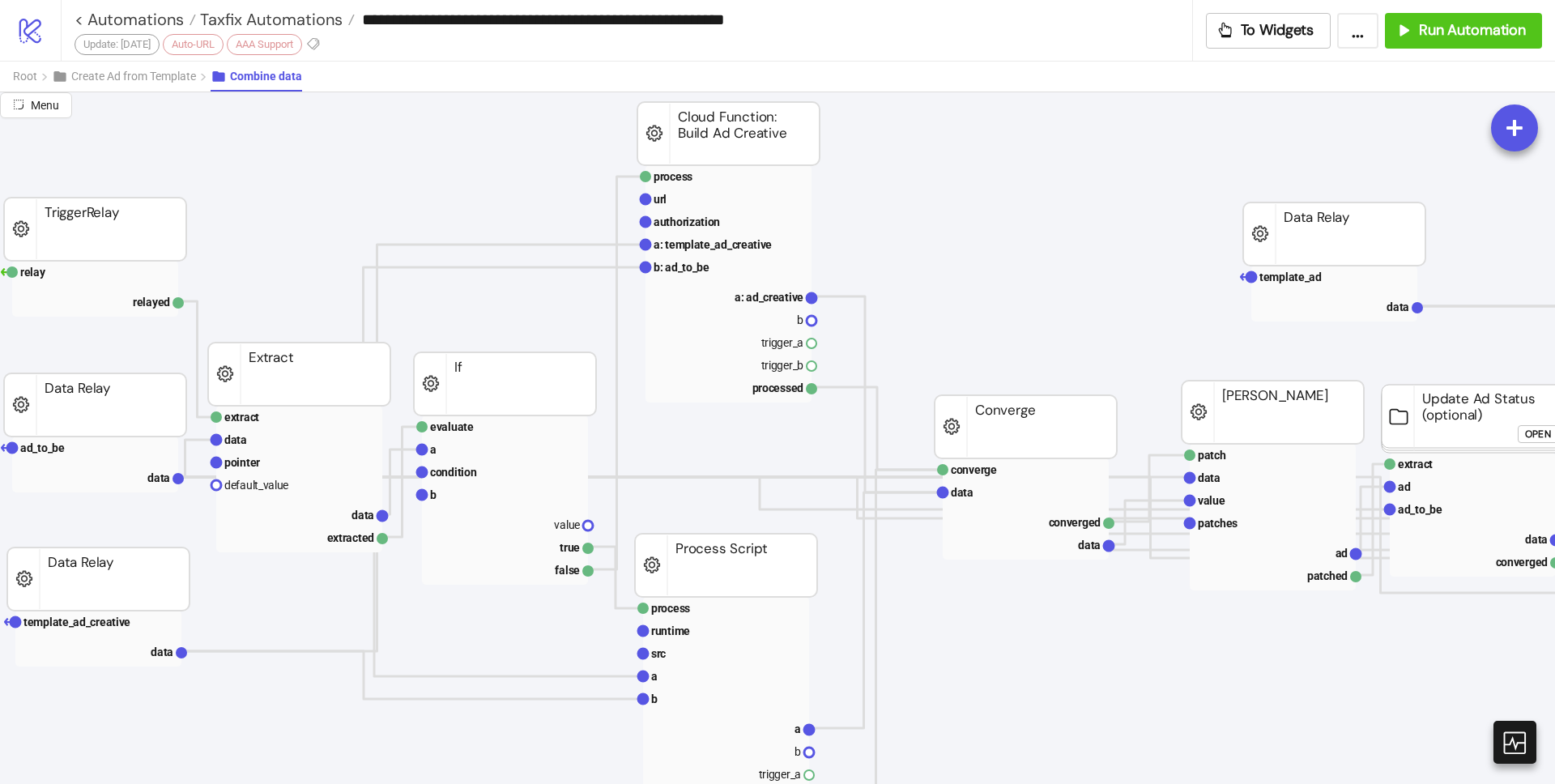
scroll to position [159, 0]
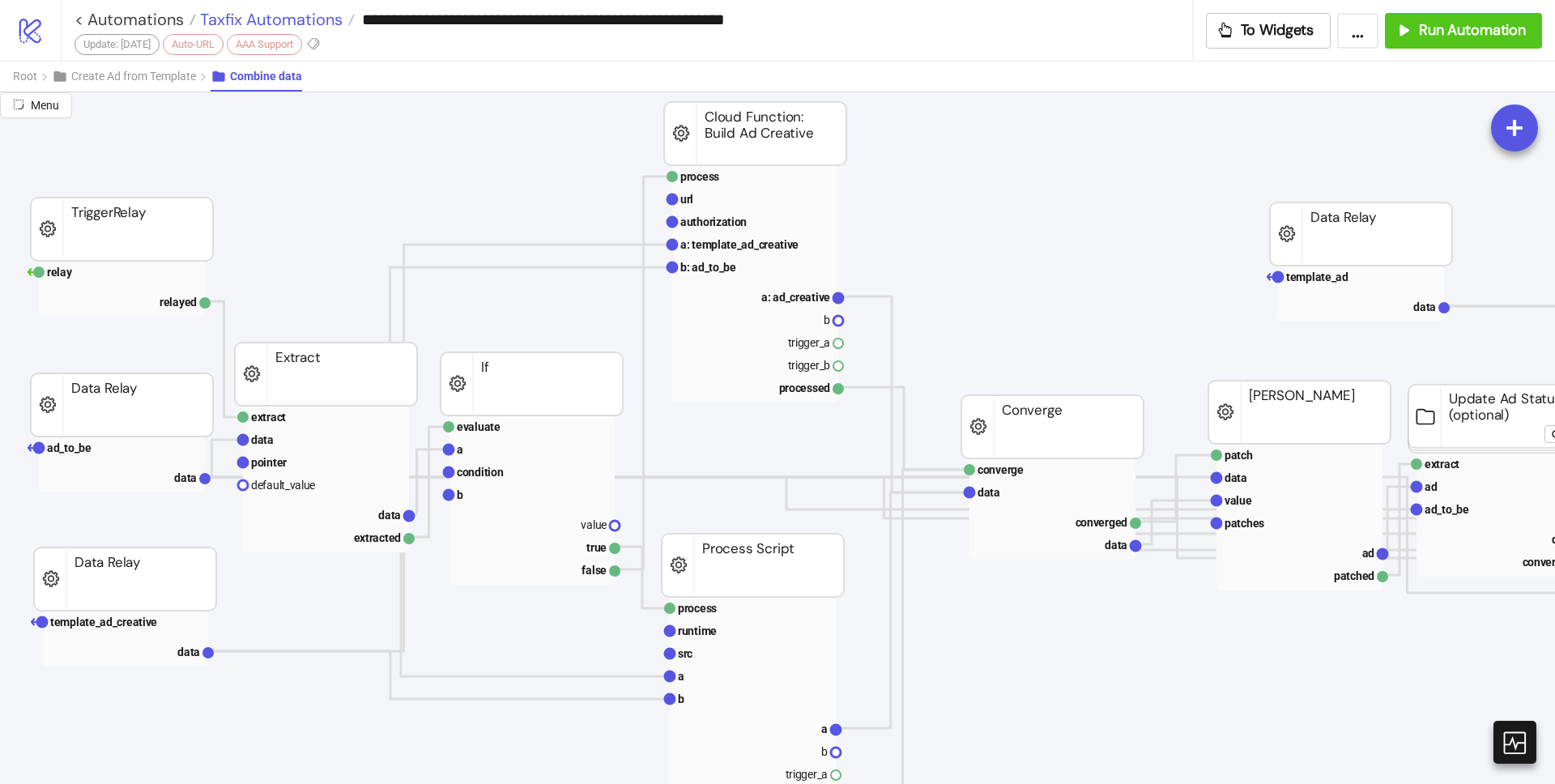
click at [261, 18] on span "Taxfix Automations" at bounding box center [269, 19] width 146 height 21
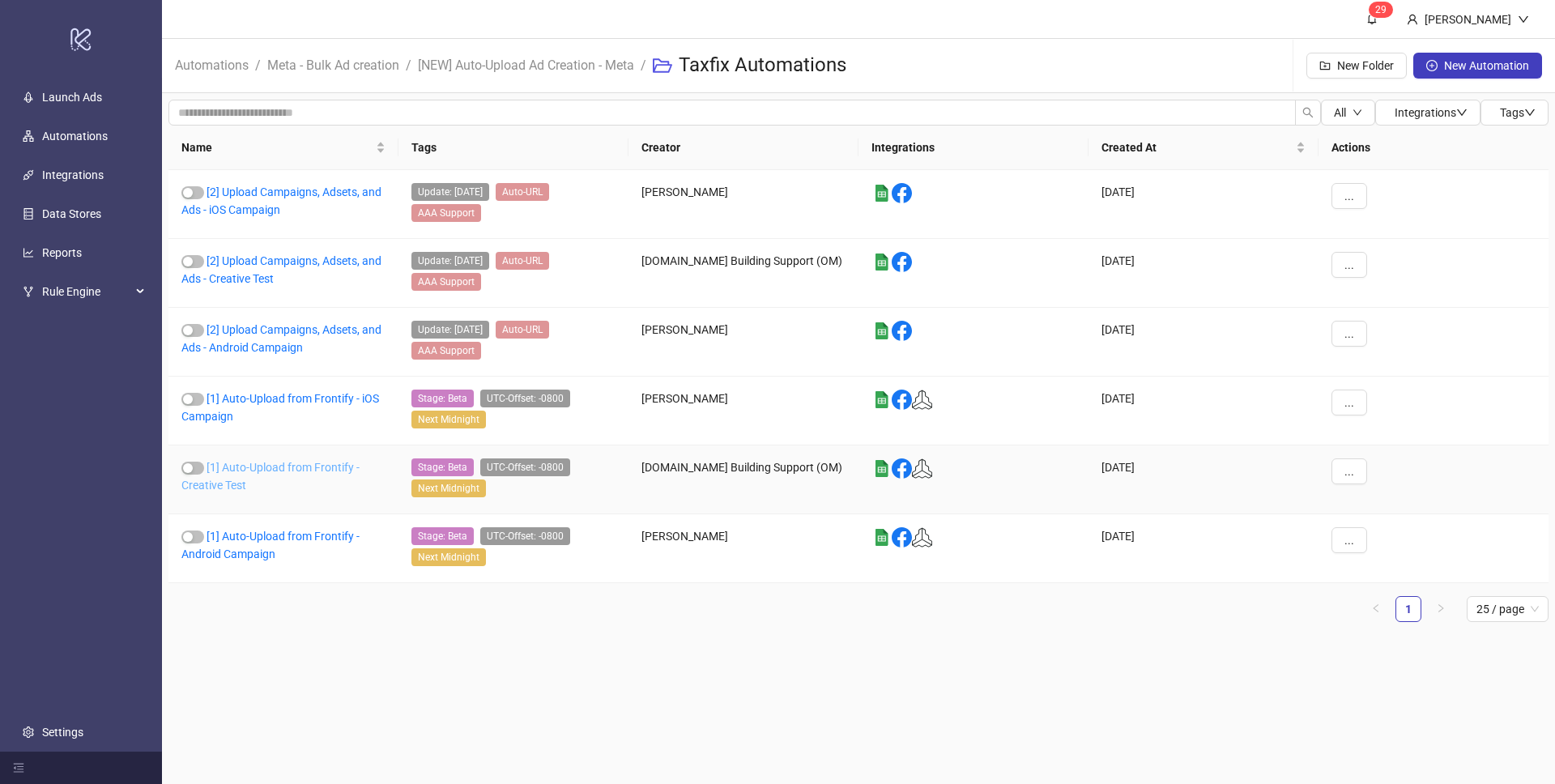
click at [261, 472] on link "[1] Auto-Upload from Frontify - Creative Test" at bounding box center [271, 476] width 178 height 31
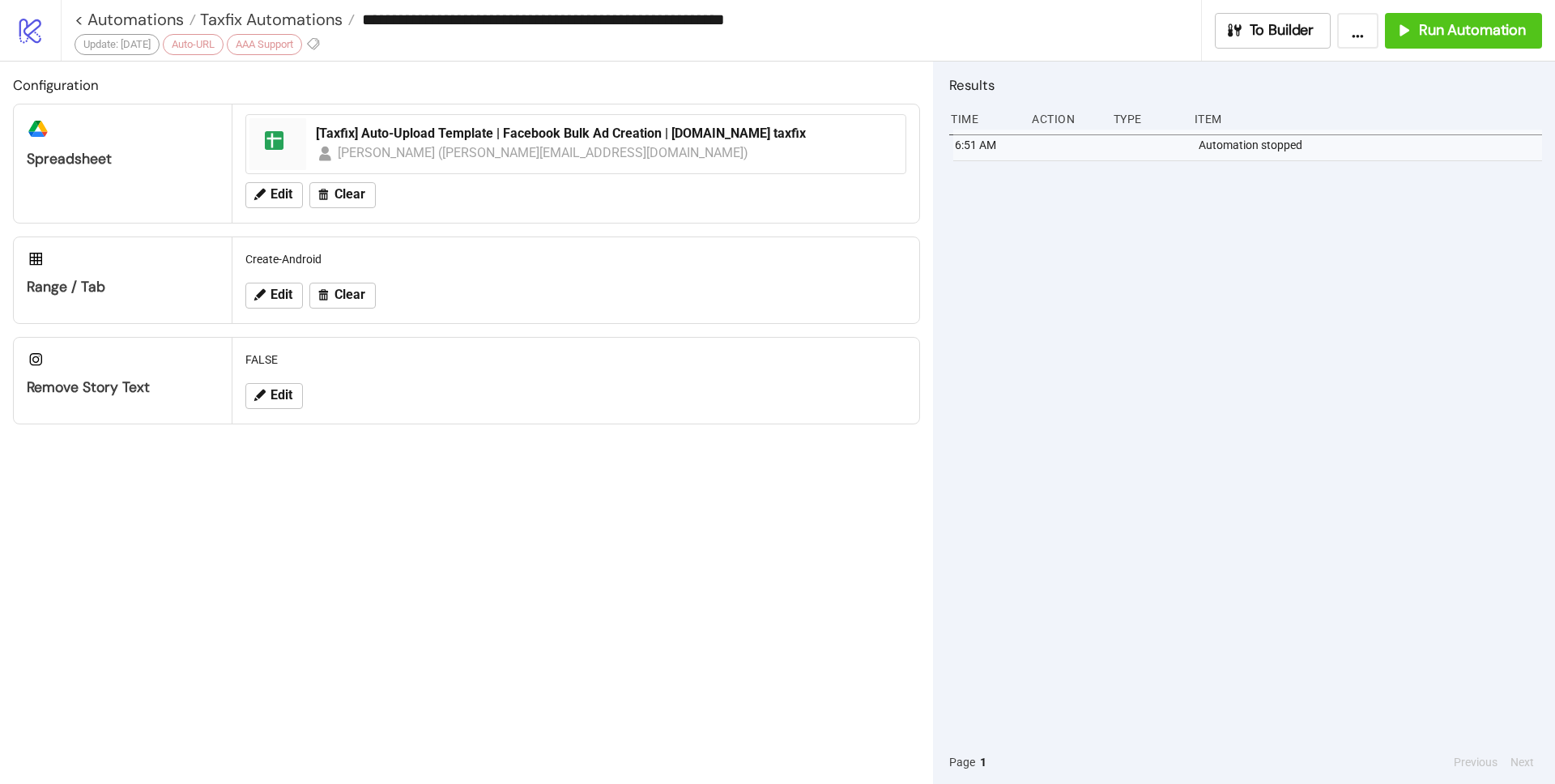
type input "**********"
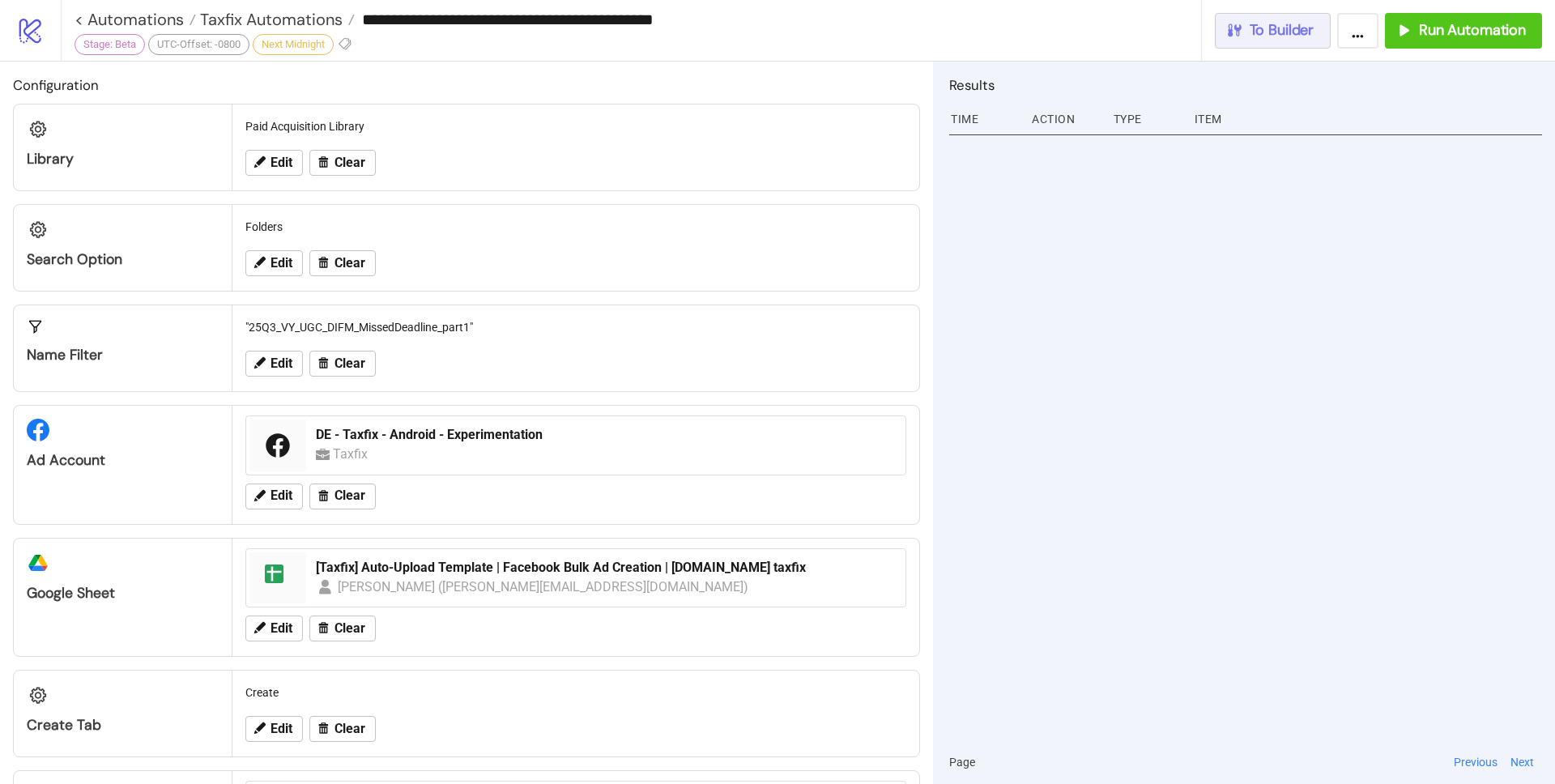
click at [1268, 33] on span "To Builder" at bounding box center [1282, 30] width 65 height 18
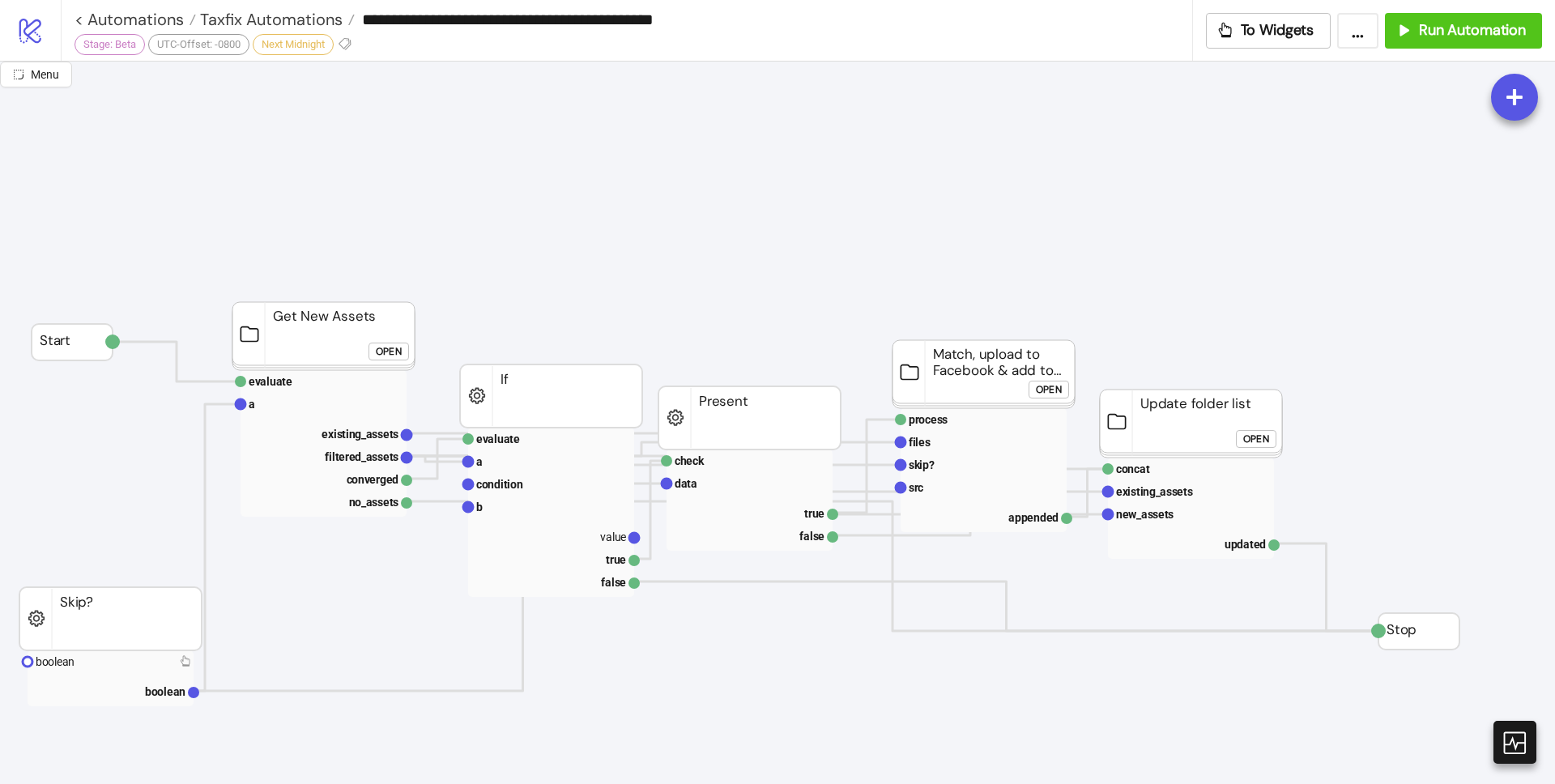
click at [367, 329] on rect at bounding box center [323, 335] width 182 height 68
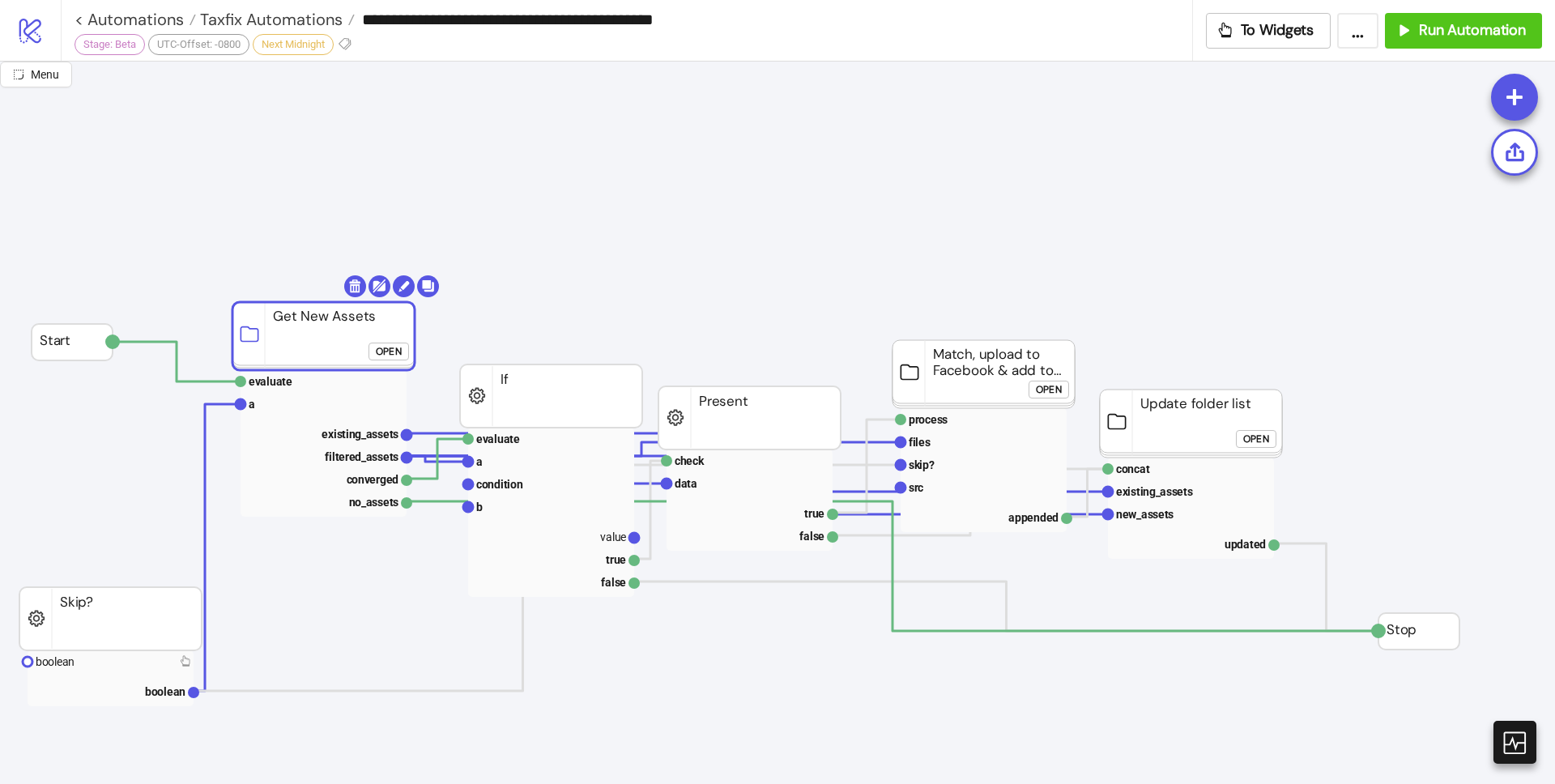
click div "Open"
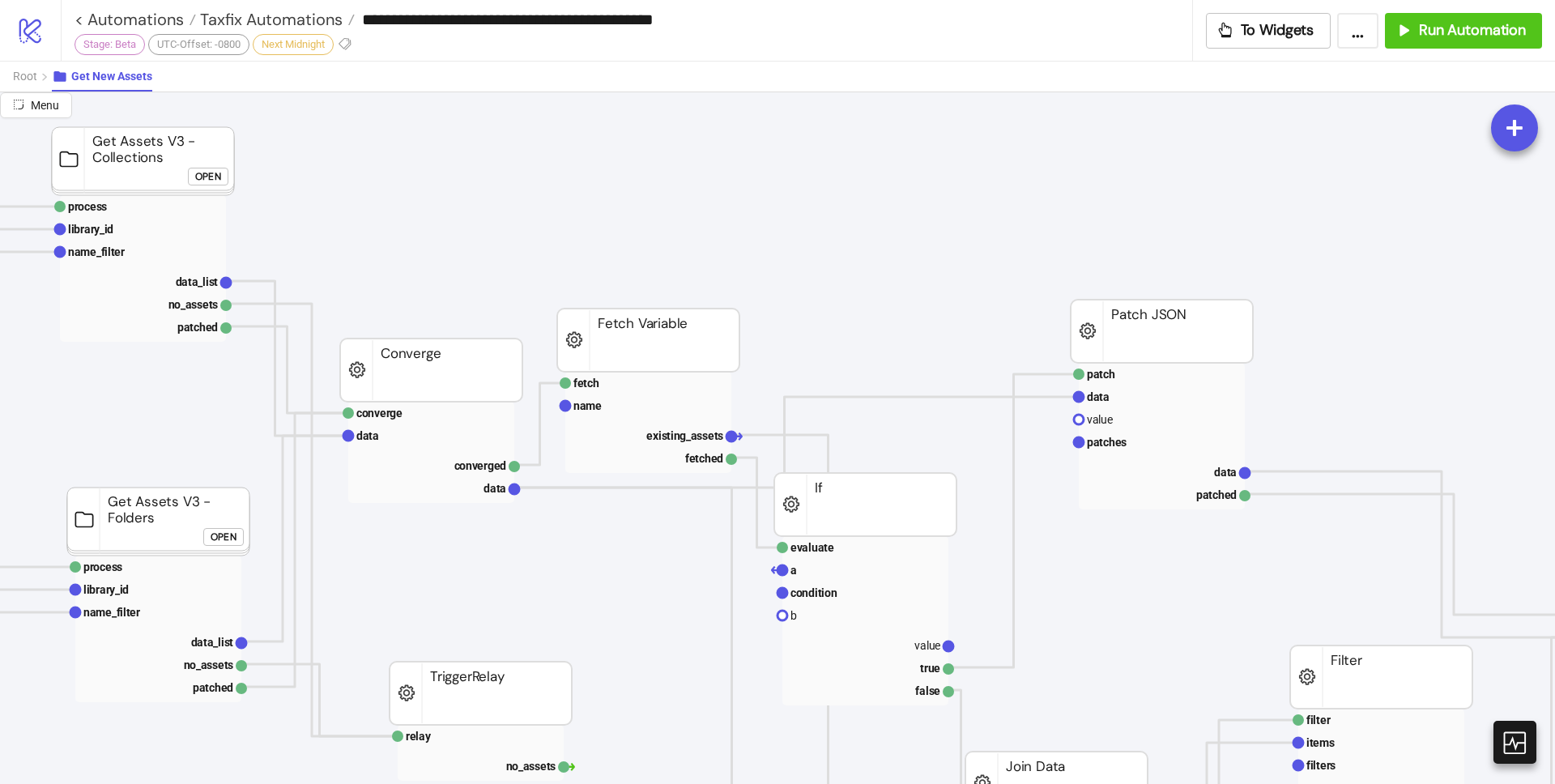
scroll to position [40, 939]
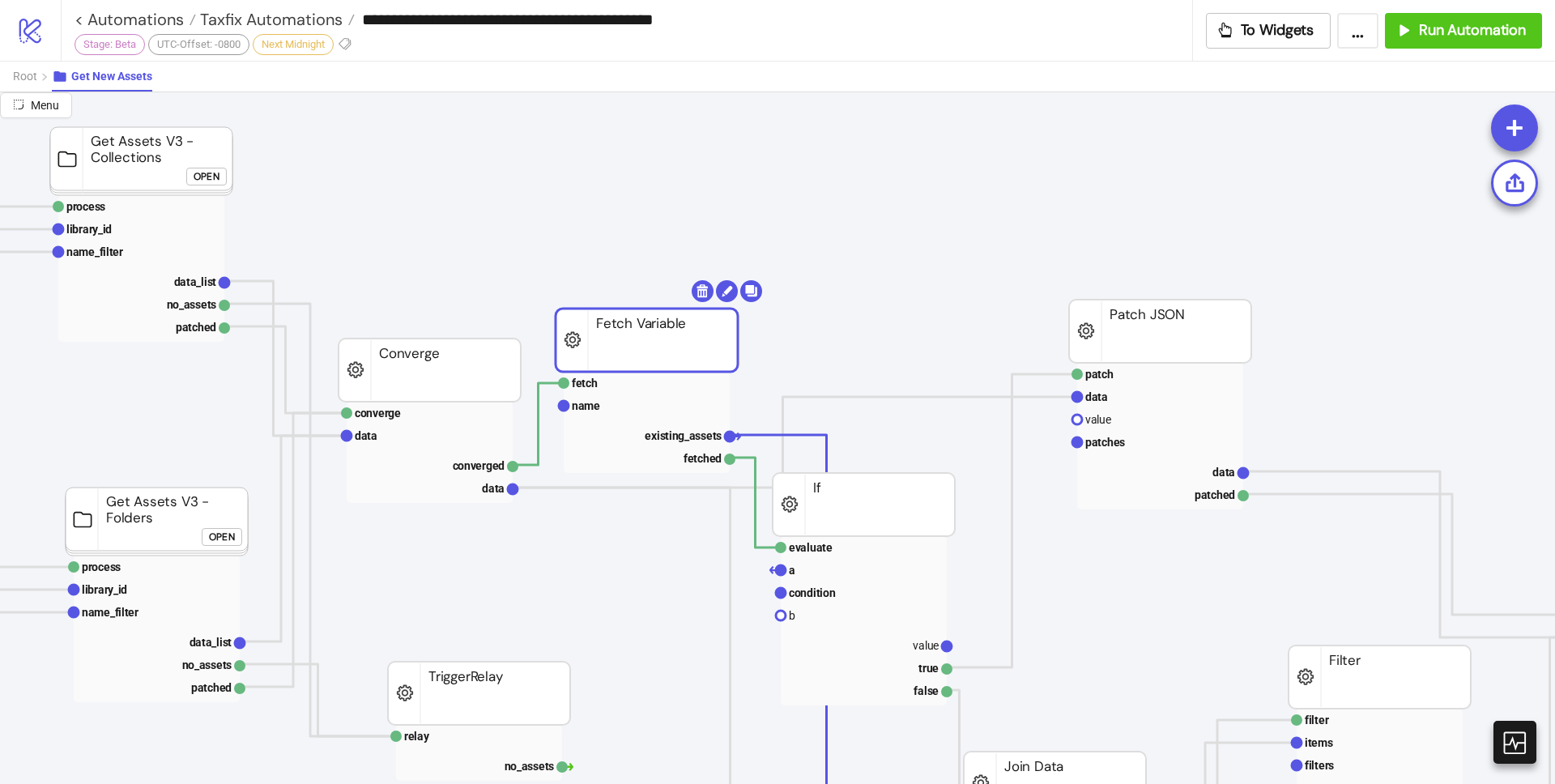
click at [570, 345] on rect at bounding box center [646, 339] width 182 height 63
click at [726, 290] on icon at bounding box center [726, 291] width 11 height 11
